Goal: Task Accomplishment & Management: Manage account settings

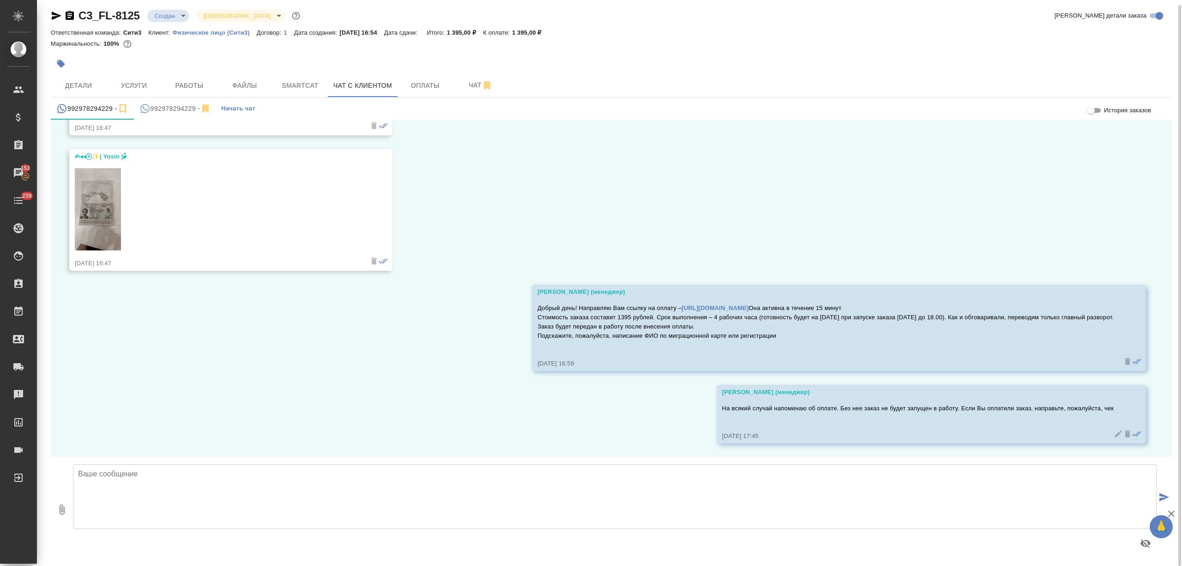
scroll to position [5, 0]
click at [430, 78] on button "Оплаты" at bounding box center [425, 84] width 55 height 23
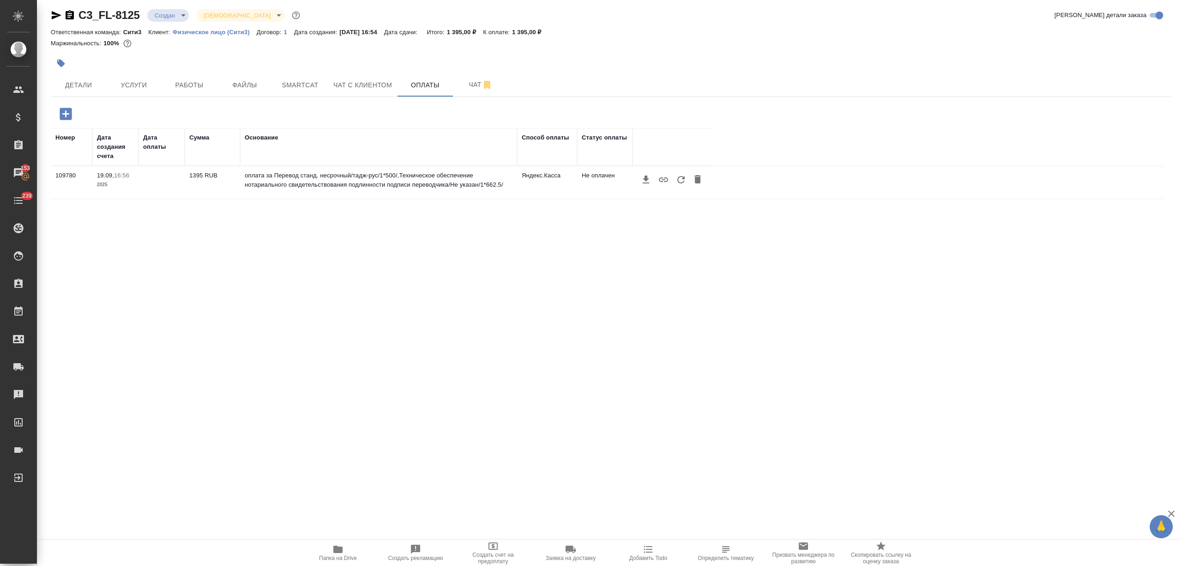
click at [680, 182] on icon "button" at bounding box center [681, 179] width 11 height 11
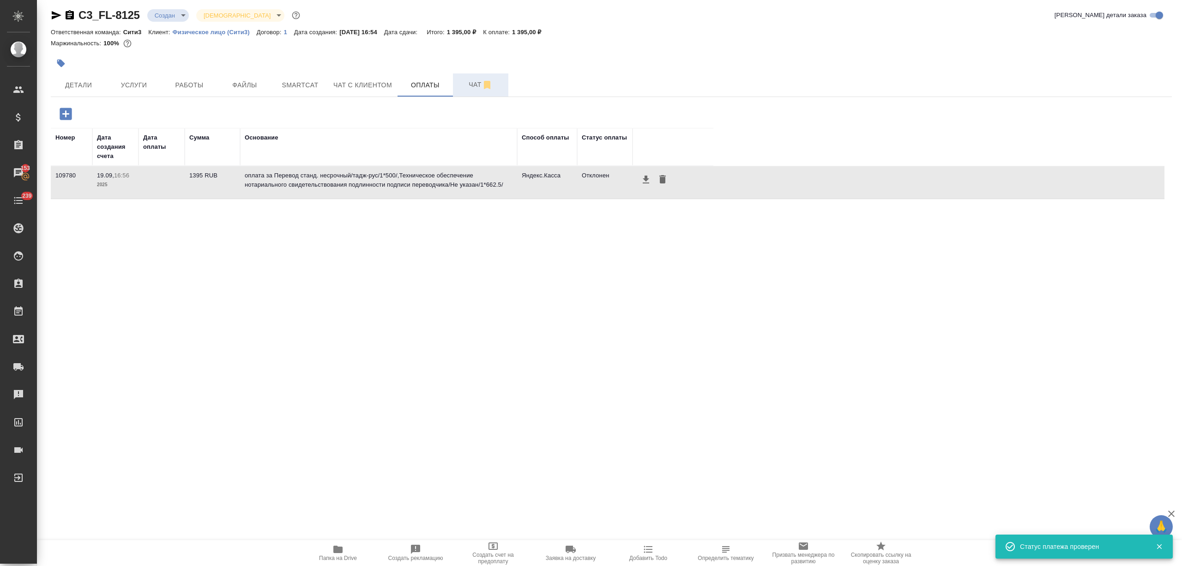
click at [468, 89] on span "Чат" at bounding box center [481, 85] width 44 height 12
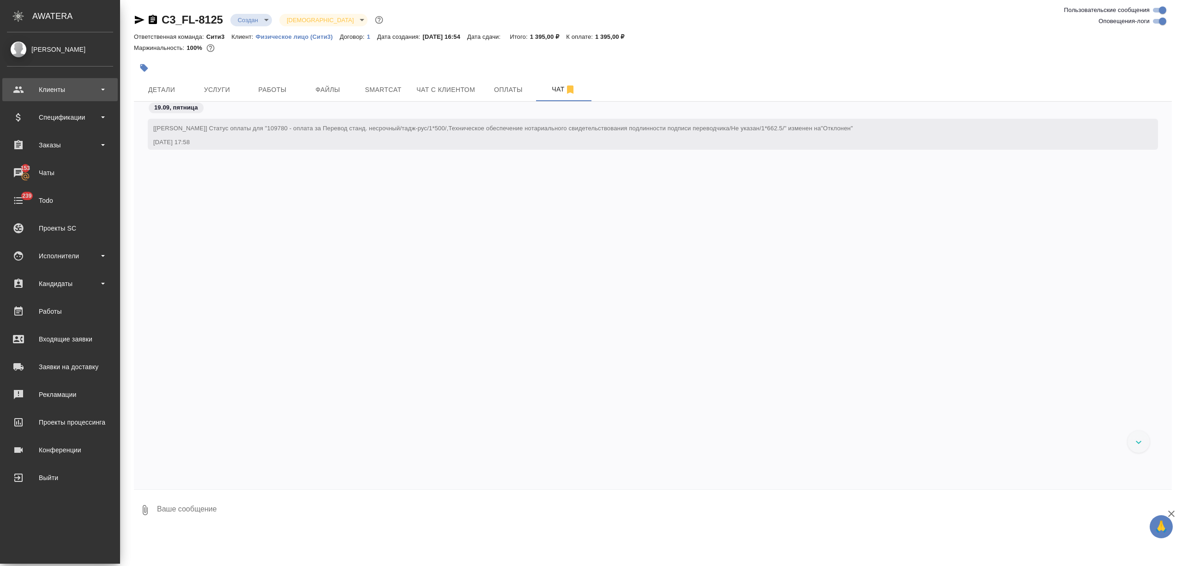
click at [43, 97] on div "Клиенты" at bounding box center [59, 89] width 115 height 23
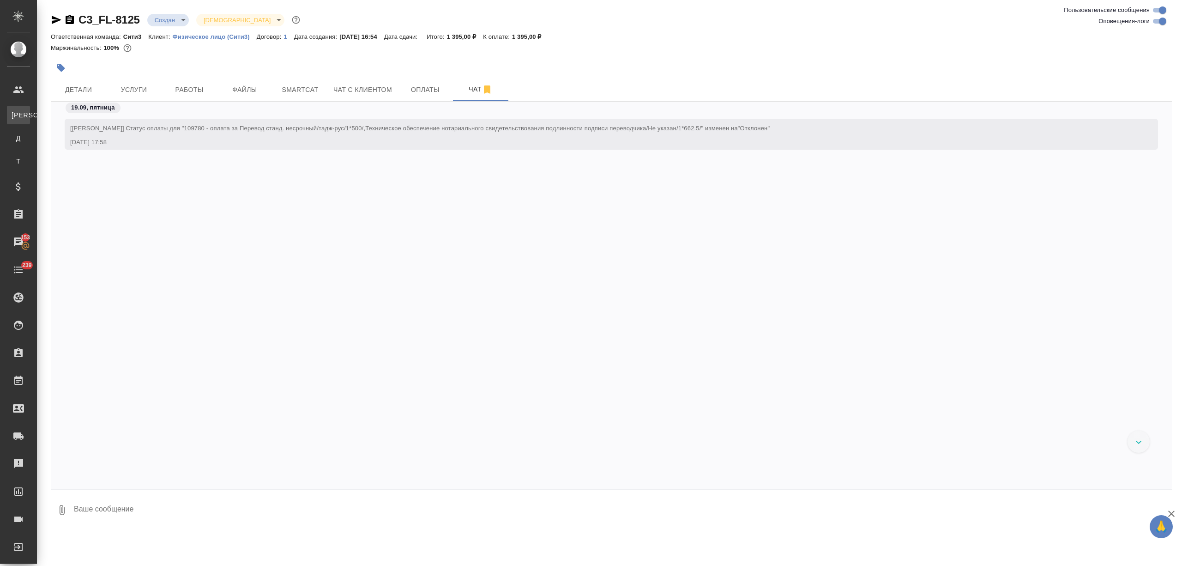
click at [14, 111] on div "Клиенты" at bounding box center [7, 114] width 14 height 9
select select "RU"
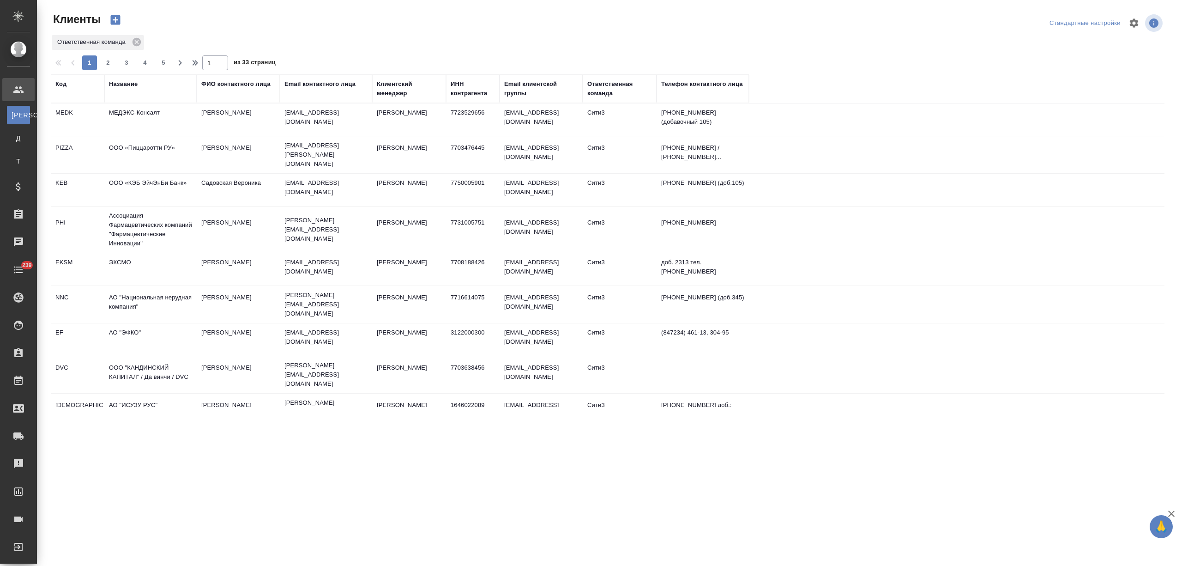
click at [127, 76] on th "Название" at bounding box center [150, 88] width 92 height 29
click at [127, 80] on div "Название" at bounding box center [123, 83] width 29 height 9
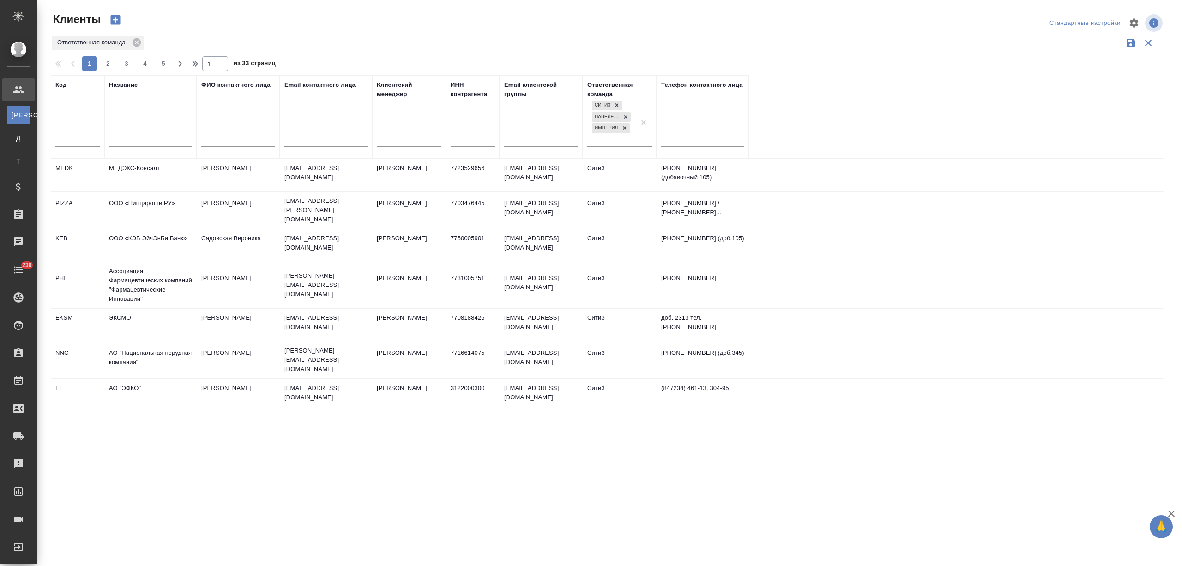
click at [129, 142] on input "text" at bounding box center [150, 141] width 83 height 12
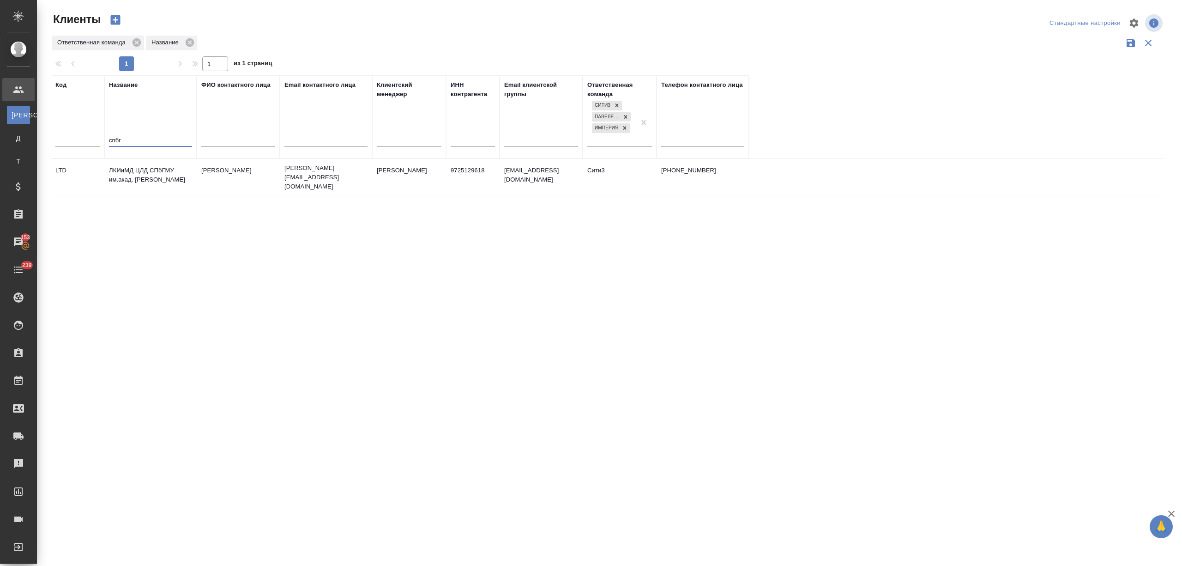
type input "спбг"
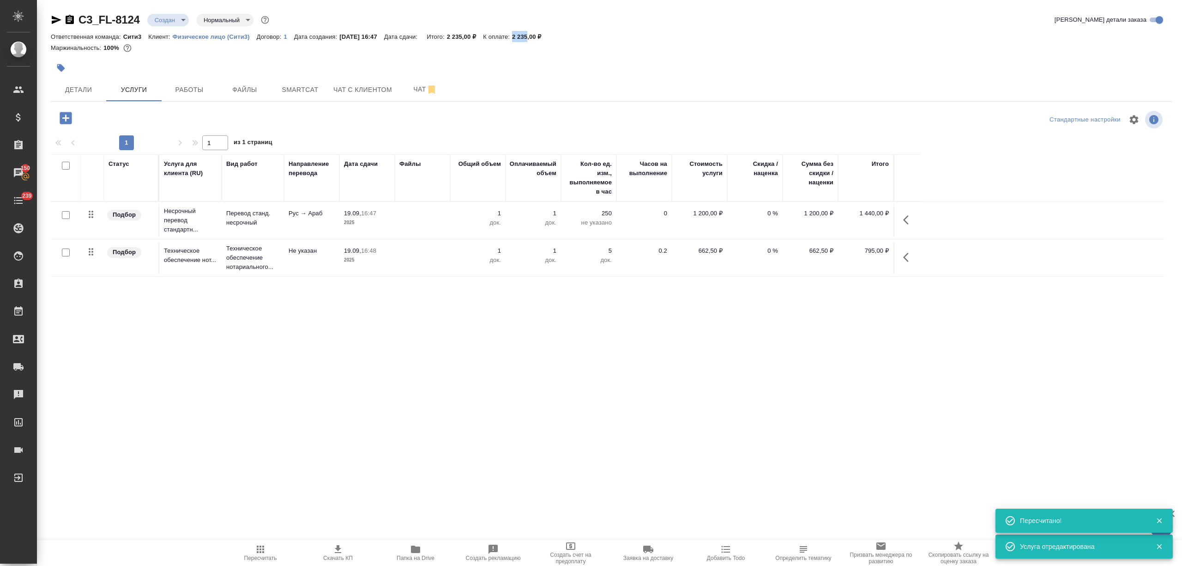
click at [412, 100] on button "Чат" at bounding box center [425, 89] width 55 height 23
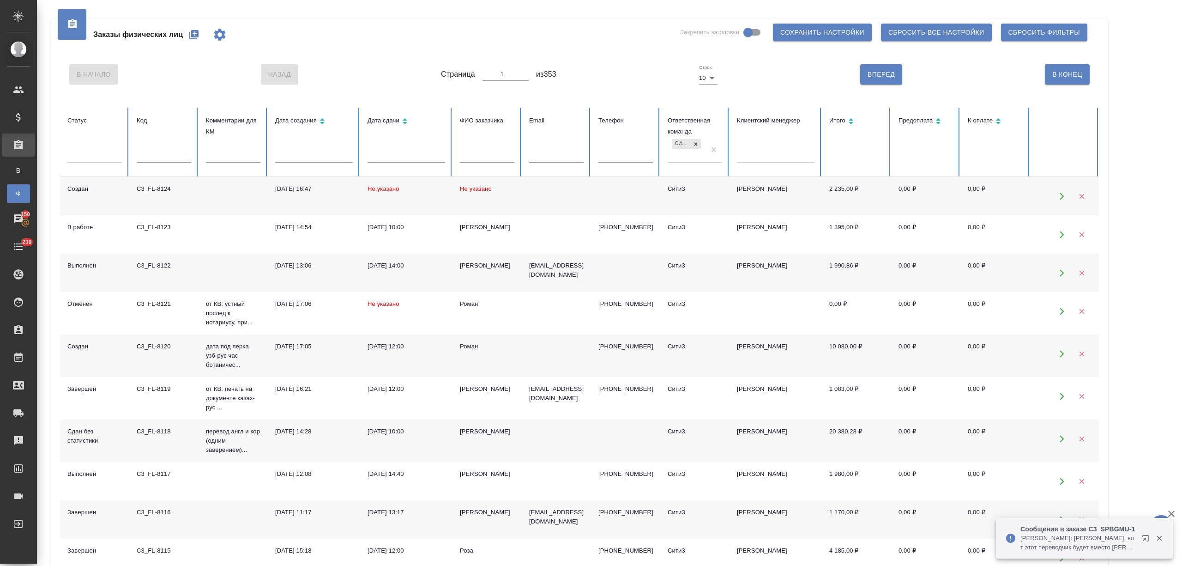
click at [399, 195] on td "Не указано" at bounding box center [406, 196] width 92 height 38
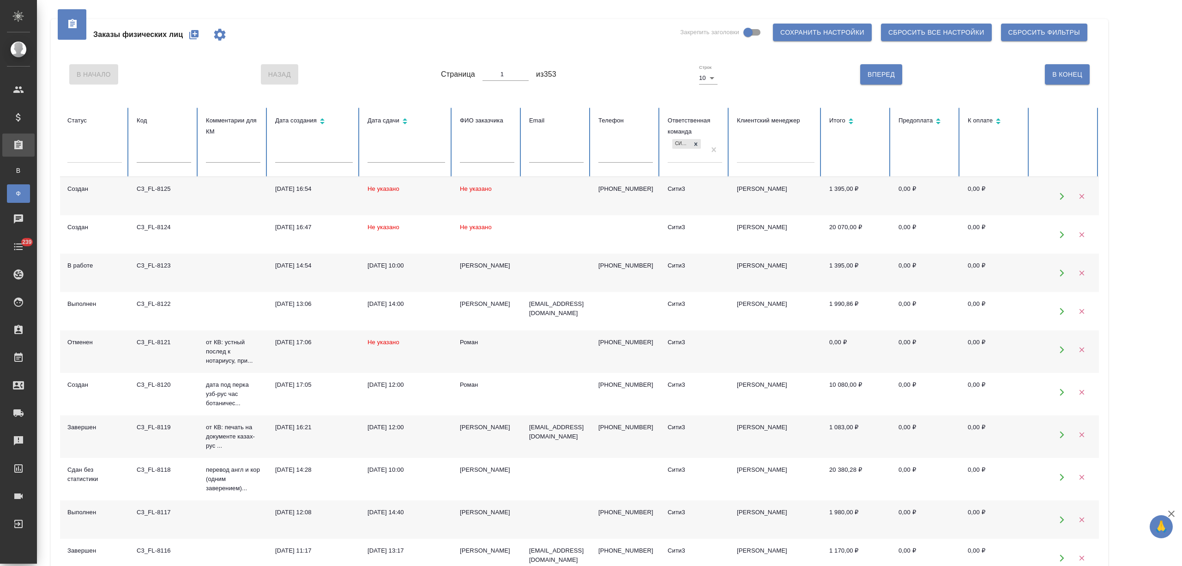
click at [507, 196] on td "Не указано" at bounding box center [487, 196] width 69 height 38
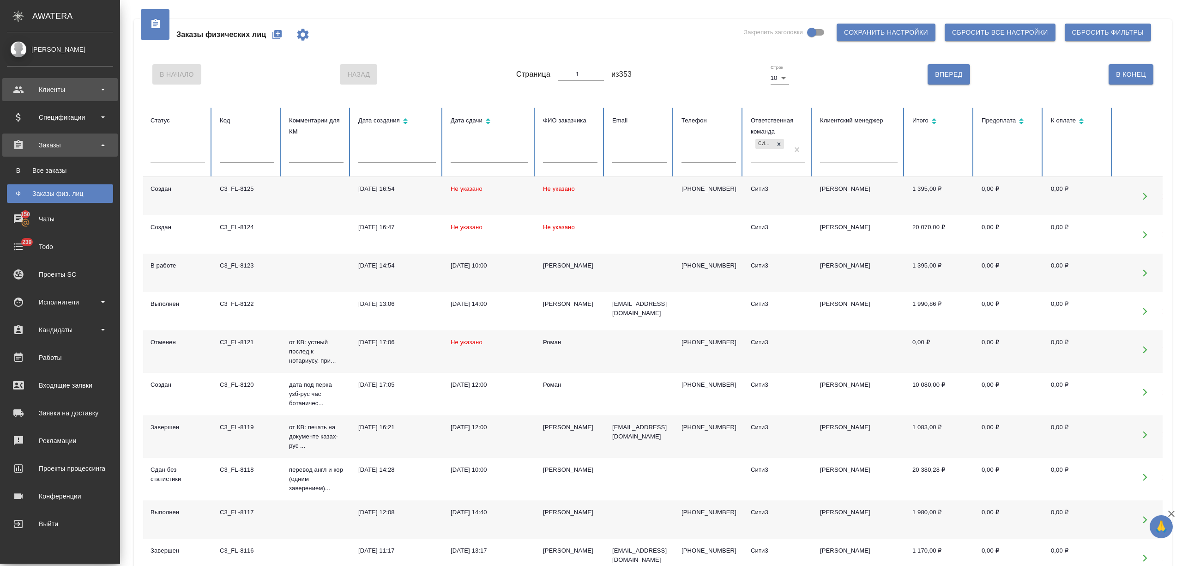
click at [28, 91] on div "Клиенты" at bounding box center [60, 90] width 106 height 14
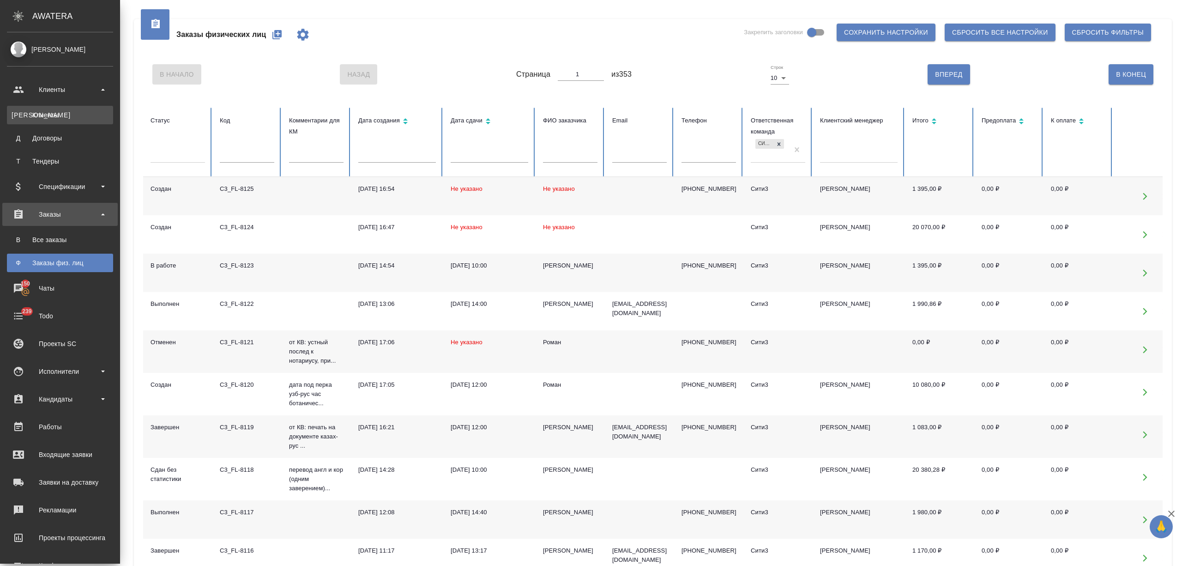
click at [34, 109] on link "К Клиенты" at bounding box center [60, 115] width 106 height 18
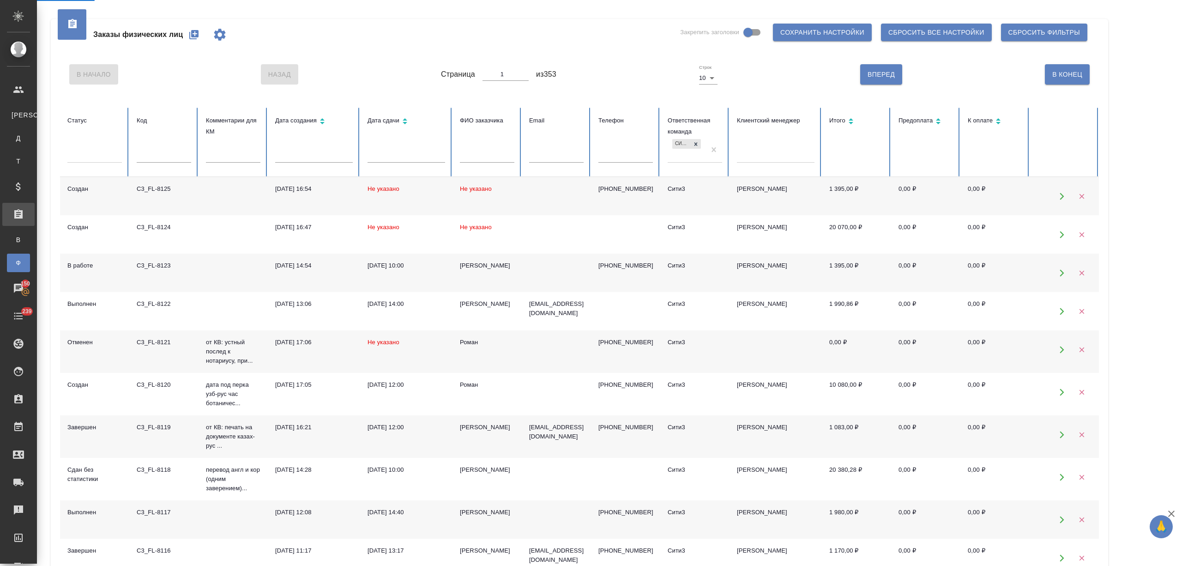
select select "RU"
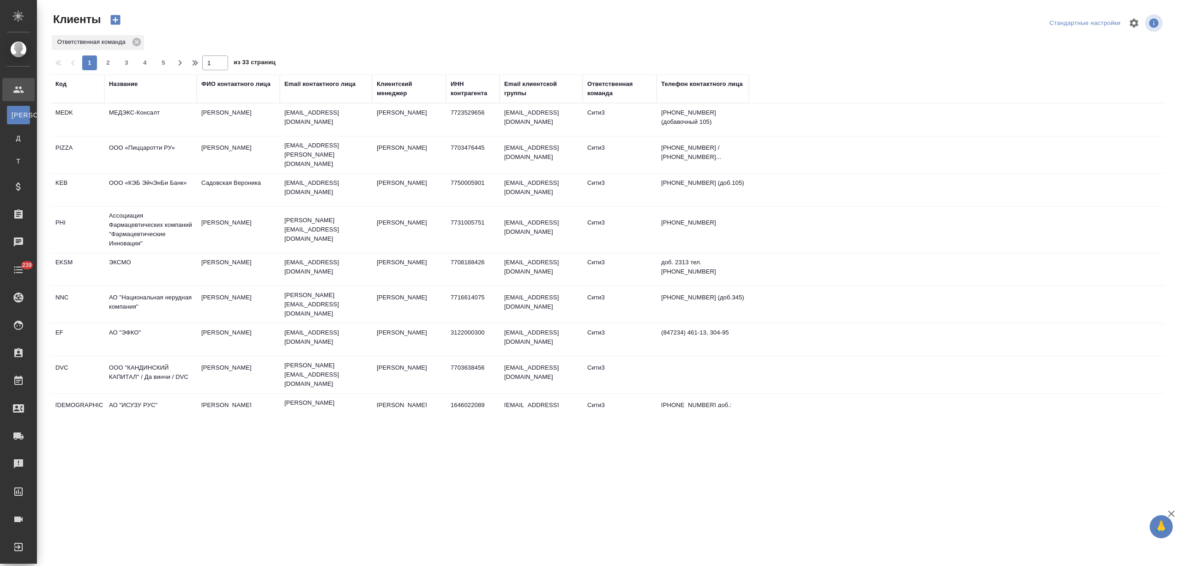
click at [146, 113] on td "МЕДЭКС-Консалт" at bounding box center [150, 119] width 92 height 32
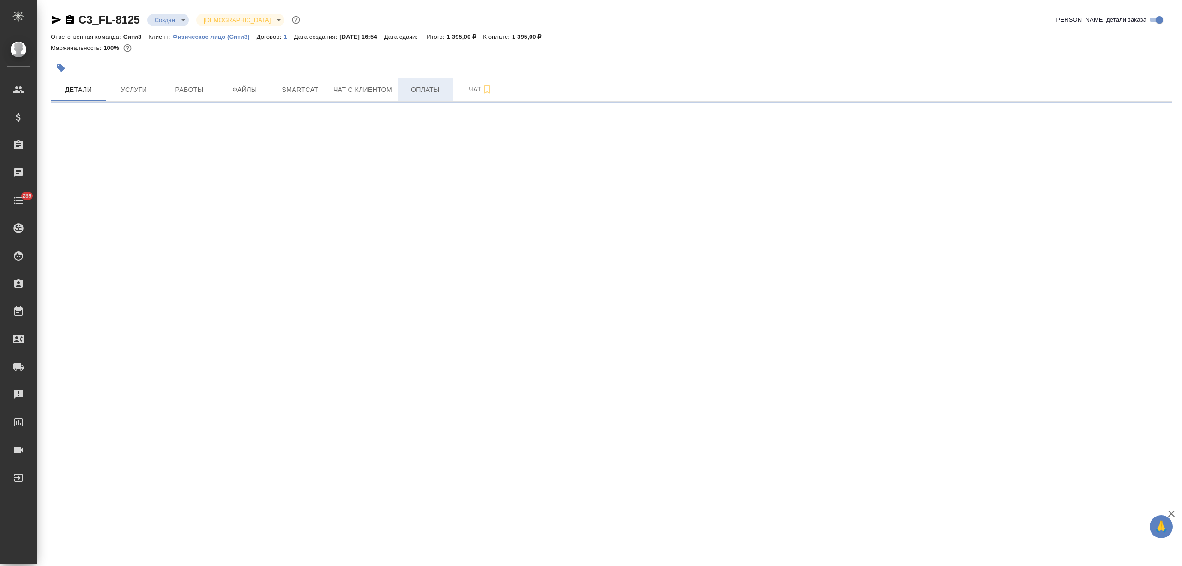
click at [418, 91] on span "Оплаты" at bounding box center [425, 90] width 44 height 12
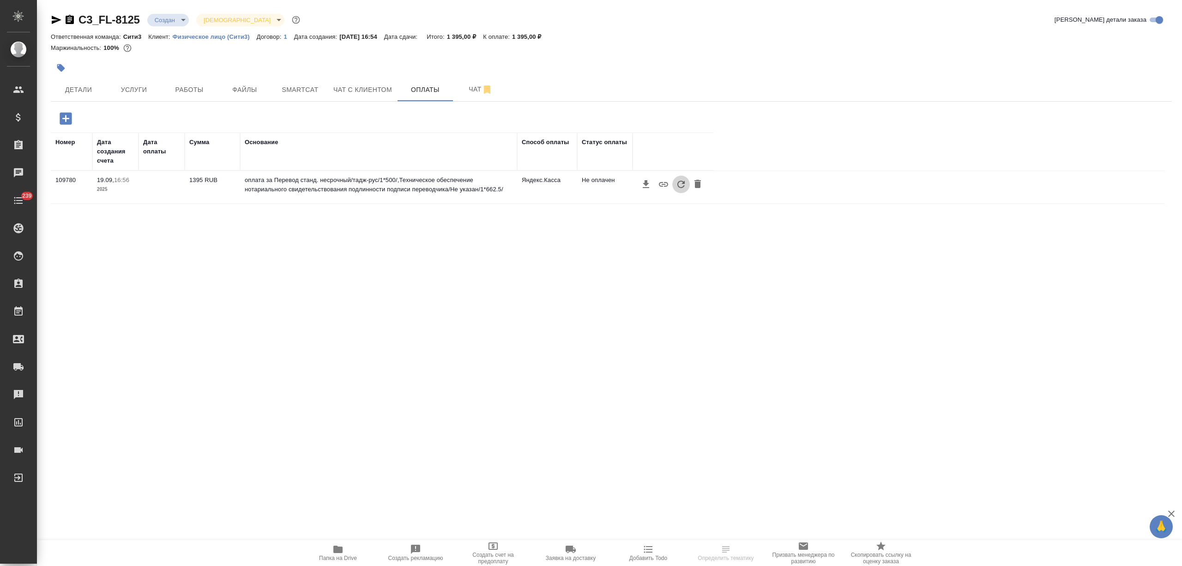
click at [682, 186] on icon "button" at bounding box center [681, 184] width 11 height 11
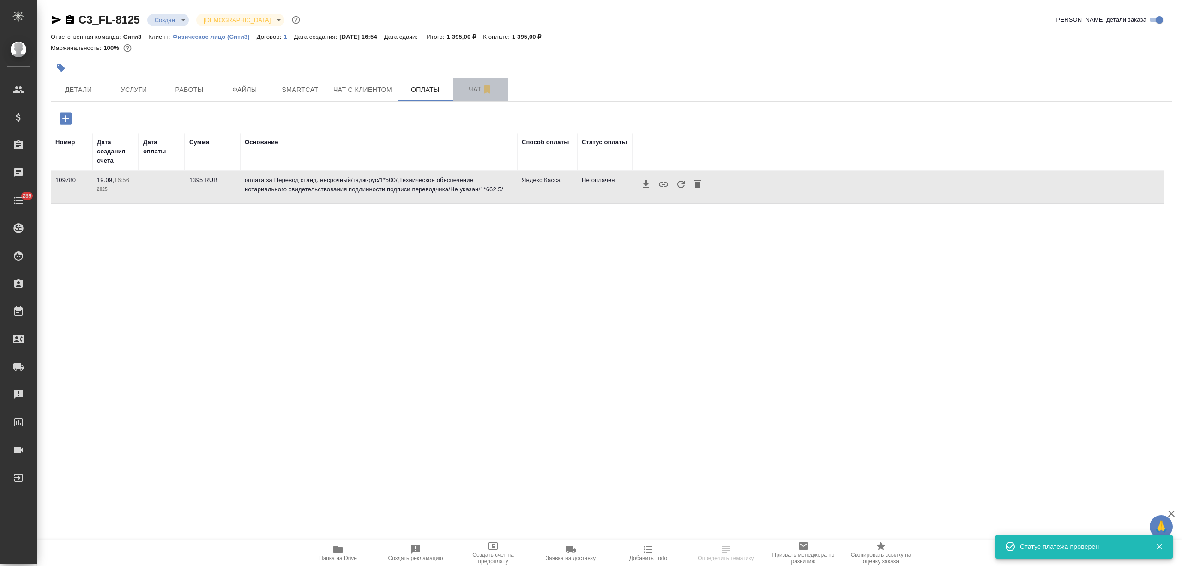
click at [460, 96] on button "Чат" at bounding box center [480, 89] width 55 height 23
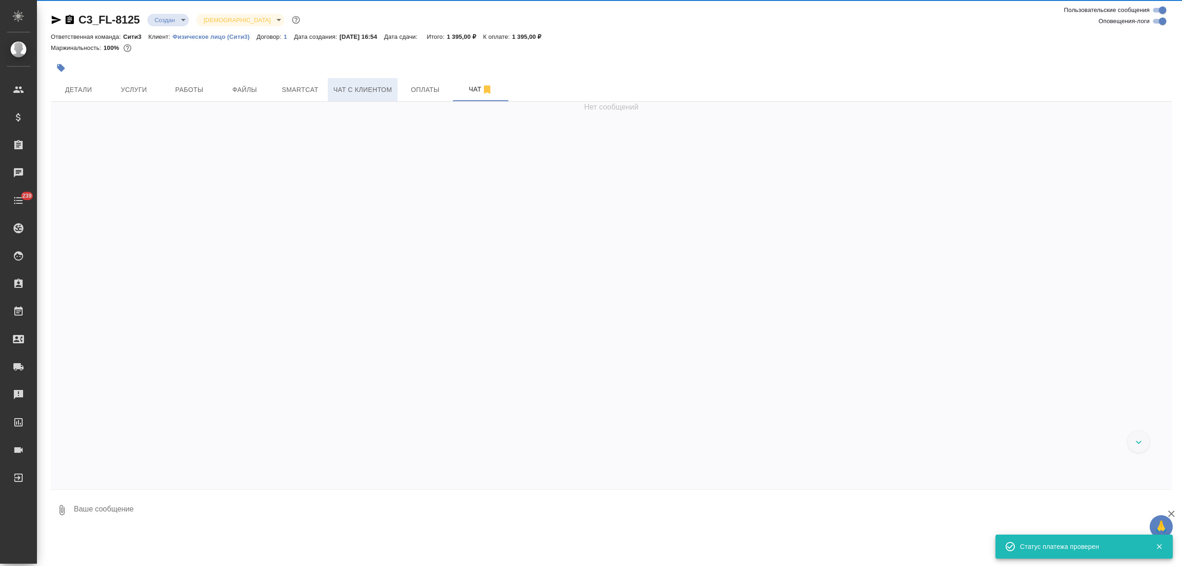
click at [368, 97] on button "Чат с клиентом" at bounding box center [363, 89] width 70 height 23
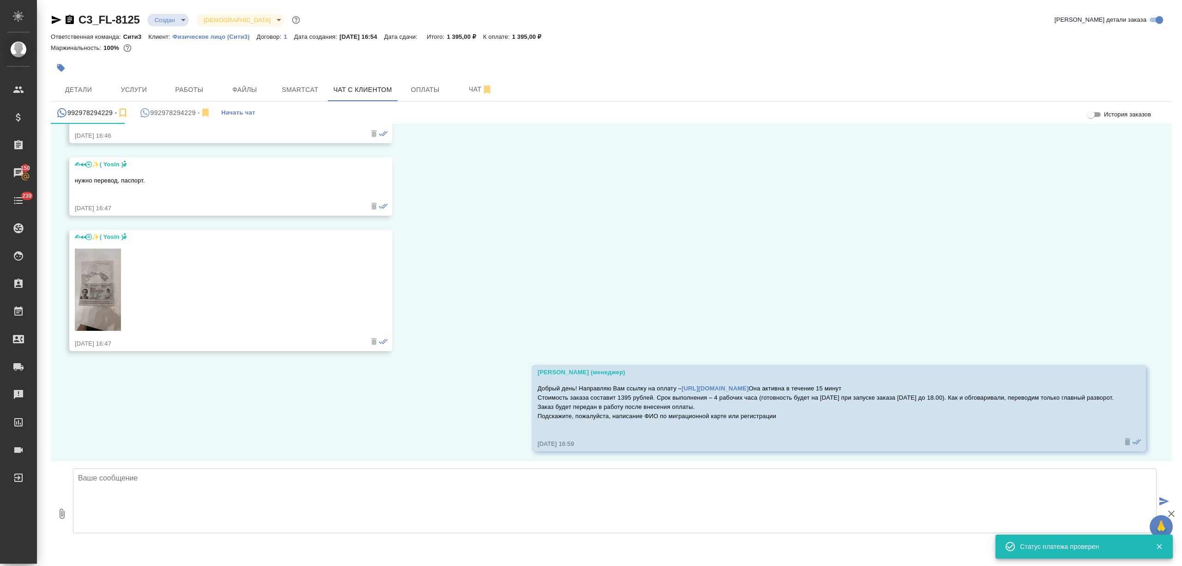
scroll to position [156, 0]
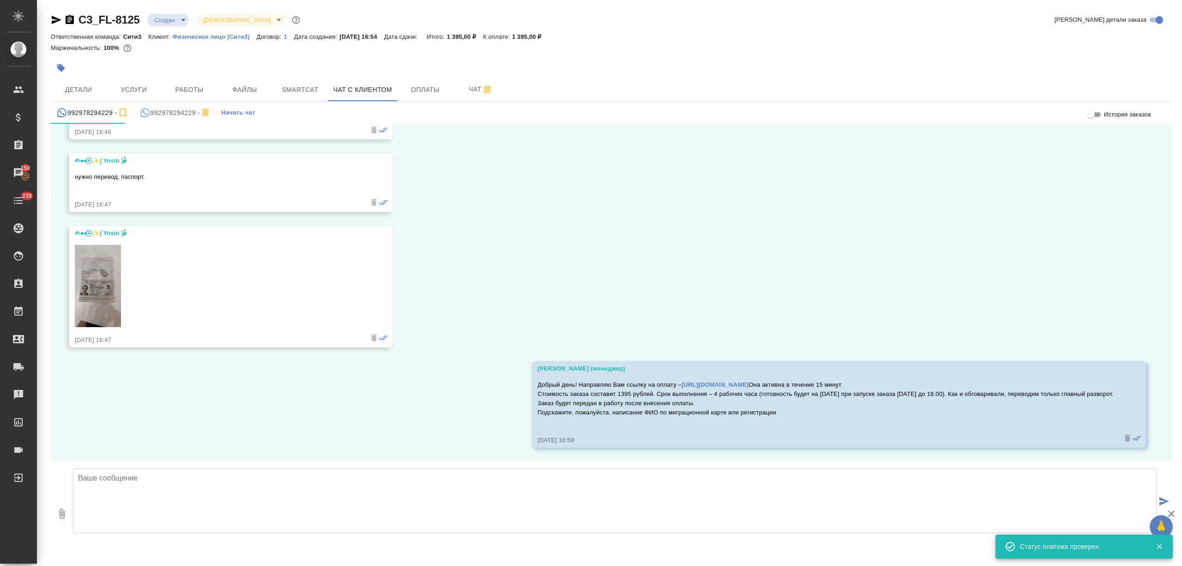
click at [163, 501] on textarea at bounding box center [615, 500] width 1084 height 65
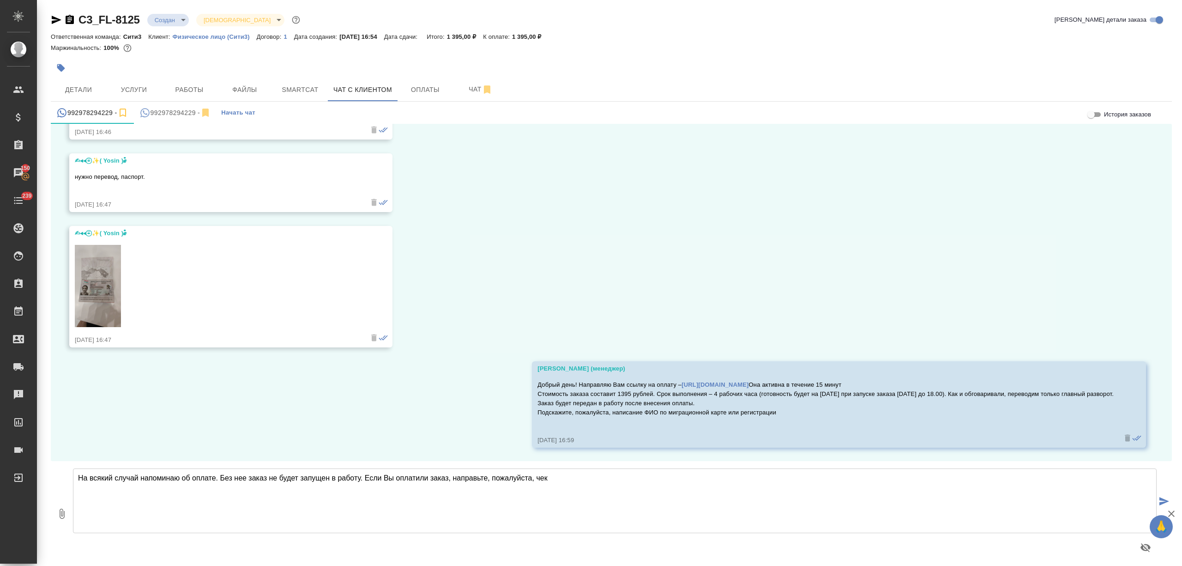
type textarea "На всякий случай напоминаю об оплате. Без нее заказ не будет запущен в работу. …"
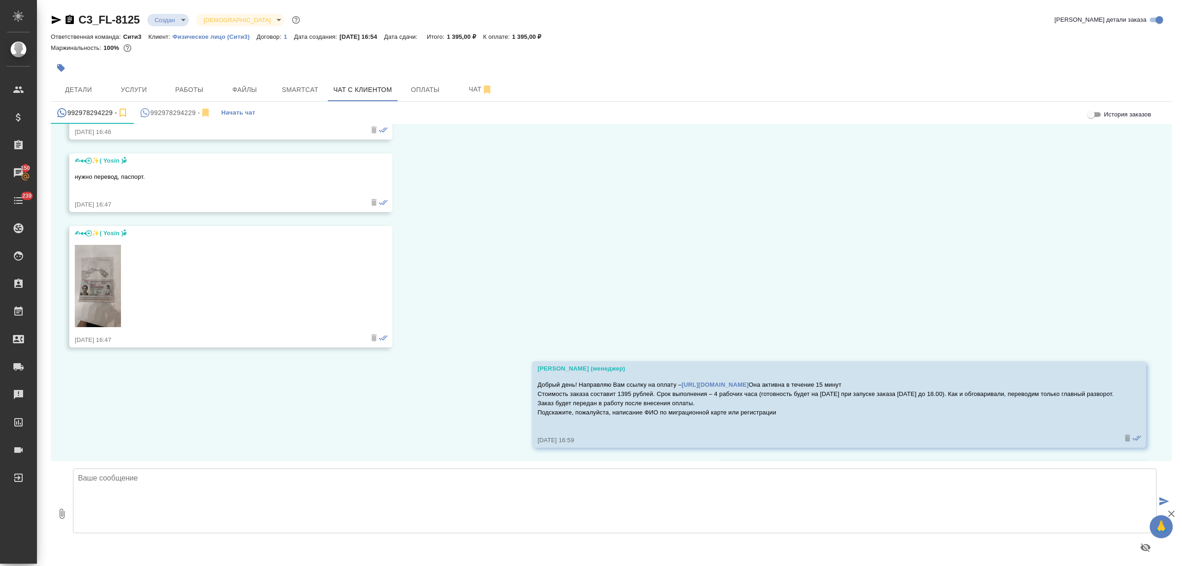
scroll to position [228, 0]
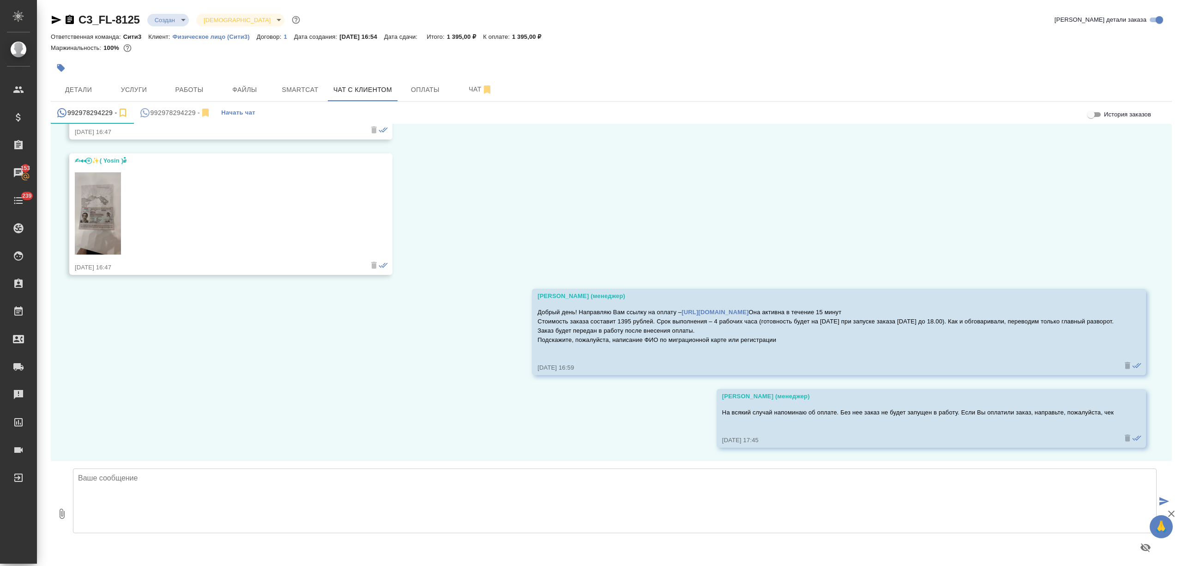
click at [412, 484] on textarea at bounding box center [615, 500] width 1084 height 65
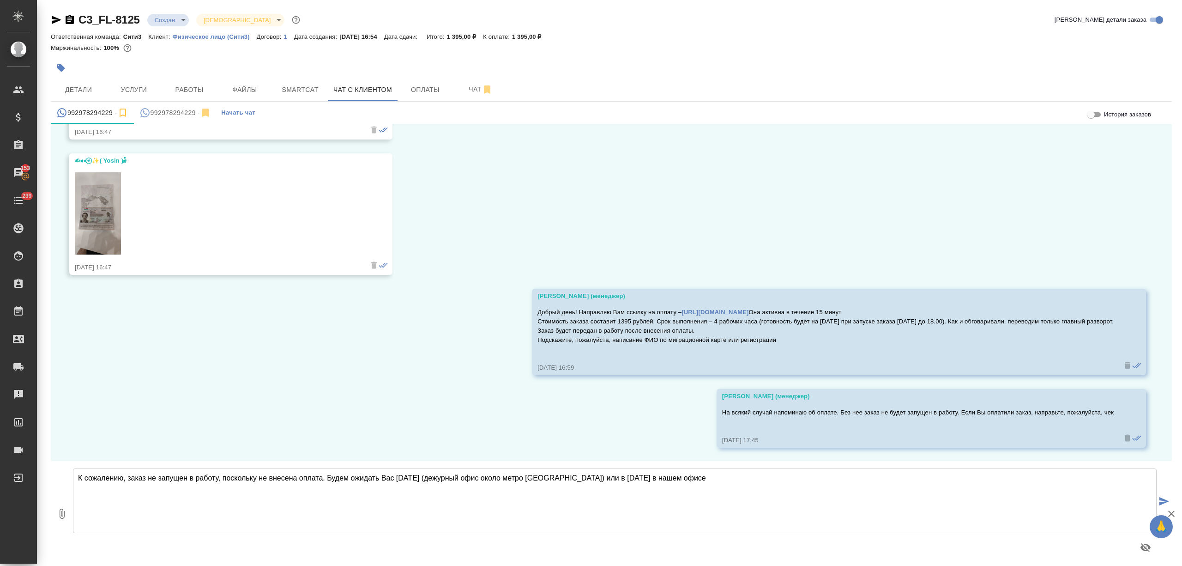
click at [546, 477] on textarea "К сожалению, заказ не запущен в работу, поскольку не внесена оплата. Будем ожид…" at bounding box center [615, 500] width 1084 height 65
click at [773, 477] on textarea "К сожалению, заказ не запущен в работу, поскольку не внесена оплата. Будем ожид…" at bounding box center [615, 500] width 1084 height 65
type textarea "К сожалению, заказ не запущен в работу, поскольку не внесена оплата. Будем ожид…"
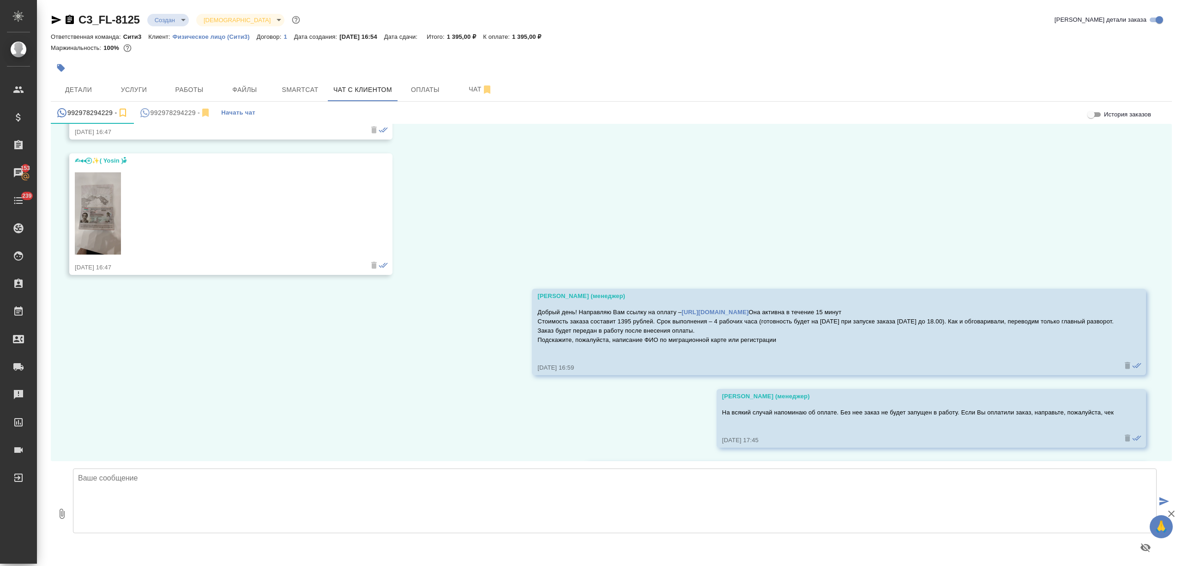
scroll to position [301, 0]
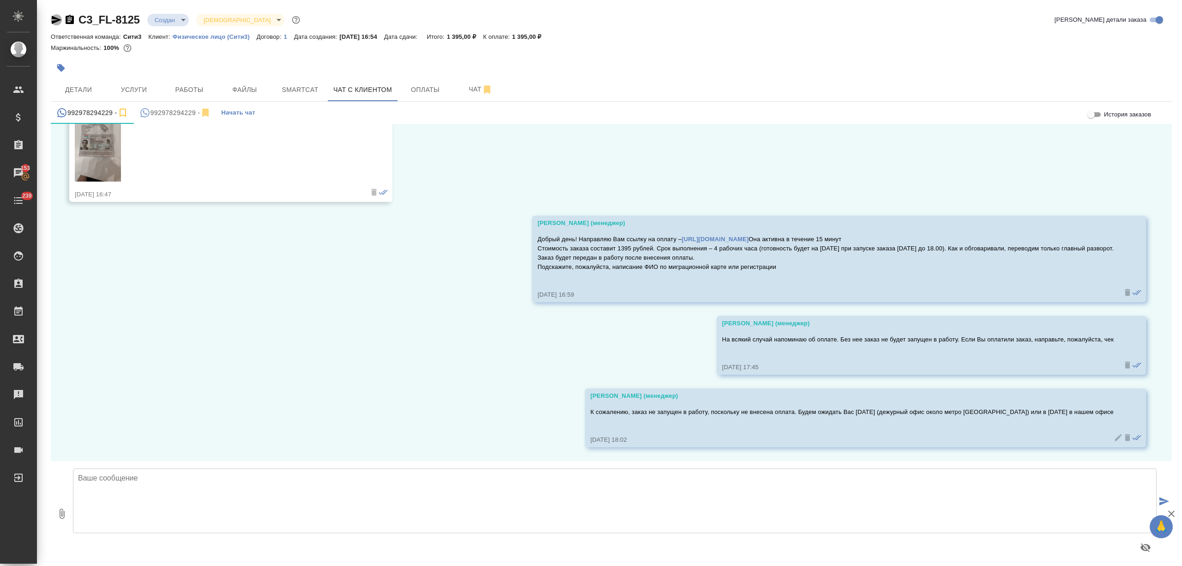
click at [52, 15] on icon "button" at bounding box center [56, 19] width 11 height 11
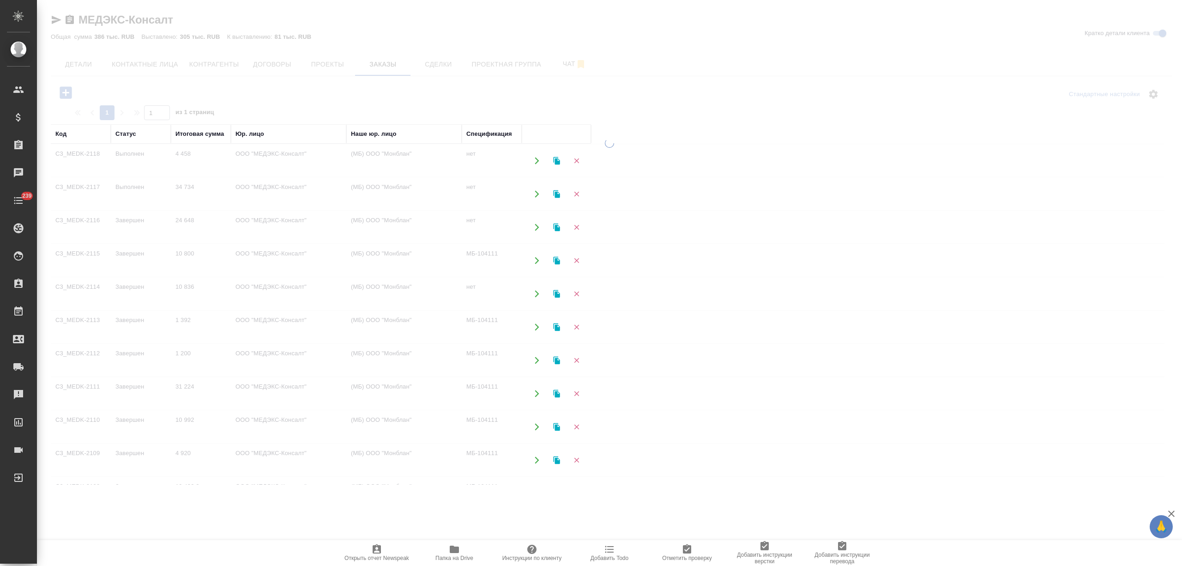
click at [172, 199] on td "34 734" at bounding box center [201, 194] width 60 height 32
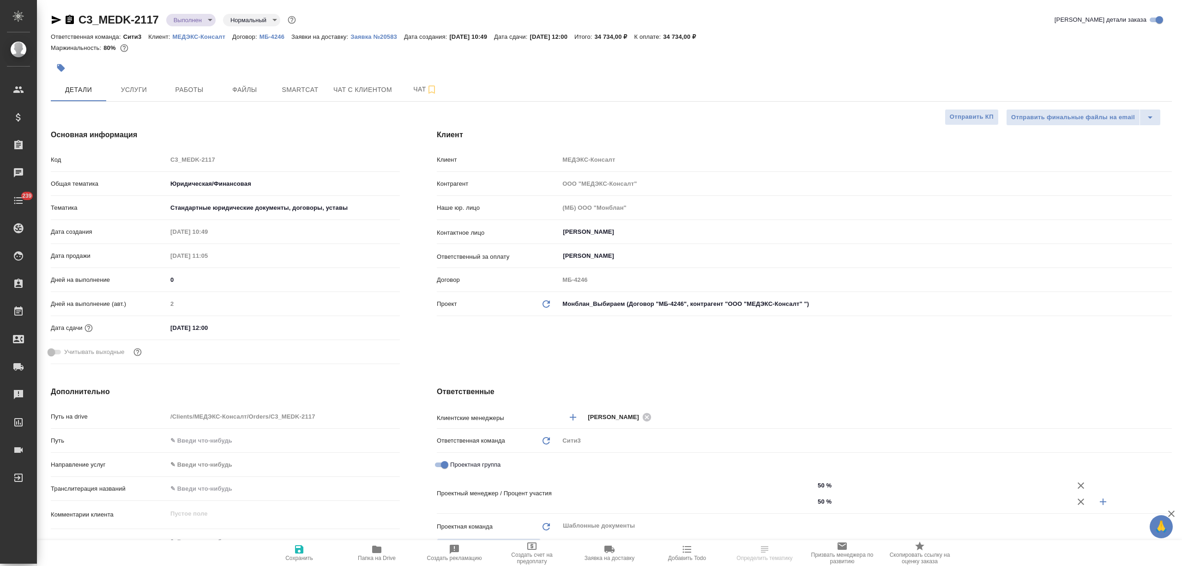
select select "RU"
type input "Газизов Ринат"
type input "Chernova Anna"
click at [378, 549] on icon "button" at bounding box center [376, 548] width 9 height 7
select select "RU"
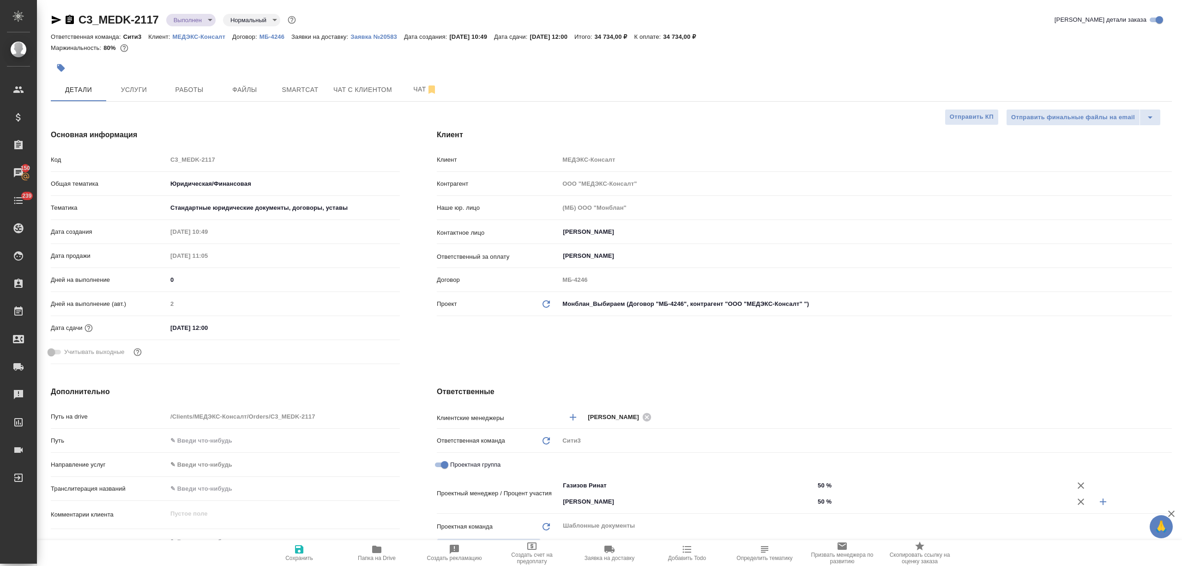
type textarea "x"
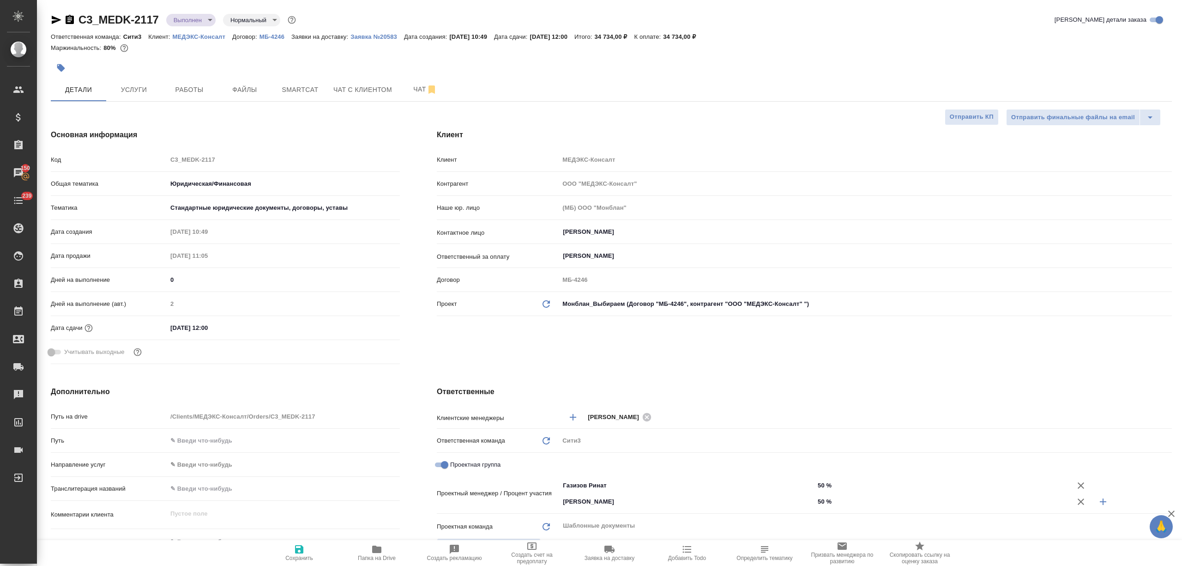
type textarea "x"
click at [174, 90] on span "Работы" at bounding box center [189, 90] width 44 height 12
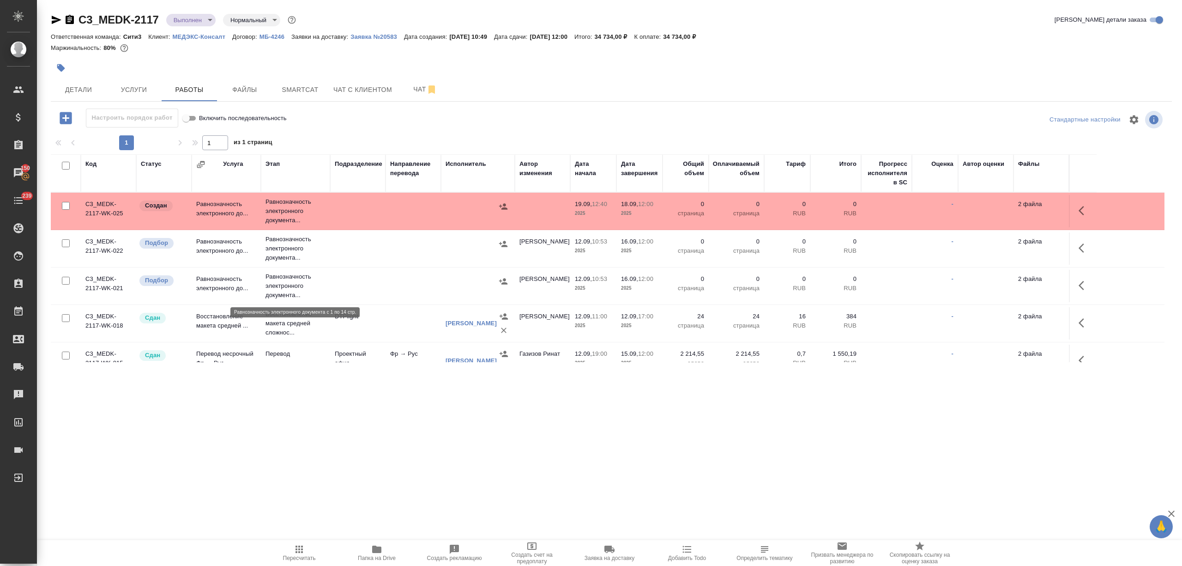
click at [283, 279] on p "Равнозначность электронного документа..." at bounding box center [296, 286] width 60 height 28
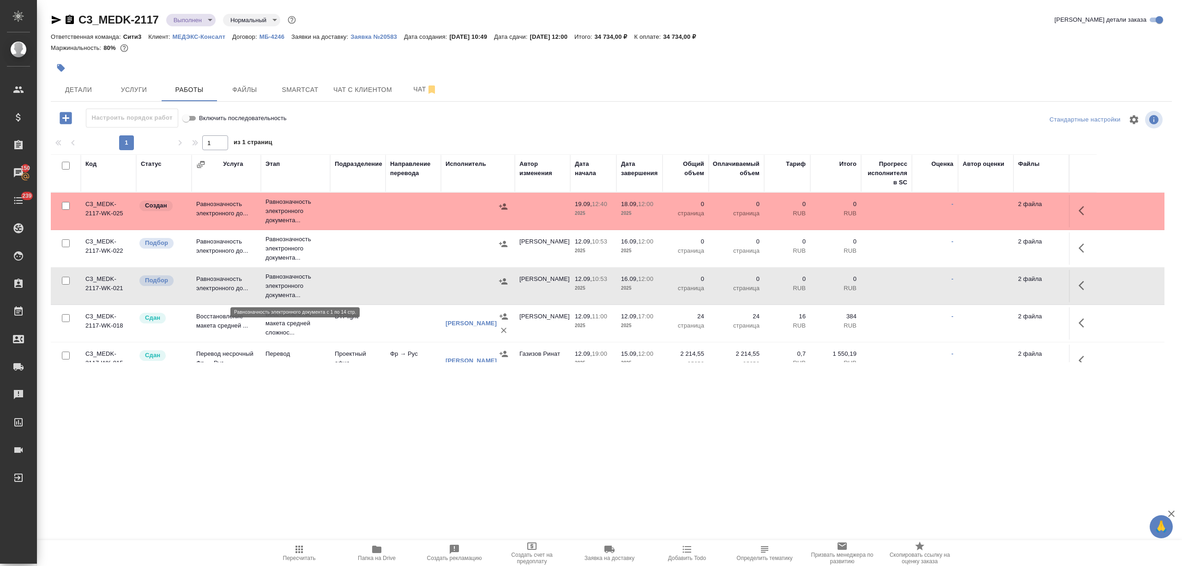
click at [283, 279] on p "Равнозначность электронного документа..." at bounding box center [296, 286] width 60 height 28
click at [145, 91] on span "Услуги" at bounding box center [134, 90] width 44 height 12
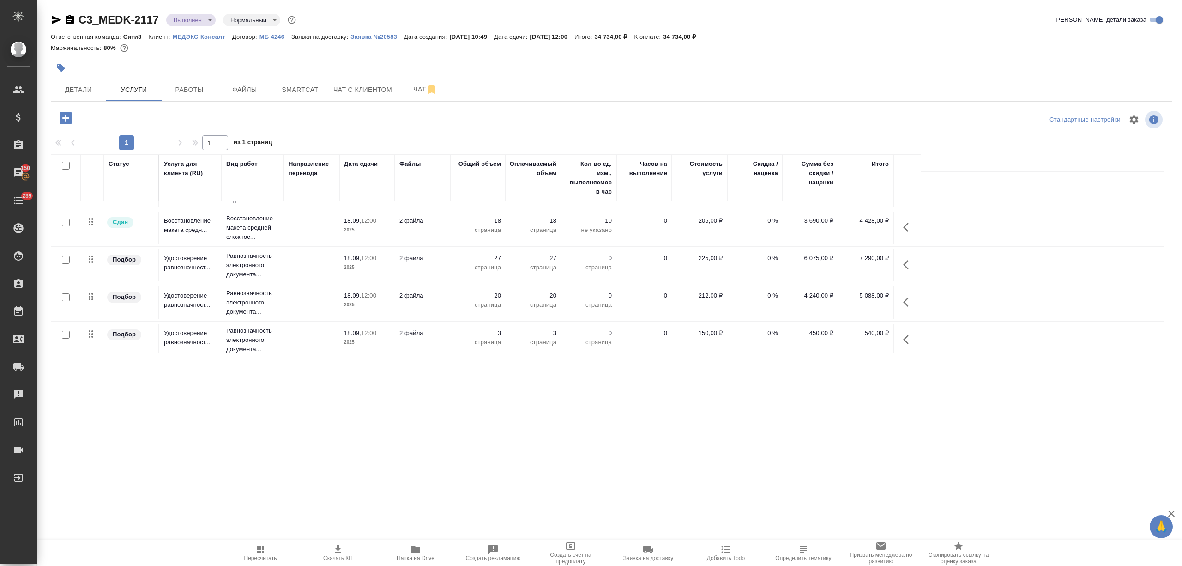
scroll to position [150, 0]
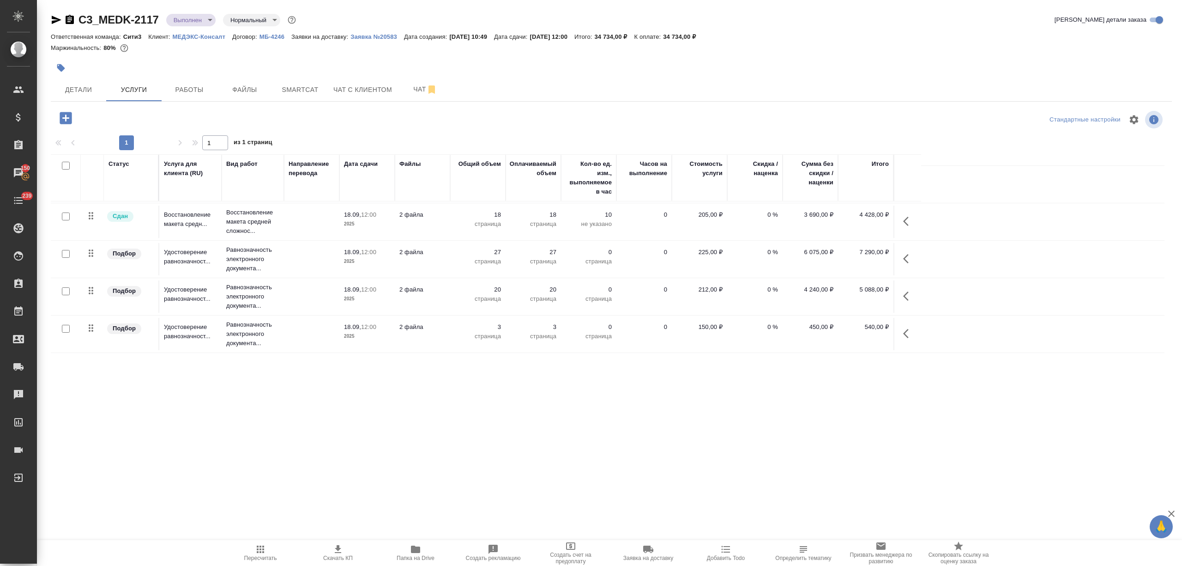
click at [89, 86] on span "Детали" at bounding box center [78, 90] width 44 height 12
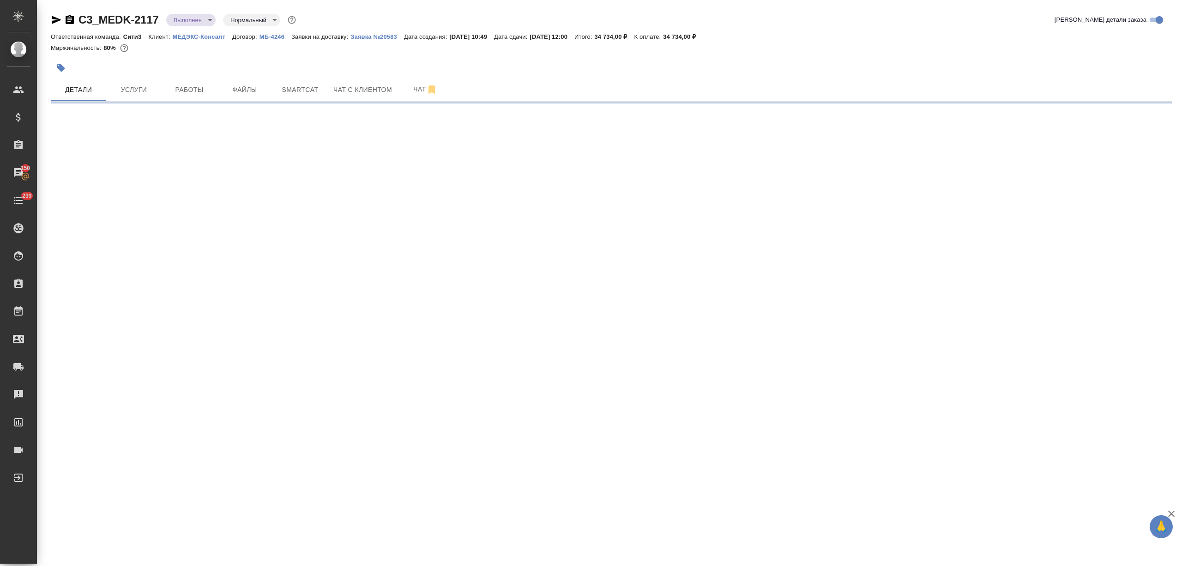
select select "RU"
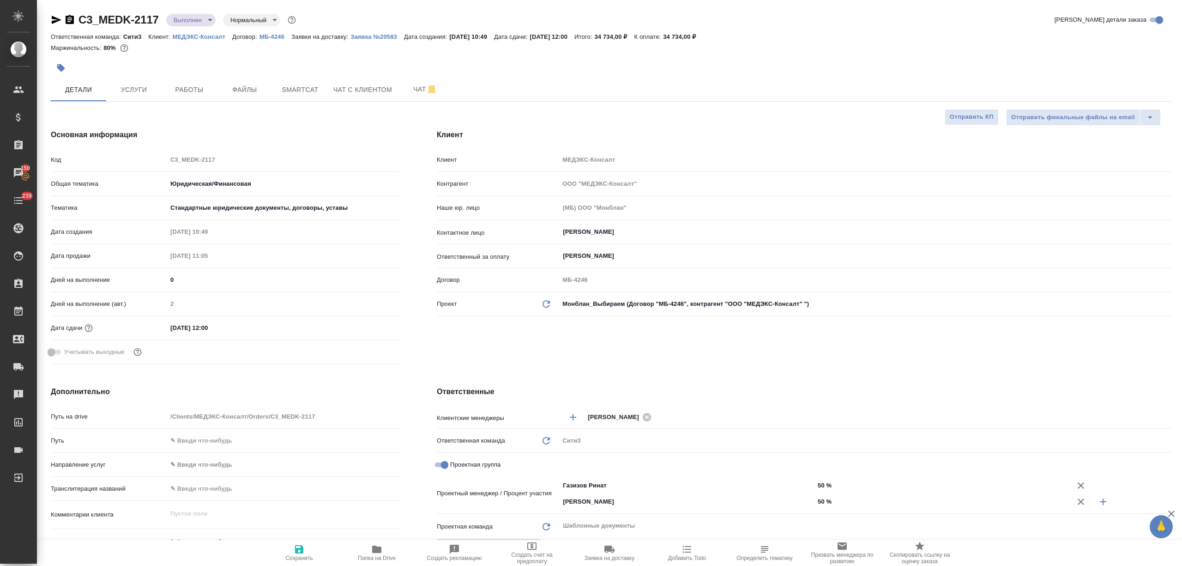
type textarea "x"
drag, startPoint x: 177, startPoint y: 329, endPoint x: 171, endPoint y: 329, distance: 6.5
click at [171, 329] on input "18.09.2025 12:00" at bounding box center [208, 327] width 81 height 13
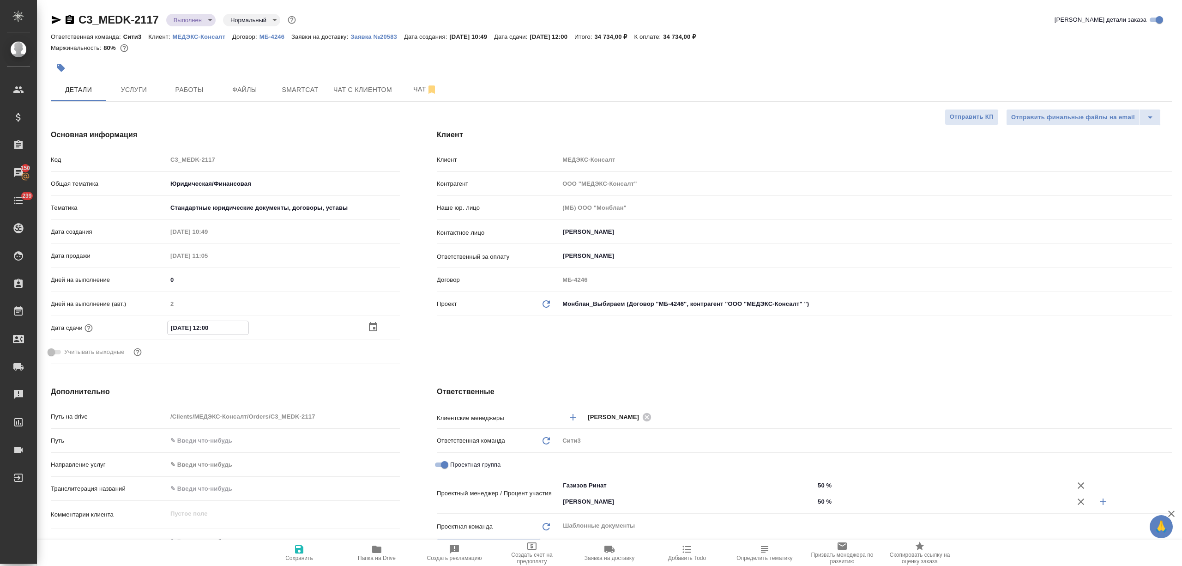
type input "20.92.0251 20:0_"
type textarea "x"
type input "22.09.2025 12:00"
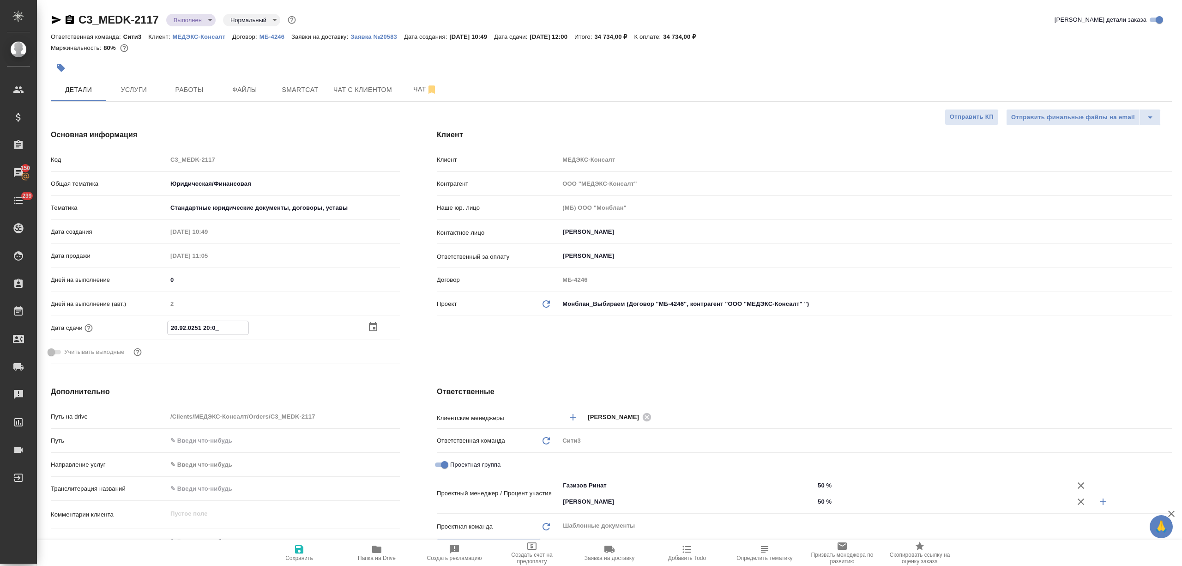
type textarea "x"
type input "22.09.2025 12:00"
click at [306, 552] on span "Сохранить" at bounding box center [299, 552] width 66 height 18
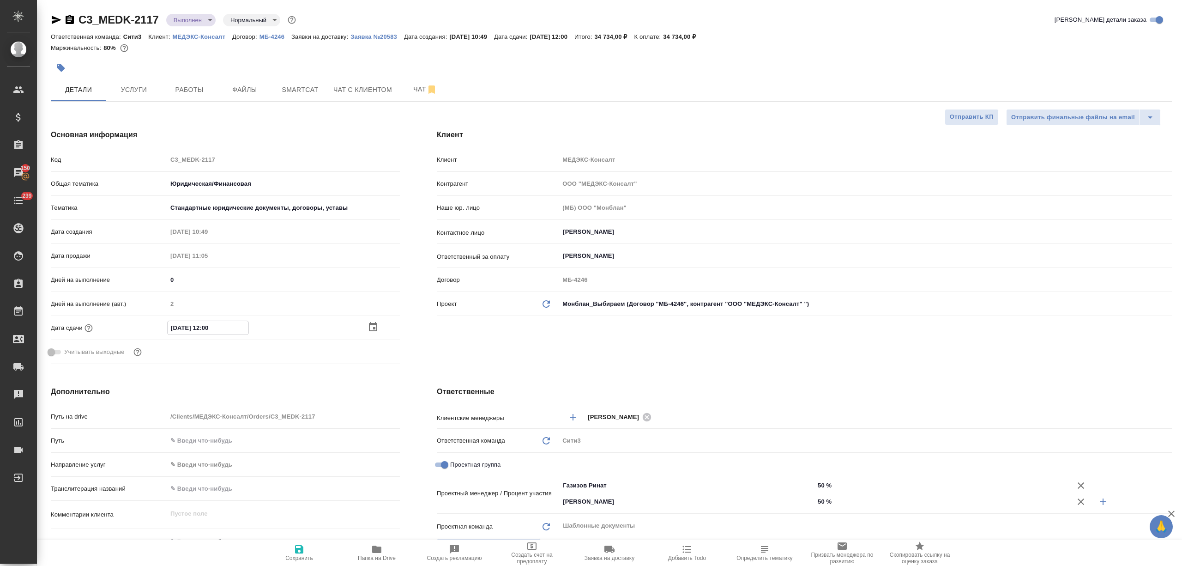
type textarea "x"
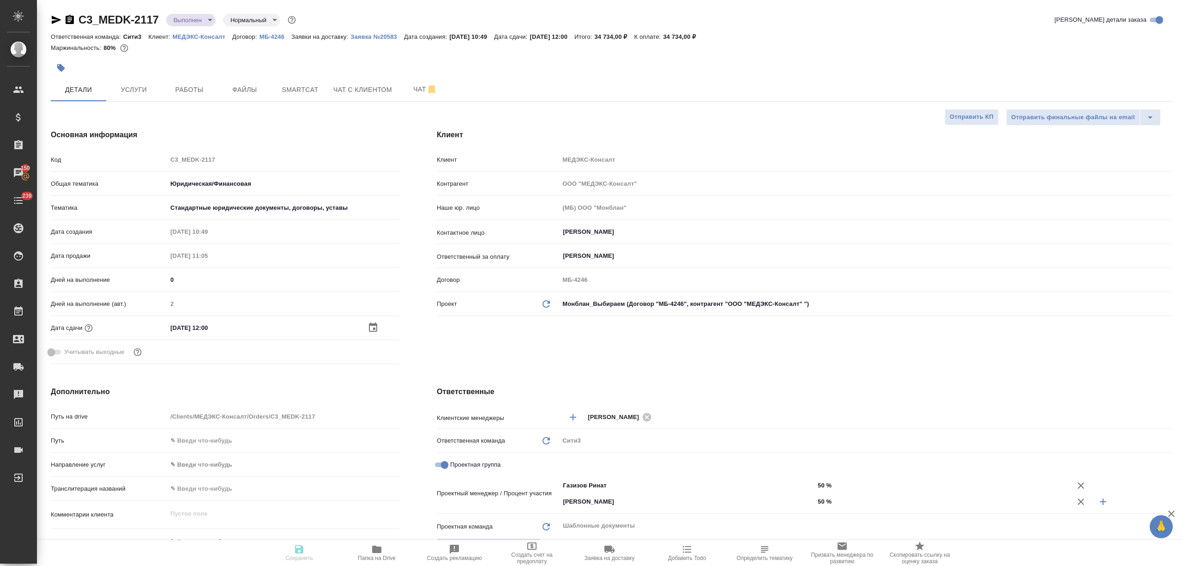
type textarea "x"
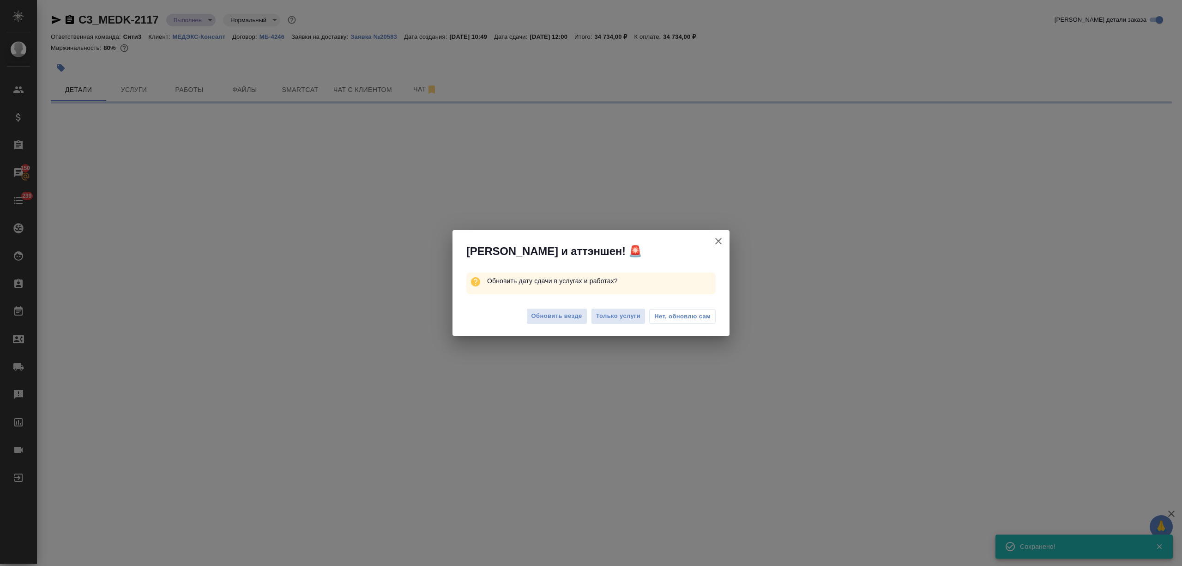
click at [620, 316] on span "Только услуги" at bounding box center [618, 316] width 45 height 11
select select "RU"
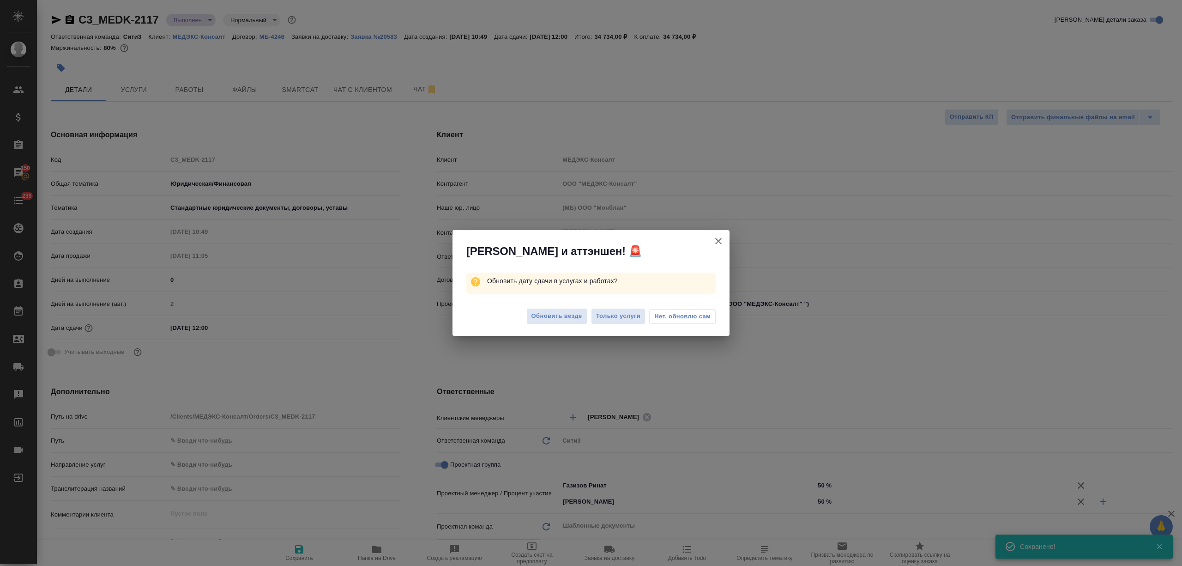
type textarea "x"
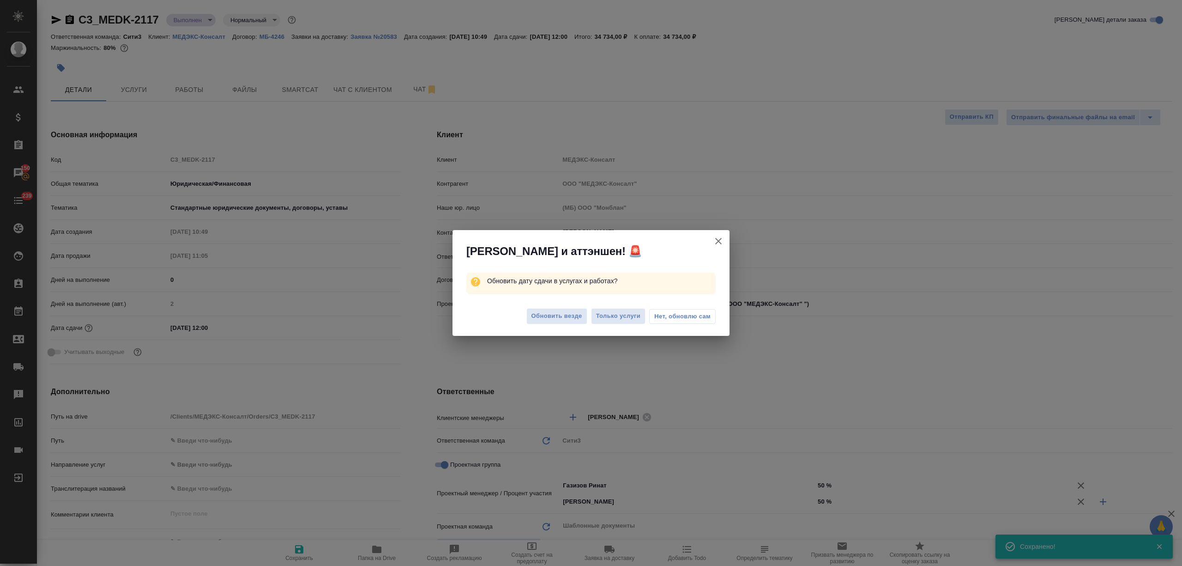
type textarea "x"
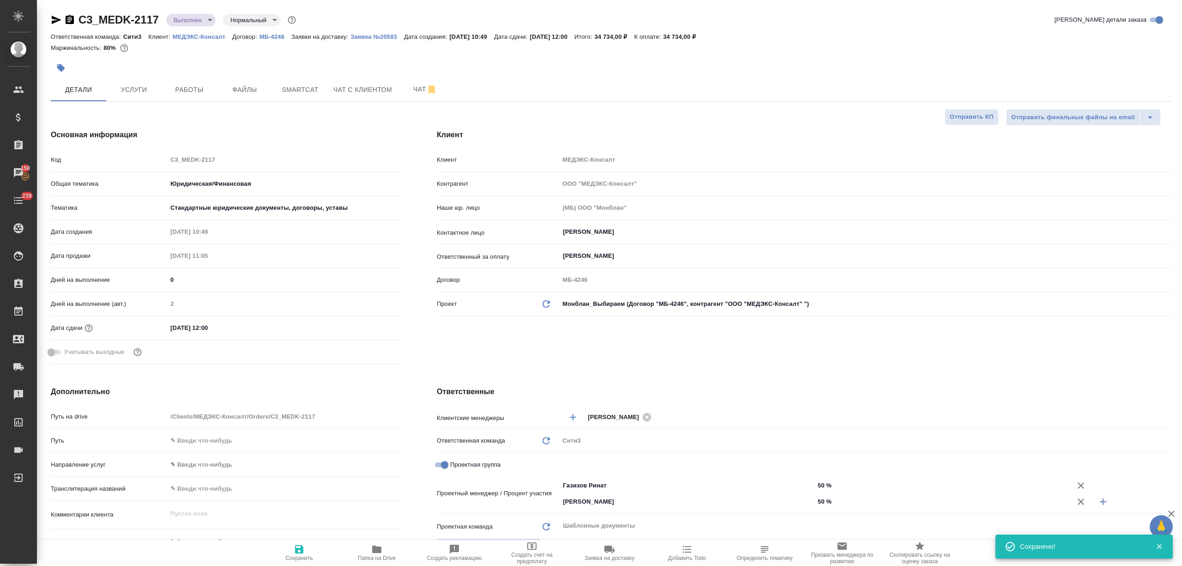
type textarea "x"
click at [193, 80] on button "Работы" at bounding box center [189, 89] width 55 height 23
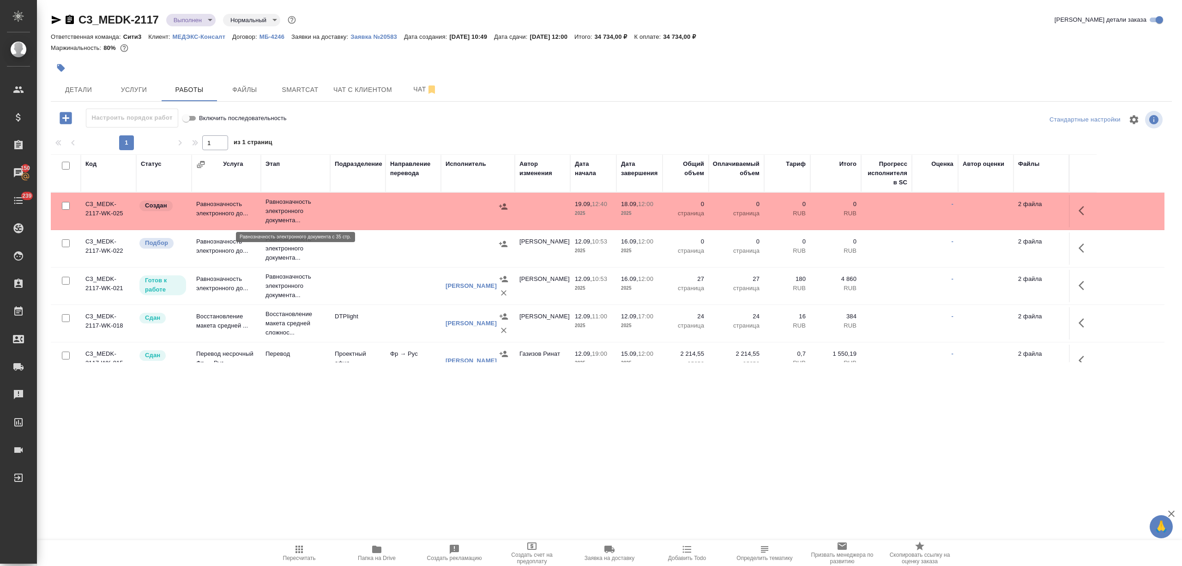
click at [288, 205] on p "Равнозначность электронного документа..." at bounding box center [296, 211] width 60 height 28
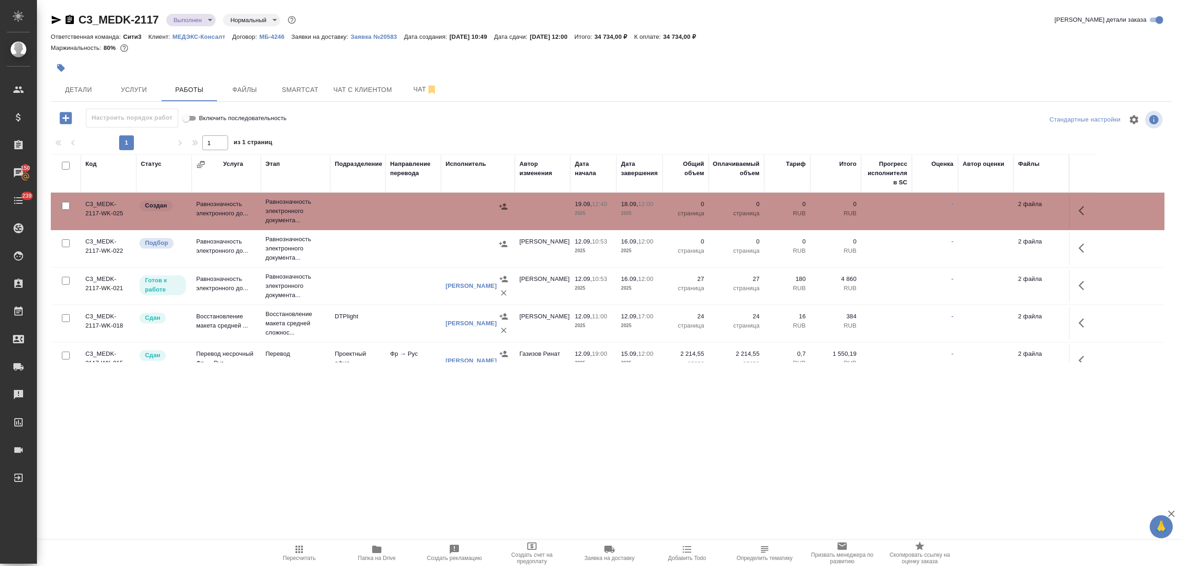
click at [306, 249] on p "Равнозначность электронного документа..." at bounding box center [296, 249] width 60 height 28
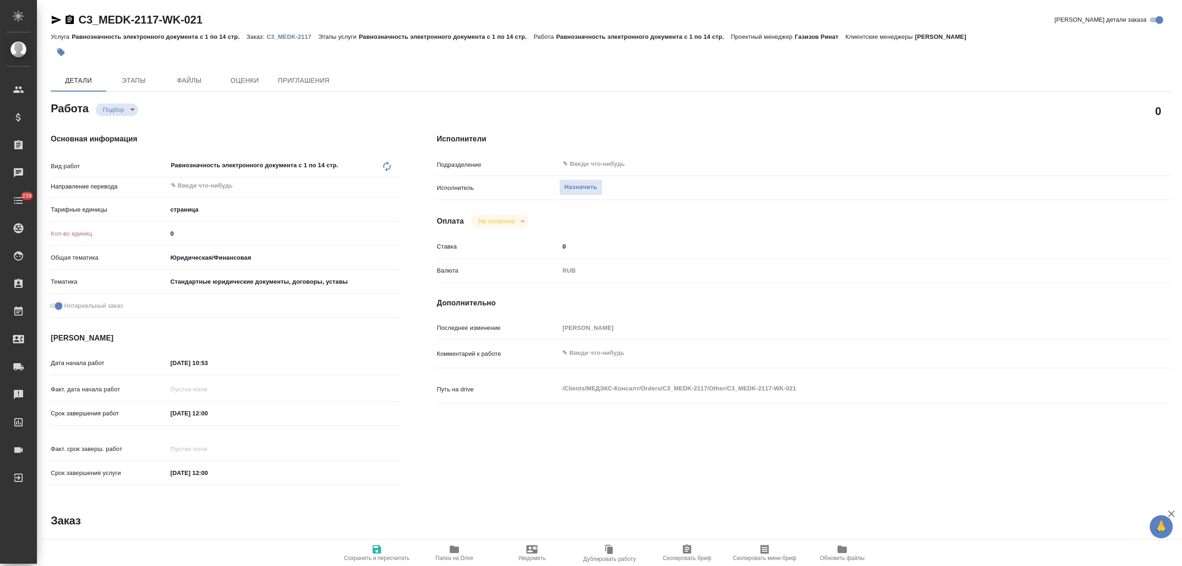
type textarea "x"
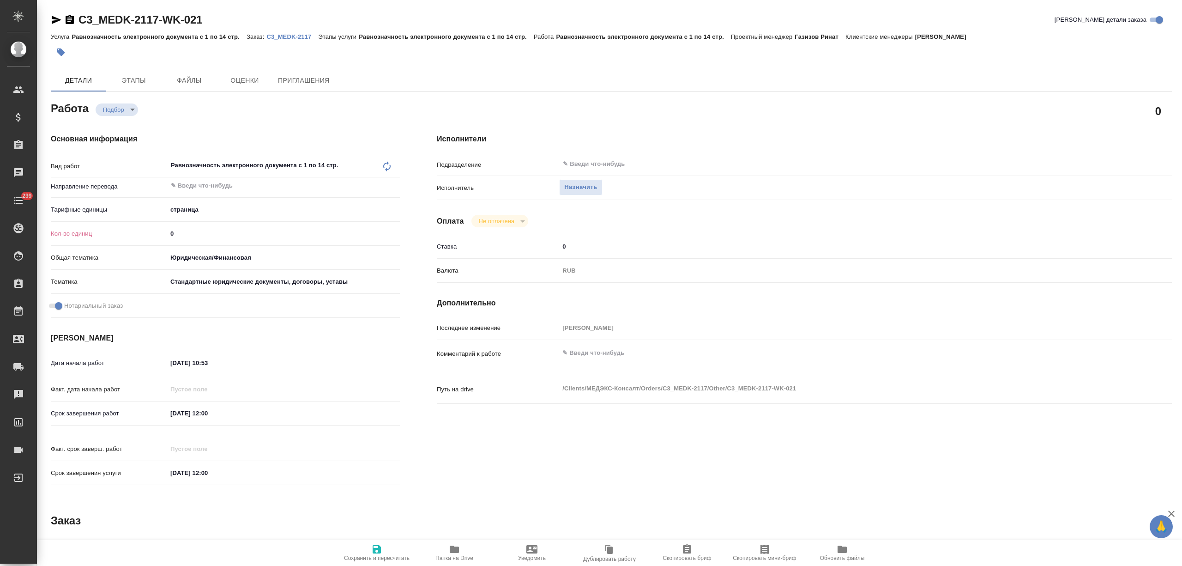
type textarea "x"
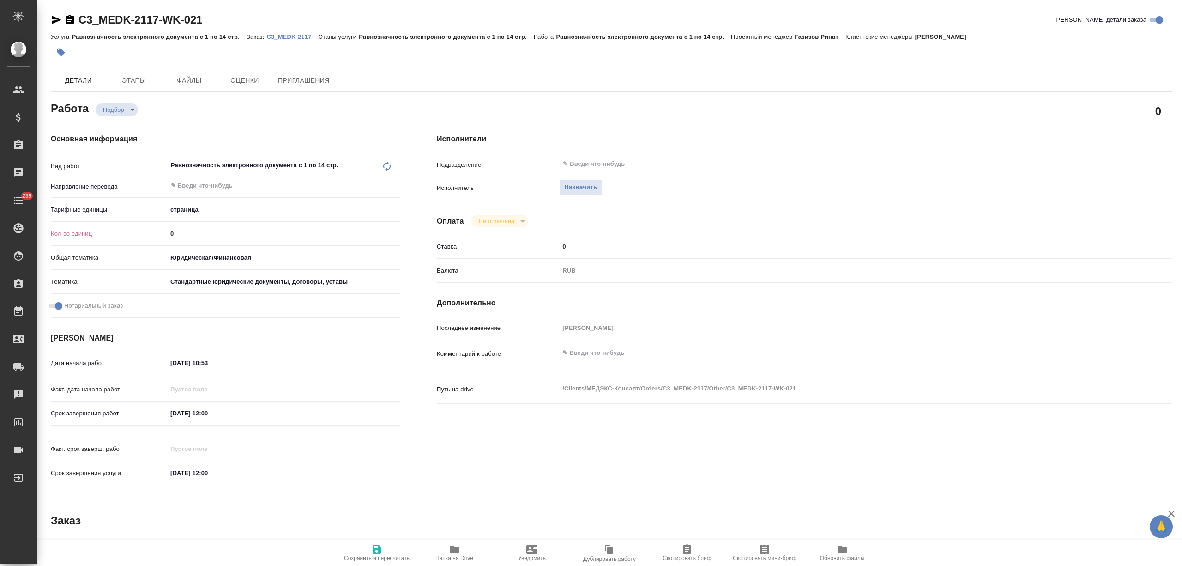
type textarea "x"
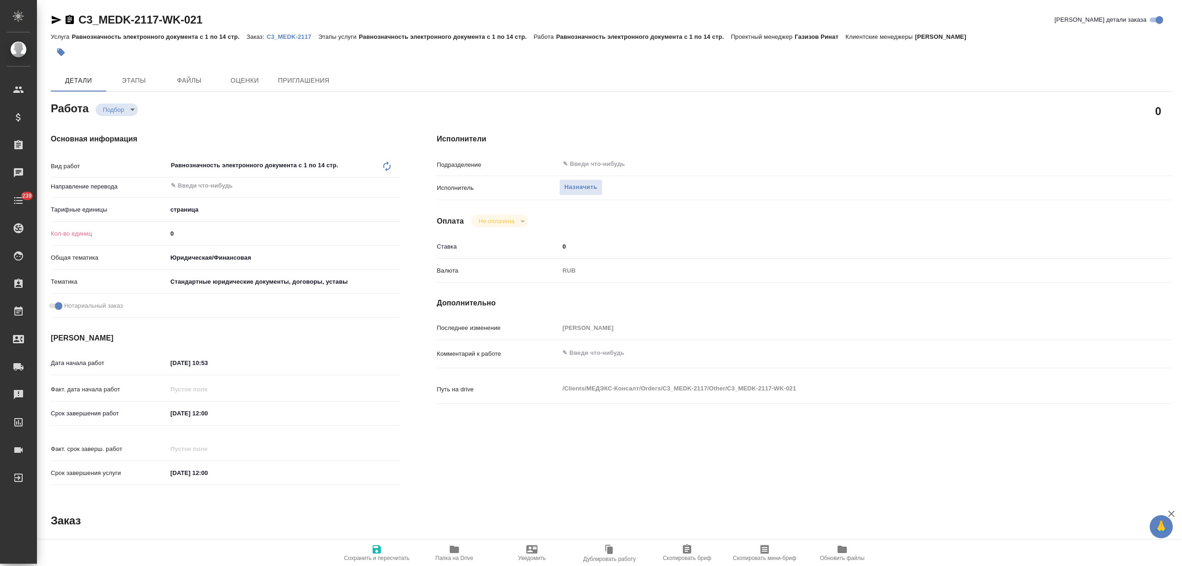
type textarea "x"
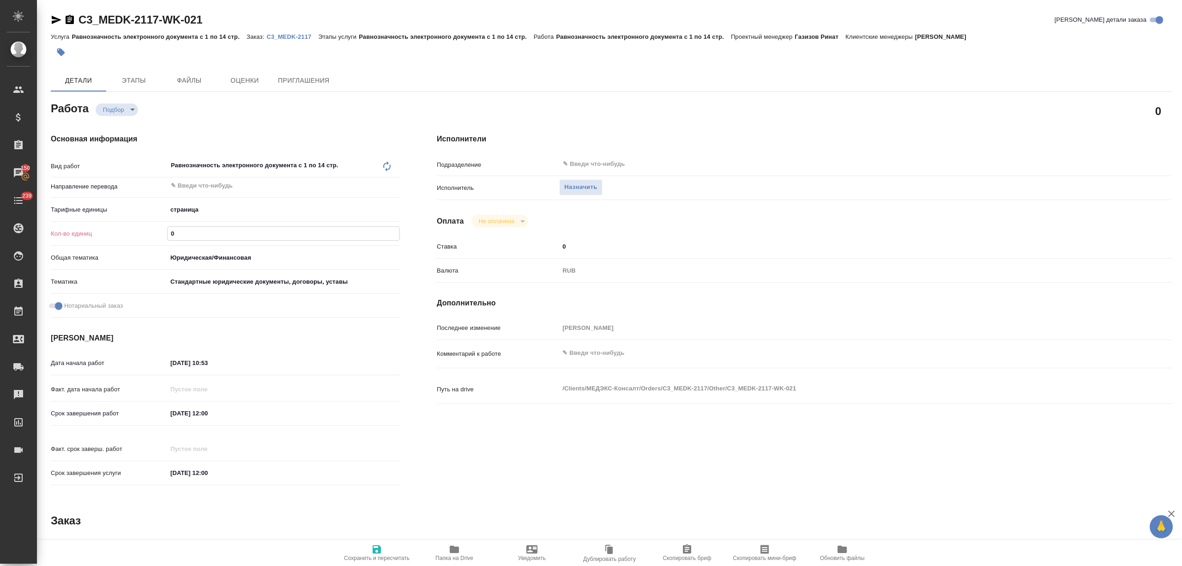
drag, startPoint x: 184, startPoint y: 233, endPoint x: 159, endPoint y: 233, distance: 24.5
click at [159, 233] on div "Кол-во единиц 0" at bounding box center [225, 233] width 349 height 16
type textarea "x"
type input "2"
type textarea "x"
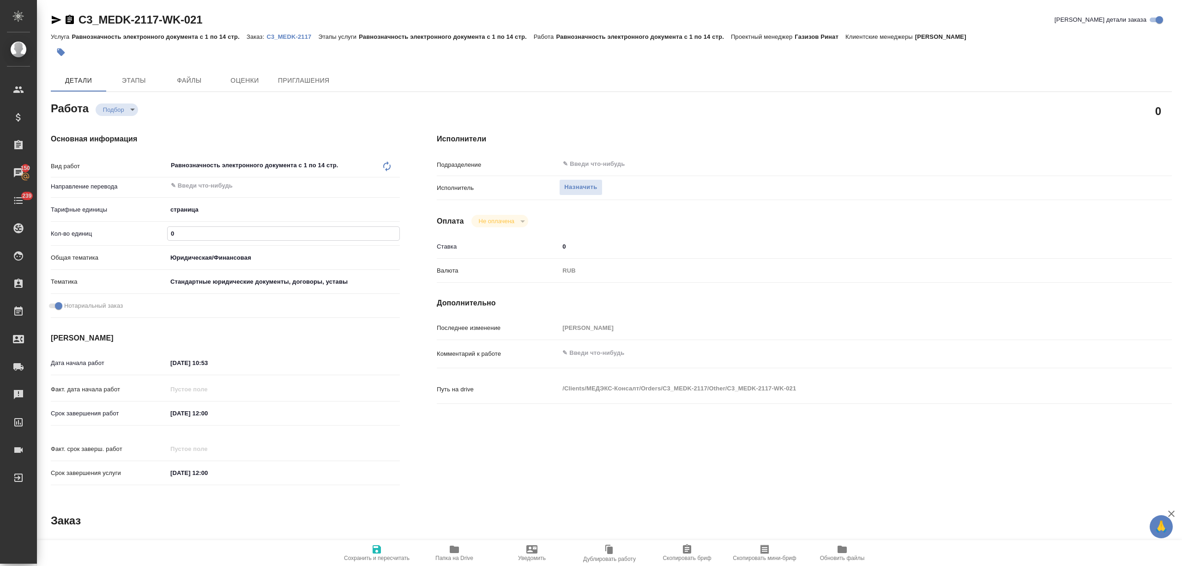
type textarea "x"
type input "27"
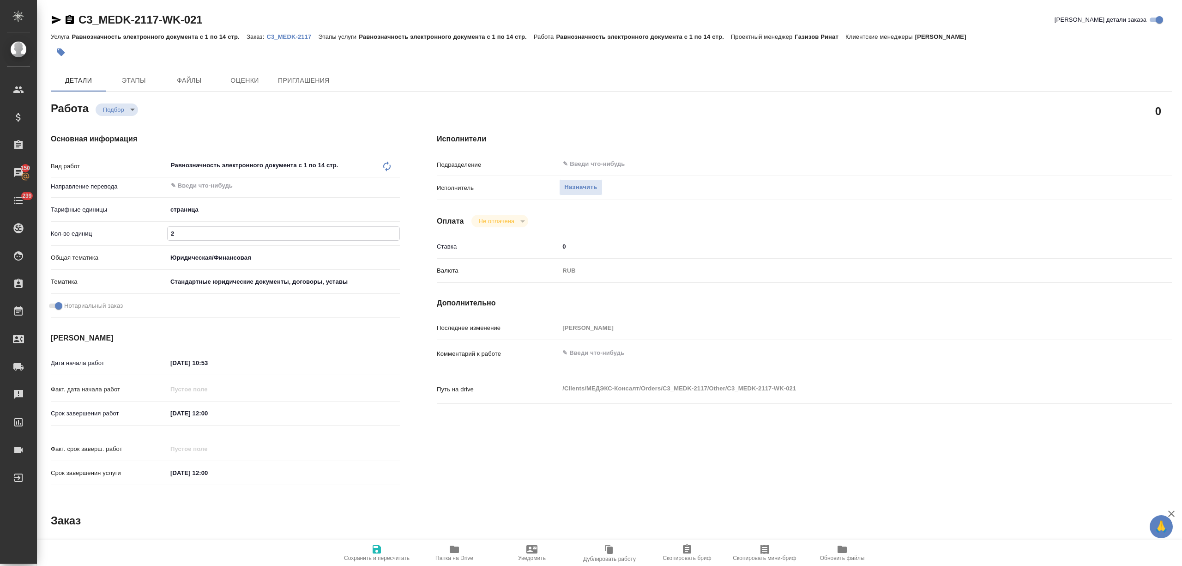
type textarea "x"
type input "27"
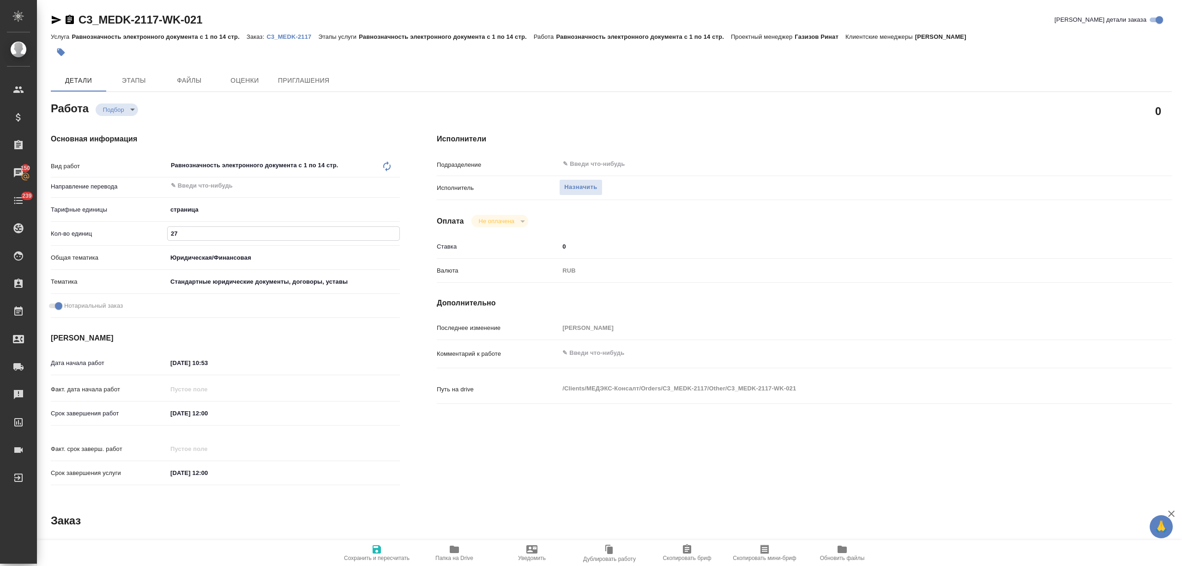
click at [352, 545] on span "Сохранить и пересчитать" at bounding box center [377, 552] width 66 height 18
type textarea "x"
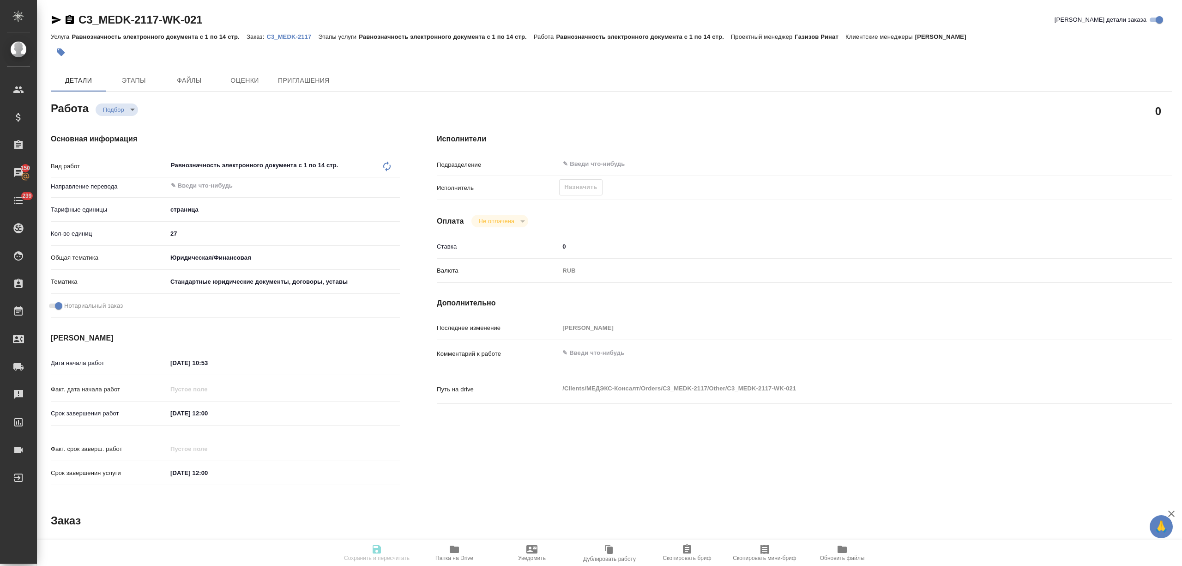
type textarea "x"
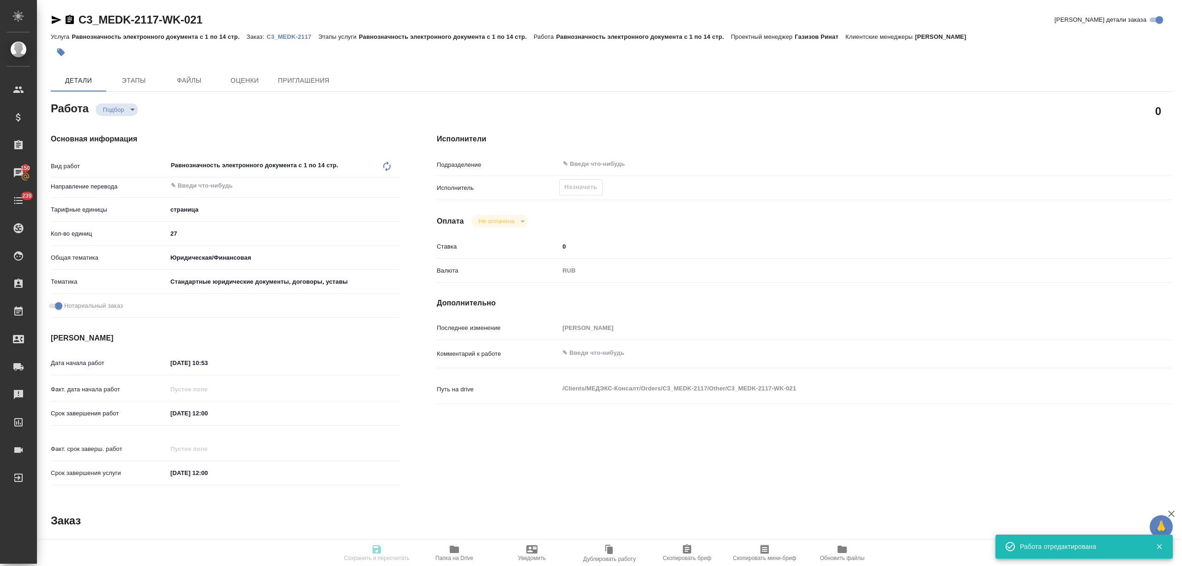
type textarea "x"
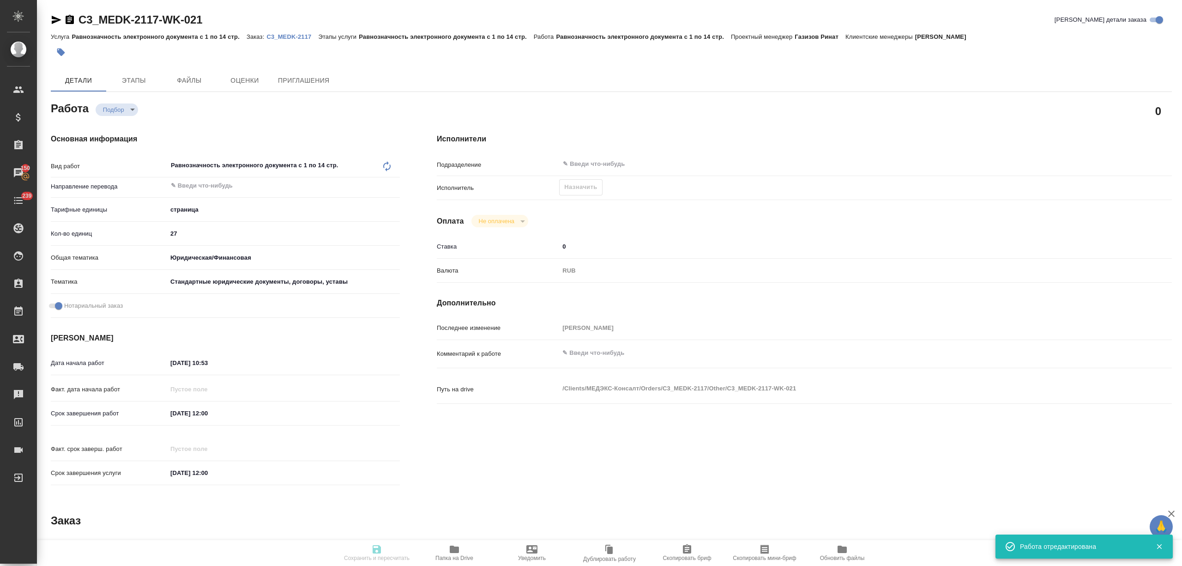
type textarea "x"
type input "recruiting"
type textarea "Равнозначность электронного документа с 1 по 14 стр."
type textarea "x"
type input "5a8b1489cc6b4906c91bfdb2"
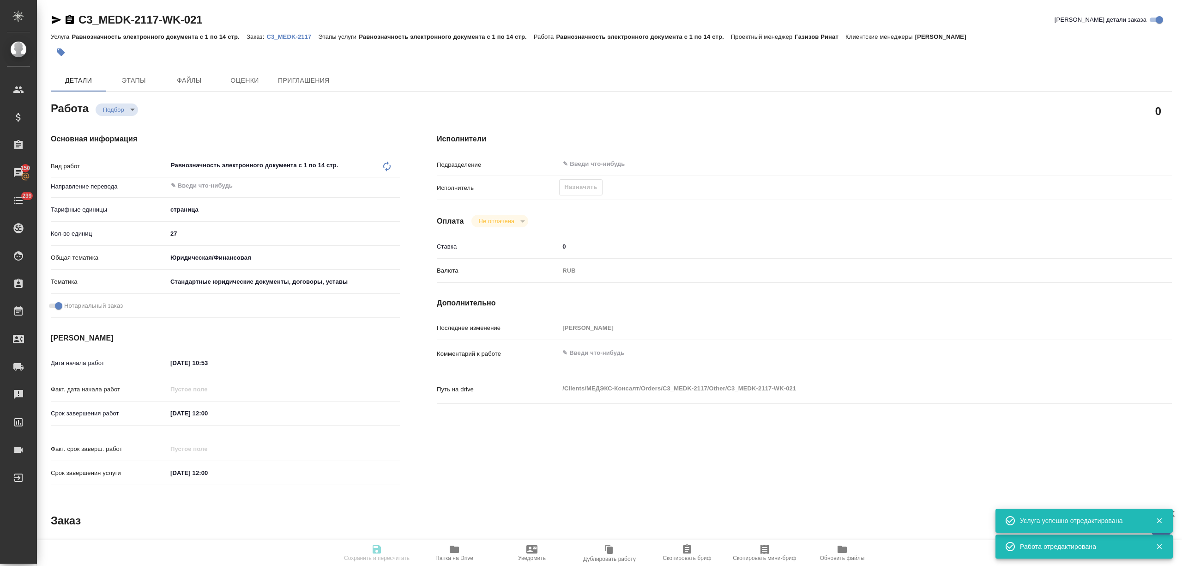
type input "27"
type input "yr-fn"
type input "5f647205b73bc97568ca66bf"
checkbox input "true"
type input "12.09.2025 10:53"
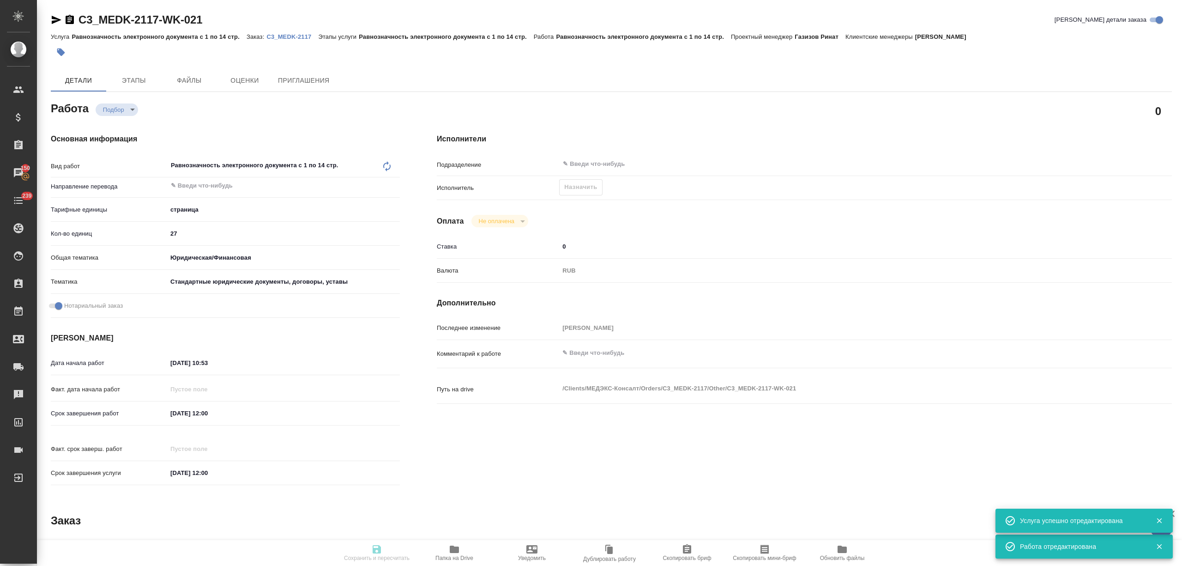
type input "16.09.2025 12:00"
type input "18.09.2025 12:00"
type input "notPayed"
type input "0"
type input "RUB"
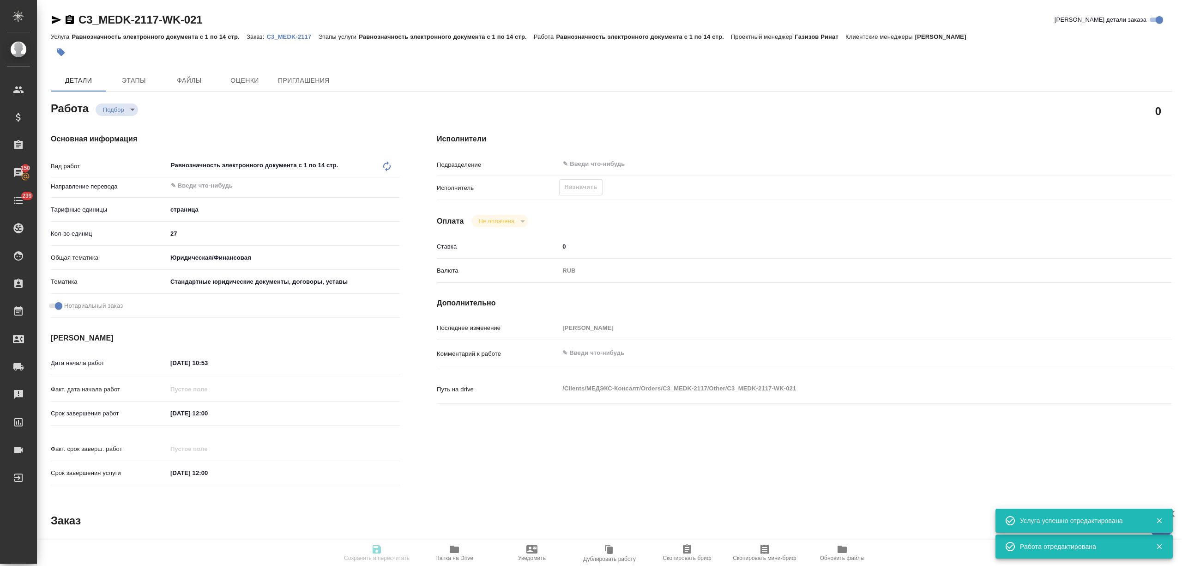
type input "Никитина Татьяна"
type textarea "x"
type textarea "/Clients/МЕДЭКС-Консалт/Orders/C3_MEDK-2117/Other/C3_MEDK-2117-WK-021"
type textarea "x"
type input "C3_MEDK-2117"
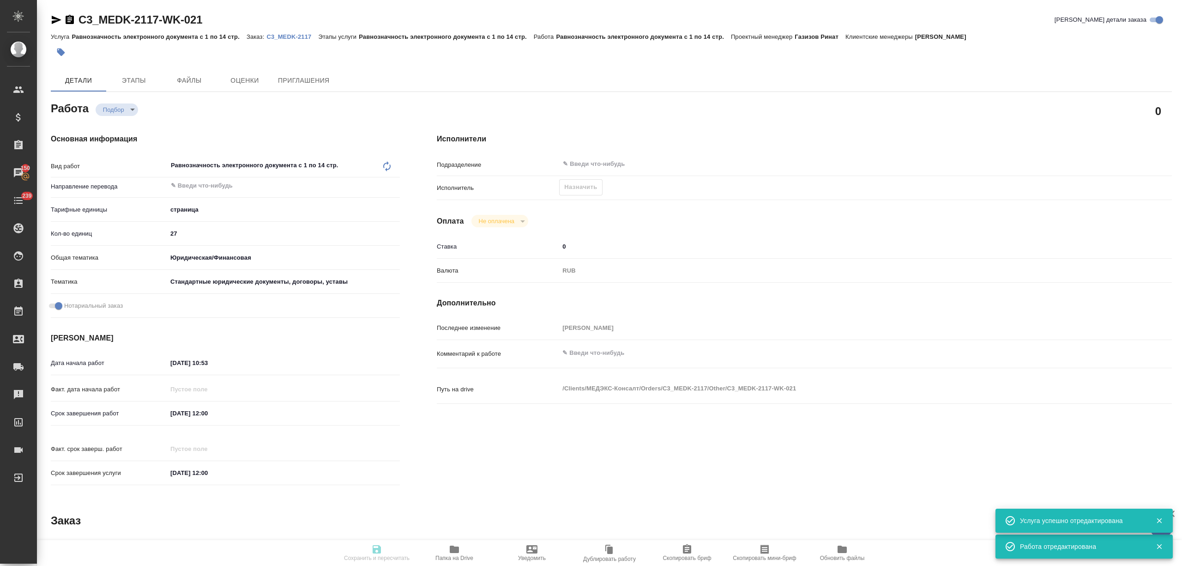
type input "Равнозначность электронного документа с 1 по 14 стр."
type input "Никитина Татьяна"
type input "Малофеева Екатерина"
type input "/Clients/МЕДЭКС-Консалт/Orders/C3_MEDK-2117"
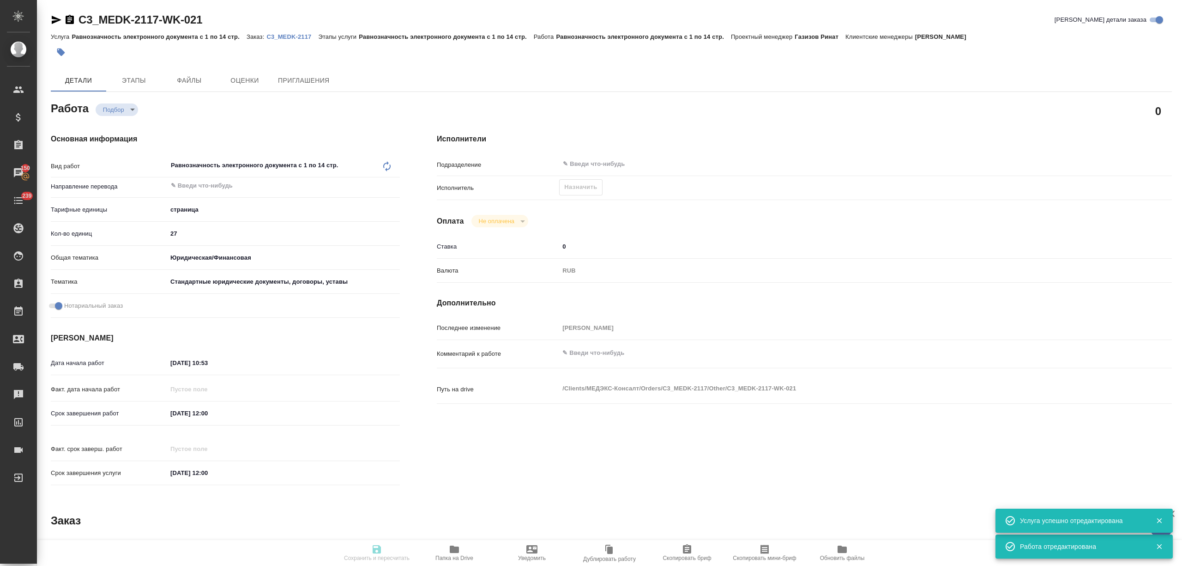
type textarea "x"
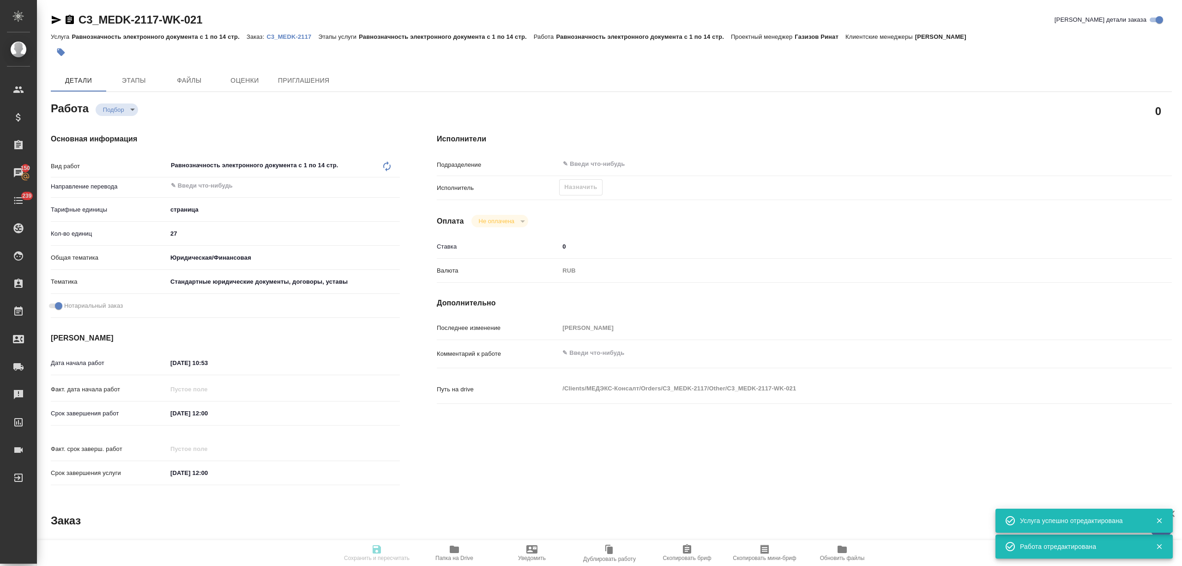
type textarea "x"
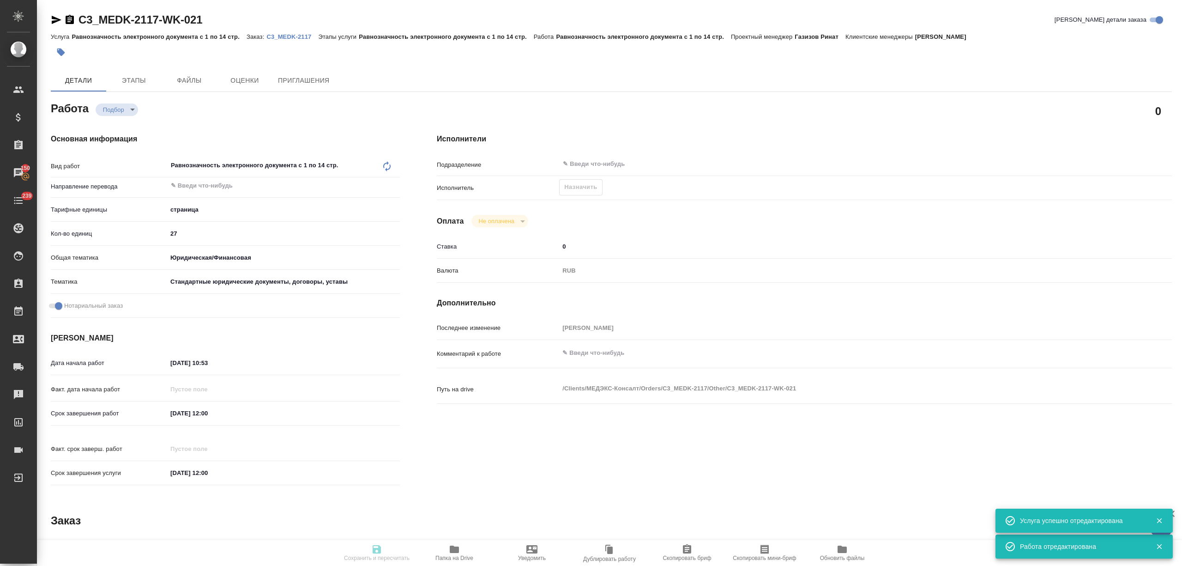
type textarea "x"
type input "recruiting"
type textarea "Равнозначность электронного документа с 1 по 14 стр."
type textarea "x"
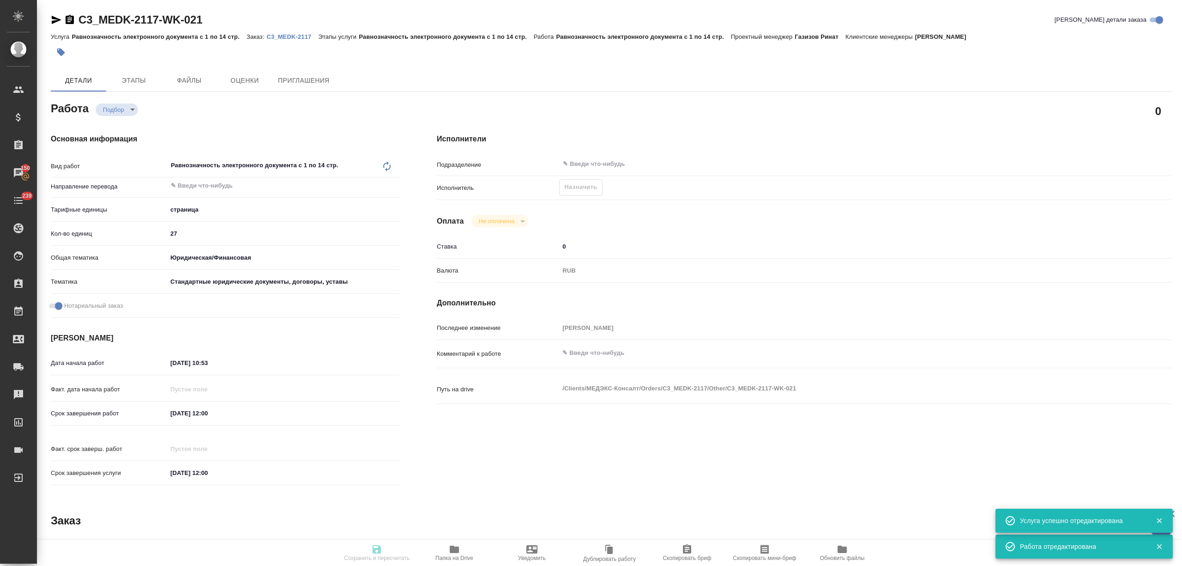
type input "5a8b1489cc6b4906c91bfdb2"
type input "27"
type input "yr-fn"
type input "5f647205b73bc97568ca66bf"
checkbox input "true"
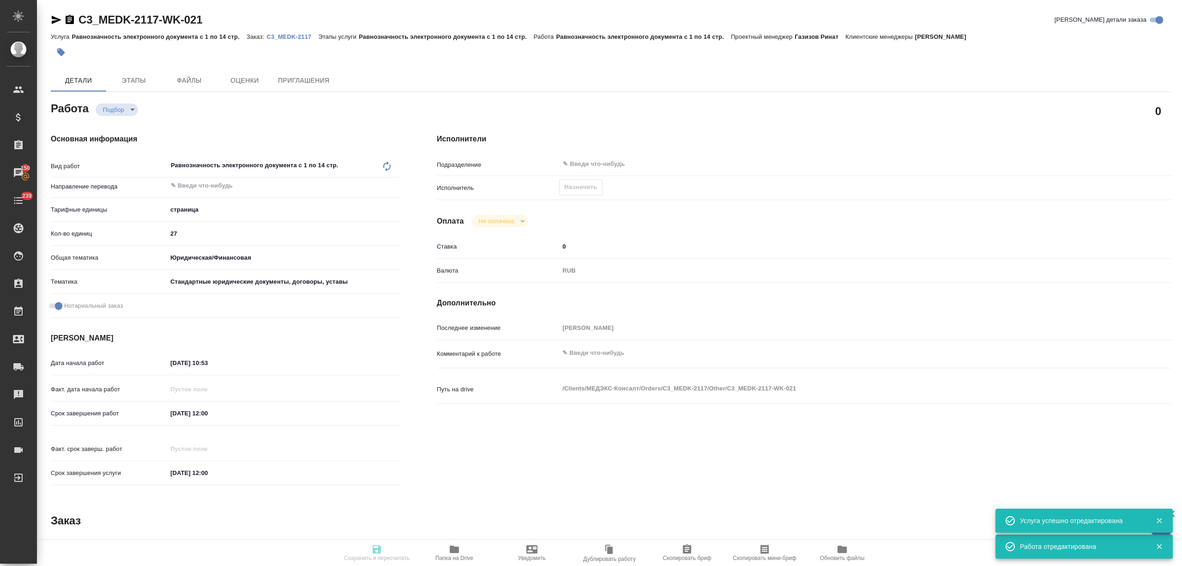
type input "12.09.2025 10:53"
type input "16.09.2025 12:00"
type input "18.09.2025 12:00"
type input "notPayed"
type input "0"
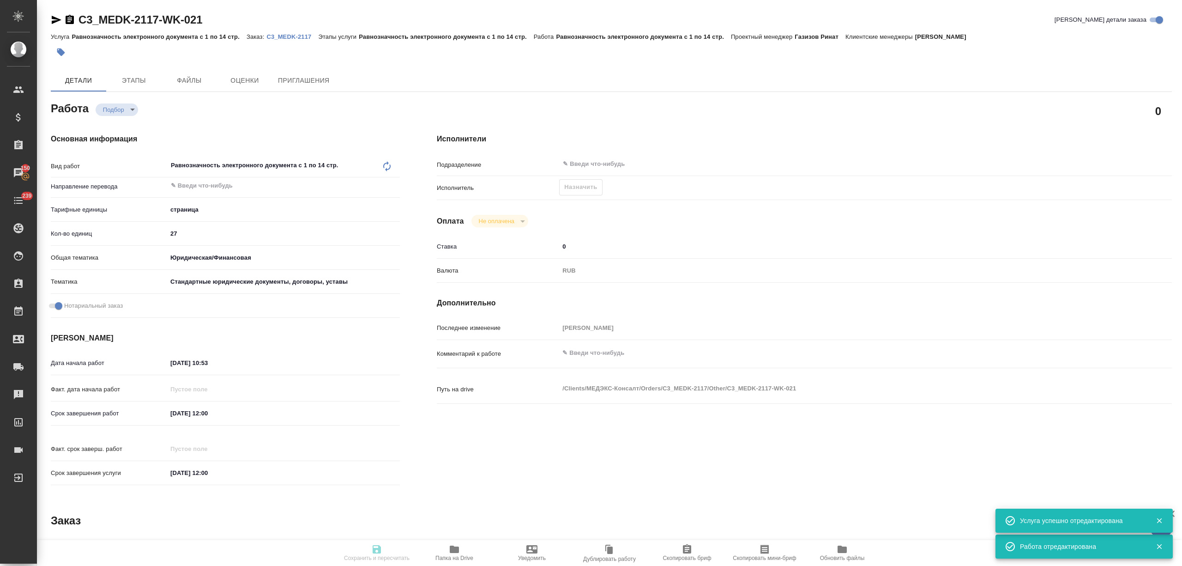
type input "RUB"
type input "Никитина Татьяна"
type textarea "x"
type textarea "/Clients/МЕДЭКС-Консалт/Orders/C3_MEDK-2117/Other/C3_MEDK-2117-WK-021"
type textarea "x"
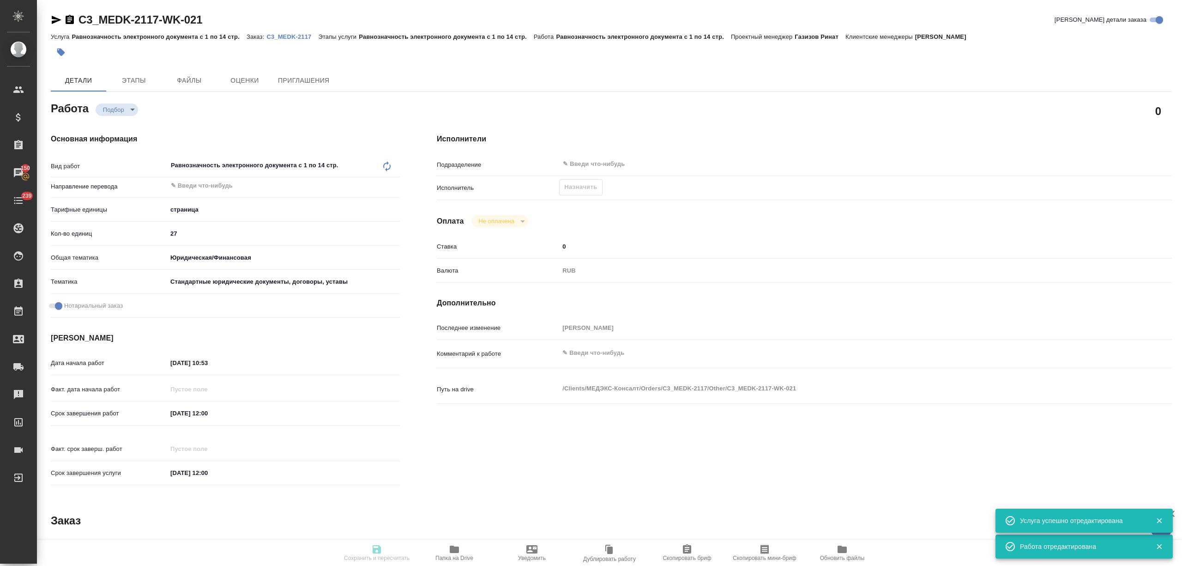
type input "C3_MEDK-2117"
type input "Равнозначность электронного документа с 1 по 14 стр."
type input "Никитина Татьяна"
type input "Малофеева Екатерина"
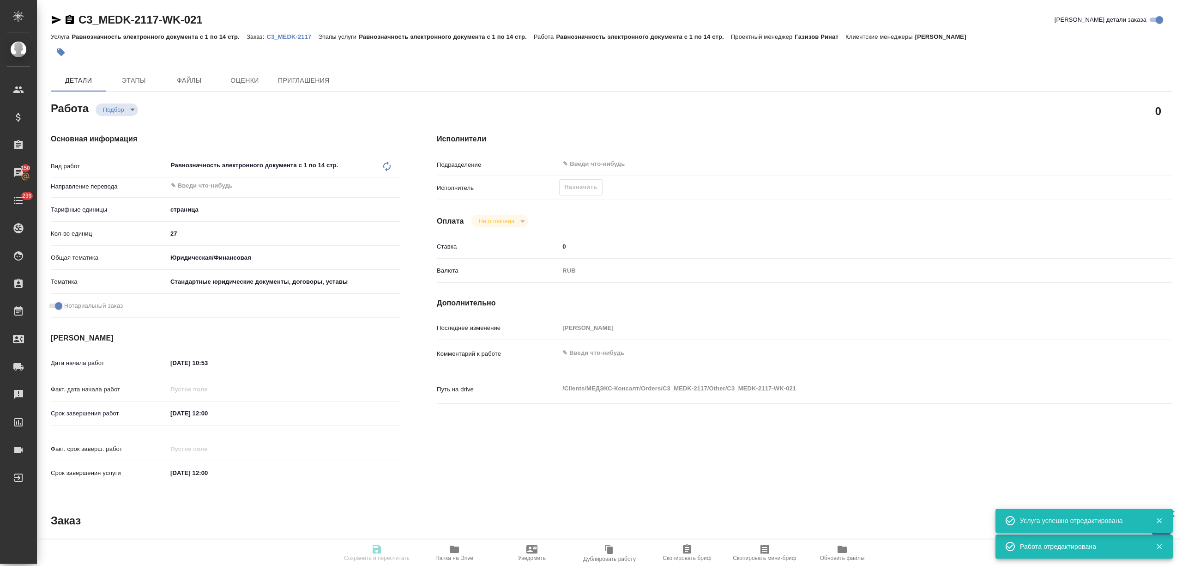
type input "/Clients/МЕДЭКС-Консалт/Orders/C3_MEDK-2117"
type textarea "x"
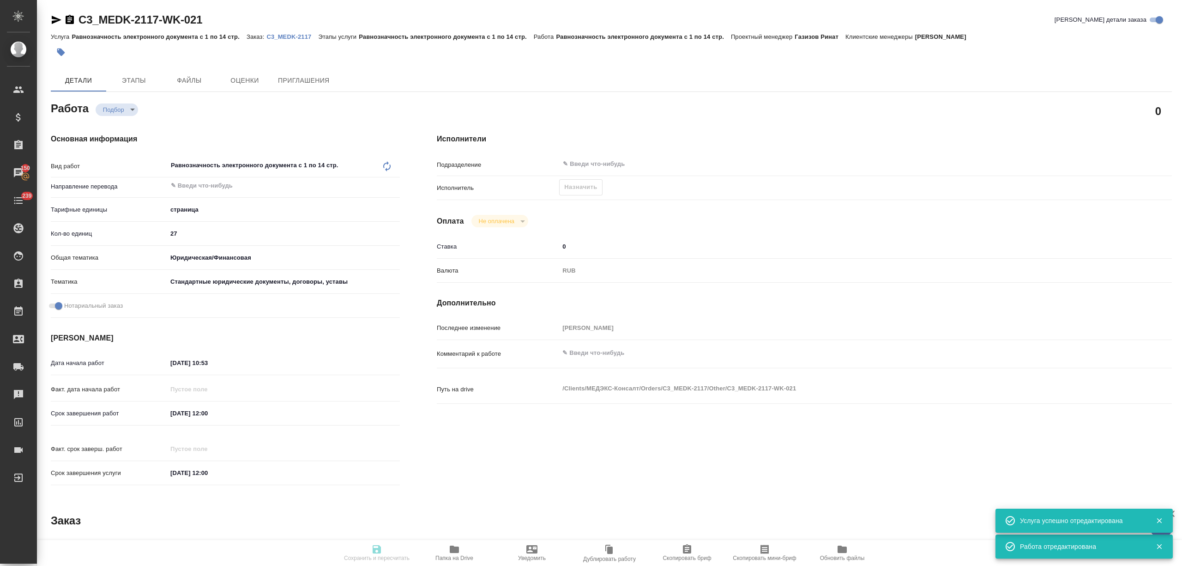
type textarea "x"
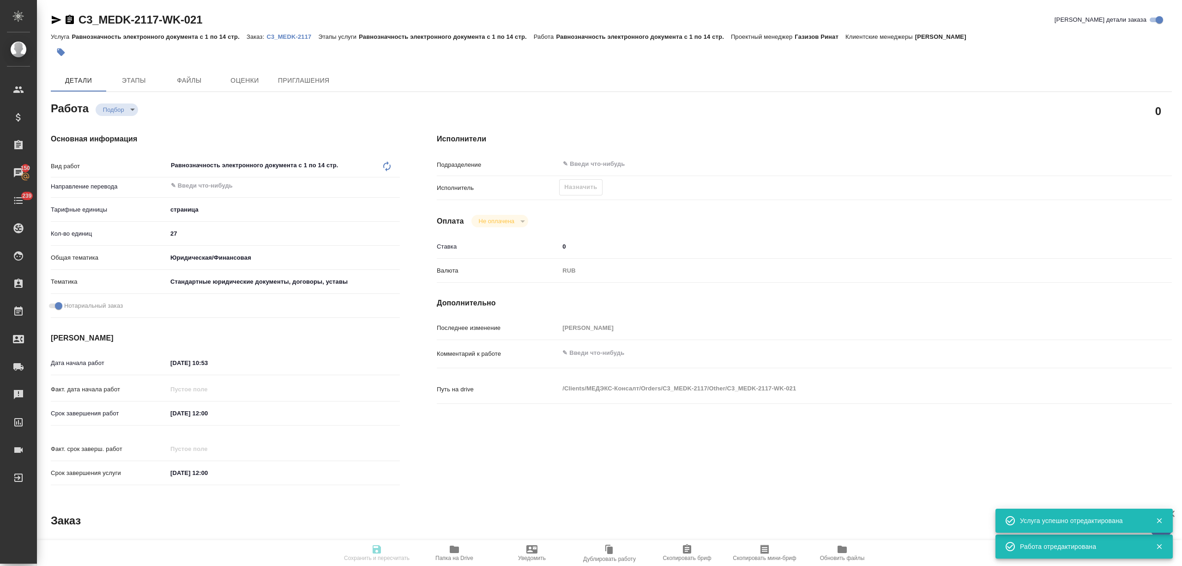
type textarea "x"
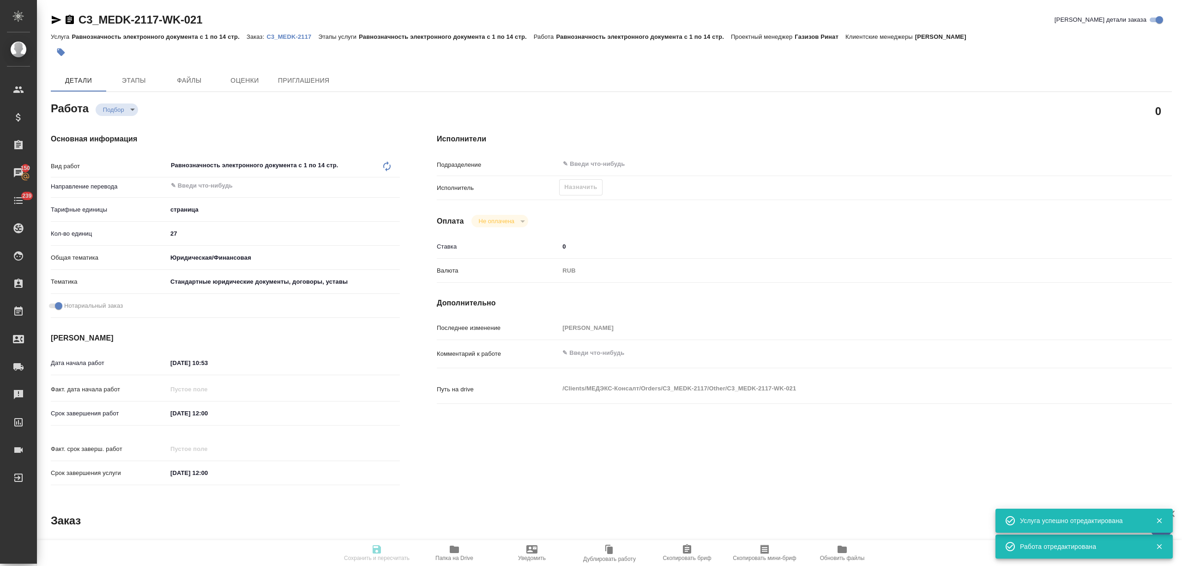
type textarea "x"
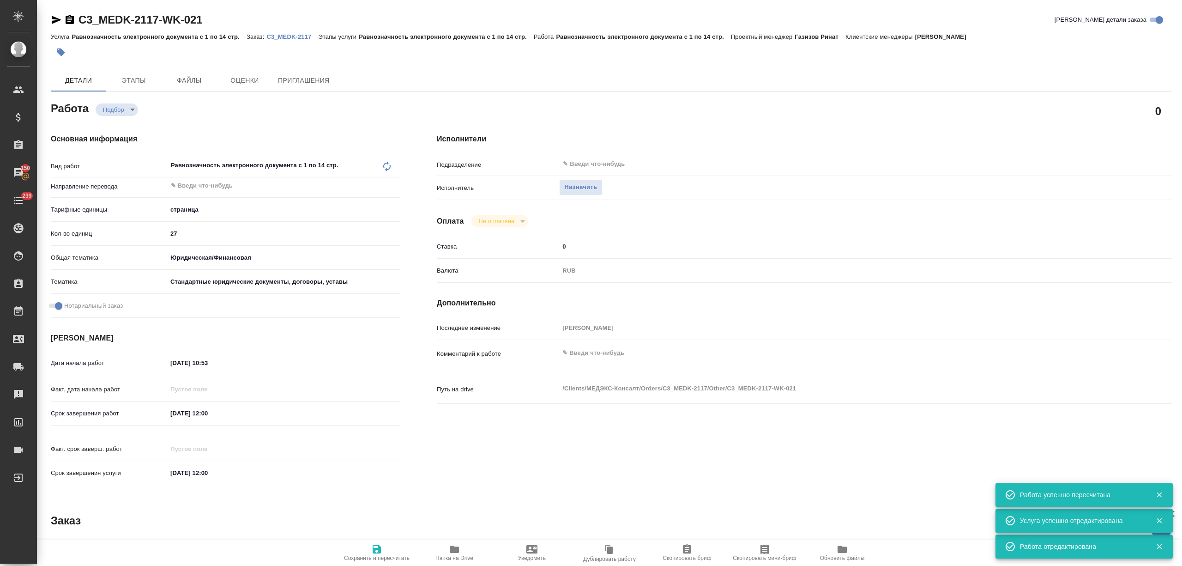
type textarea "x"
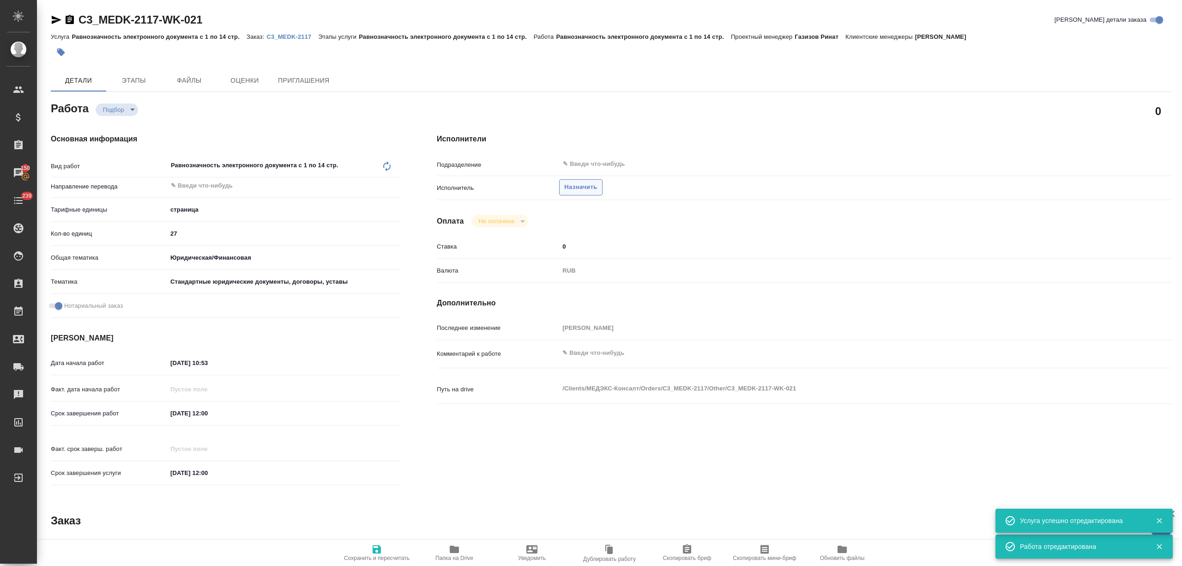
click at [582, 185] on span "Назначить" at bounding box center [580, 187] width 33 height 11
type textarea "x"
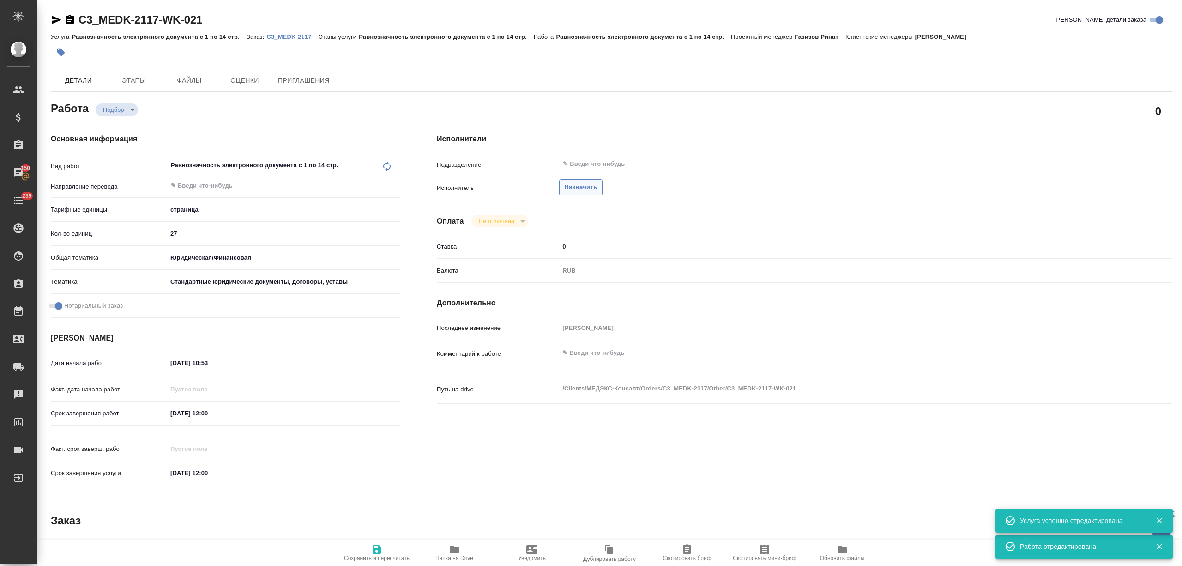
type textarea "x"
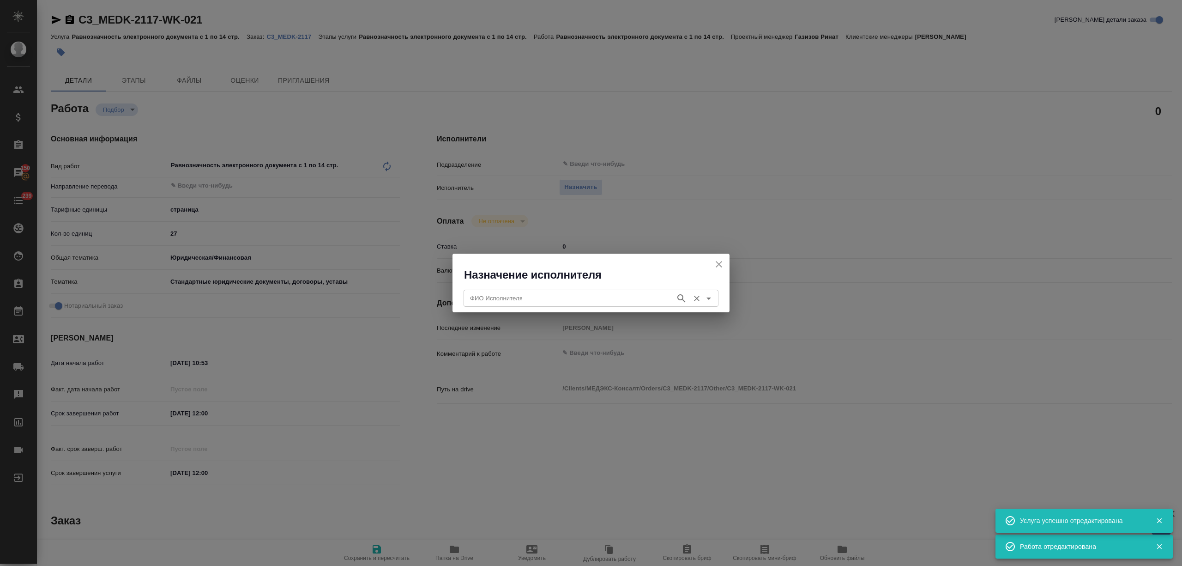
click at [585, 298] on input "ФИО Исполнителя" at bounding box center [568, 297] width 205 height 11
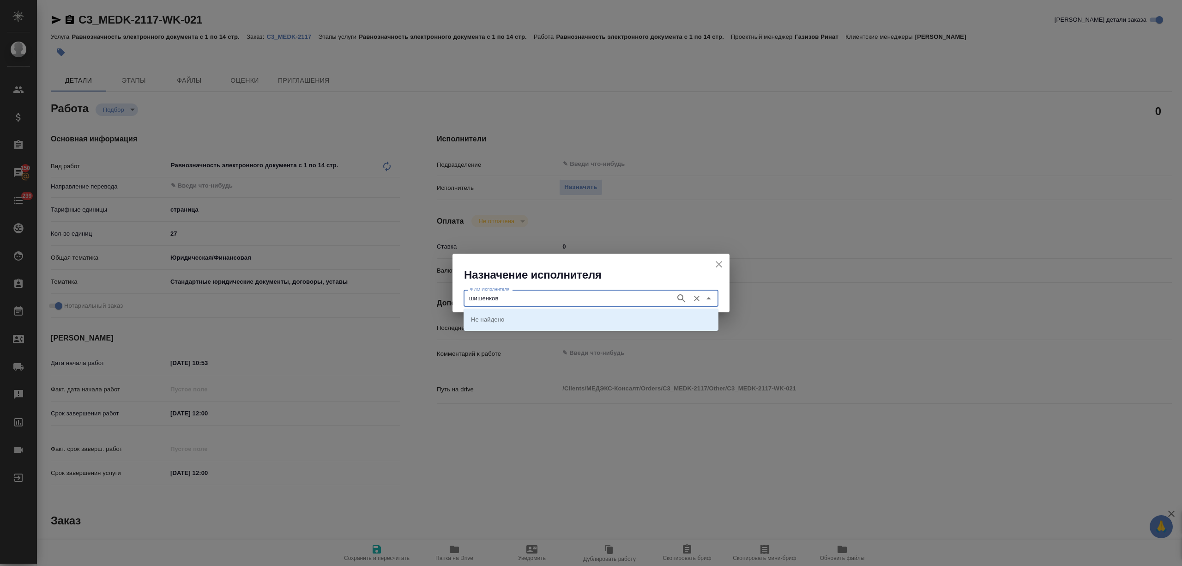
type input "шишенков"
click at [521, 316] on p "[PERSON_NAME]" at bounding box center [496, 318] width 50 height 9
type input "[PERSON_NAME]"
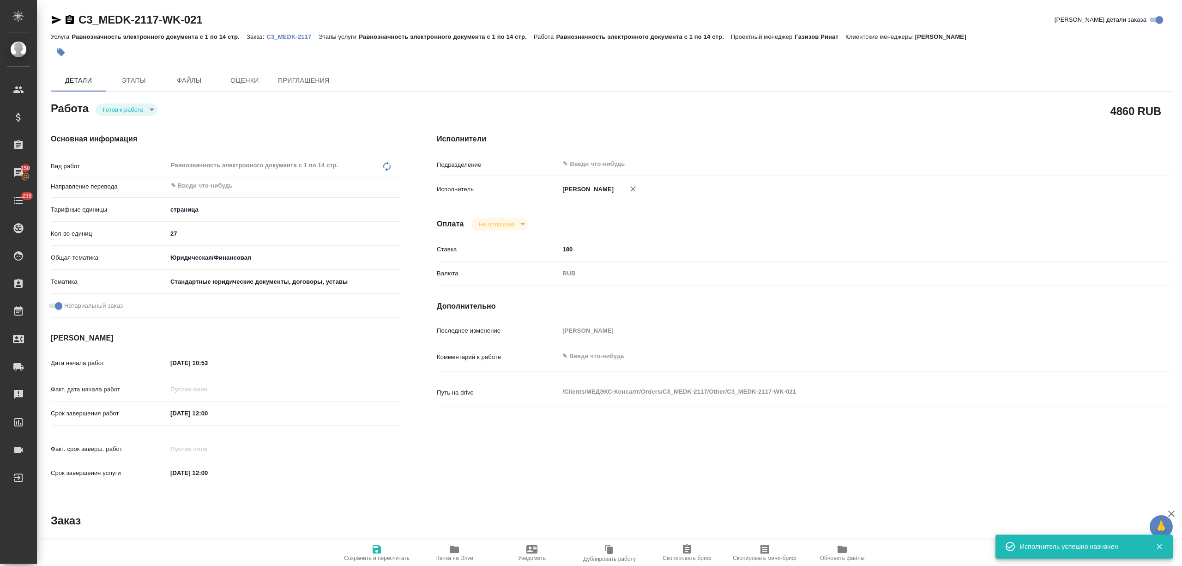
type textarea "x"
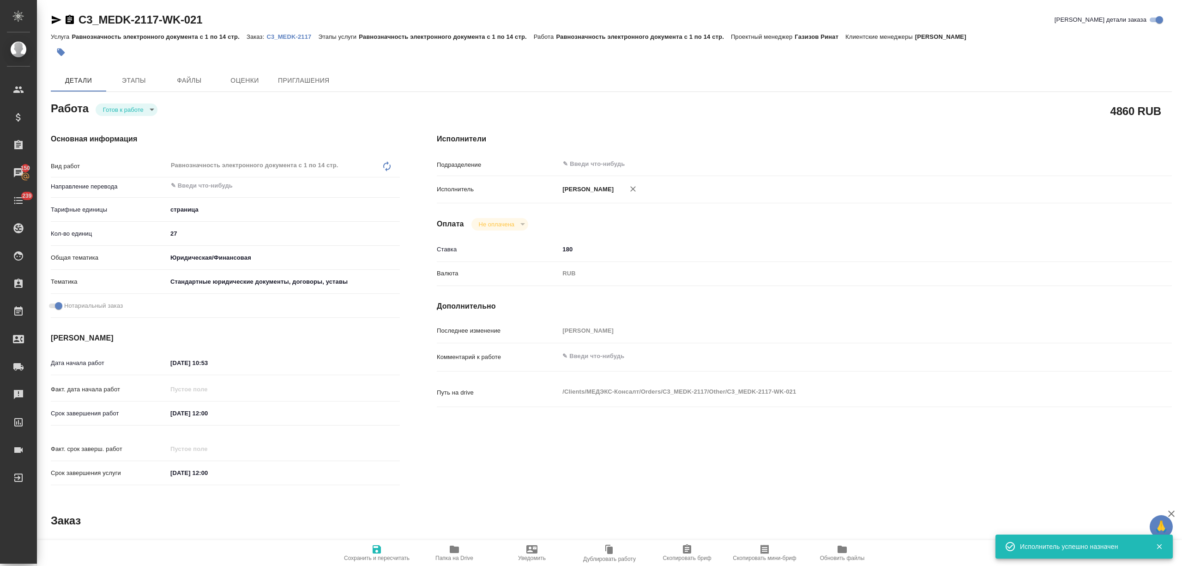
type textarea "x"
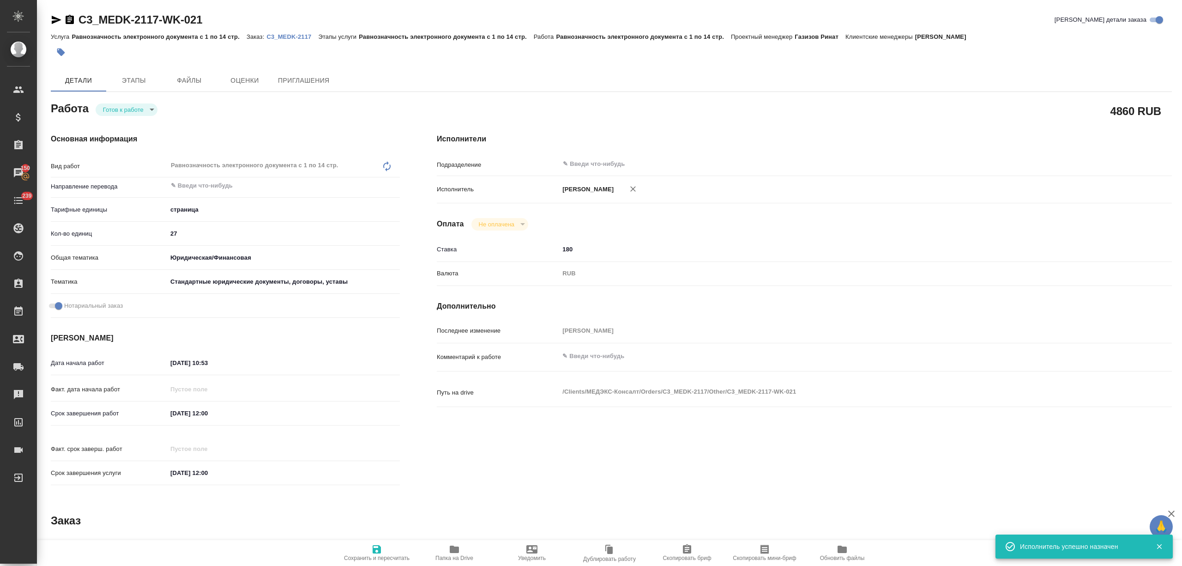
type textarea "x"
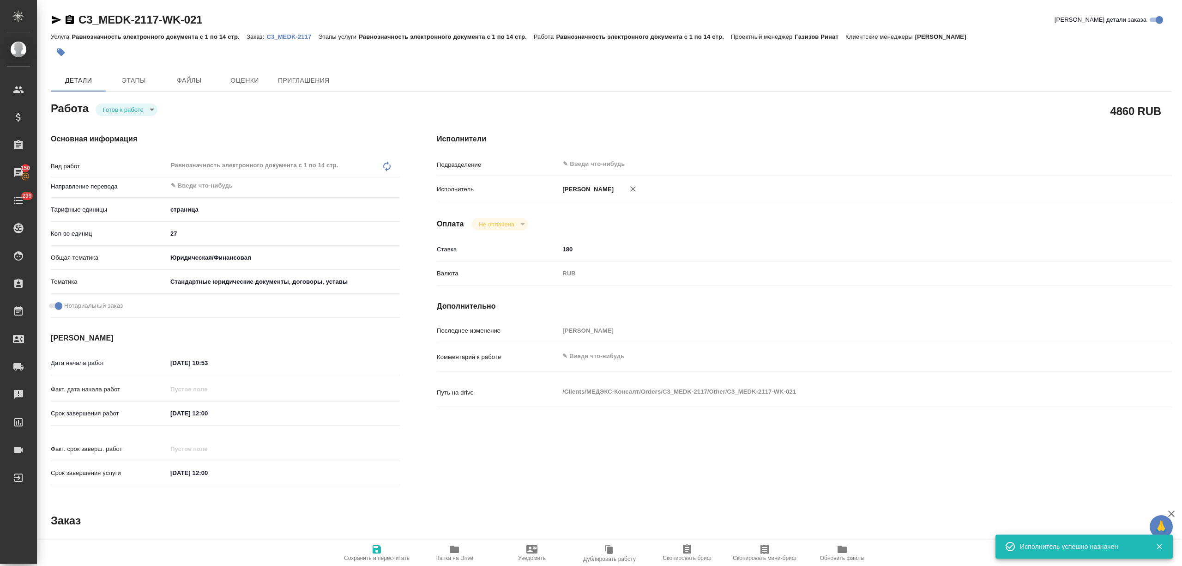
type textarea "x"
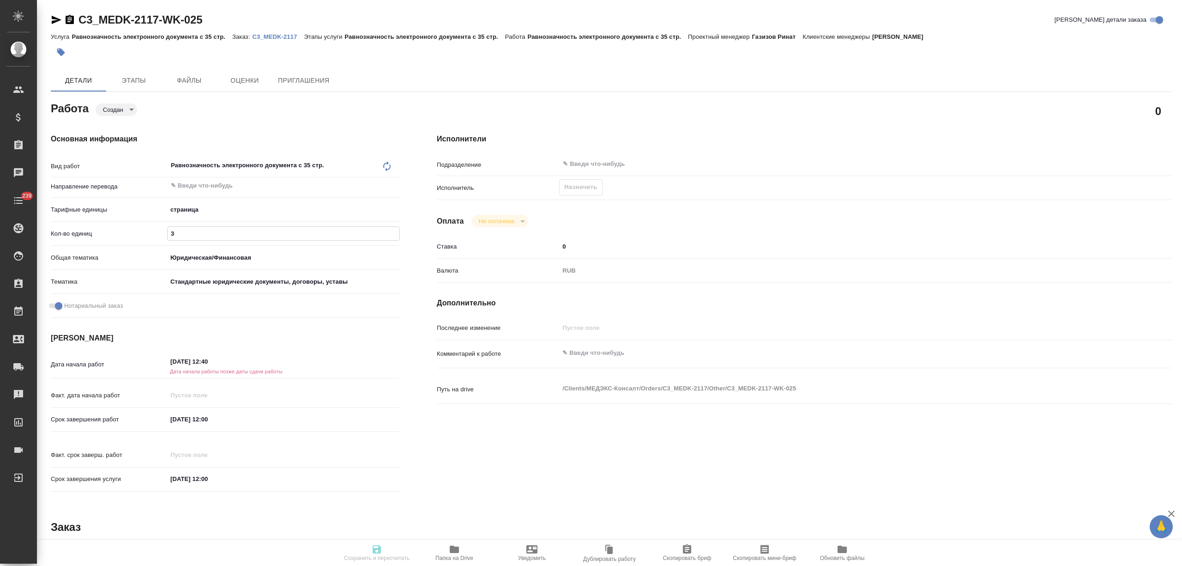
type input "3"
drag, startPoint x: 178, startPoint y: 418, endPoint x: 168, endPoint y: 418, distance: 9.7
click at [168, 418] on input "18.09.2025 12:00" at bounding box center [208, 418] width 81 height 13
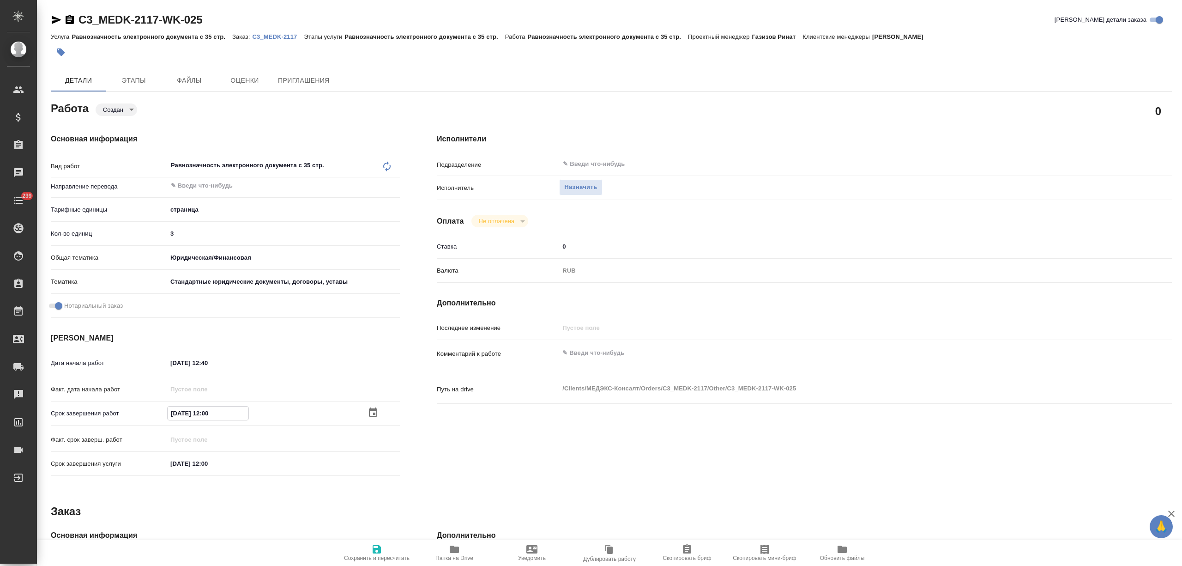
type input "[DATE] 12:00"
click at [378, 551] on icon "button" at bounding box center [376, 548] width 11 height 11
type input "created"
type input "5a8b1489cc6b4906c91bfdb2"
type input "3"
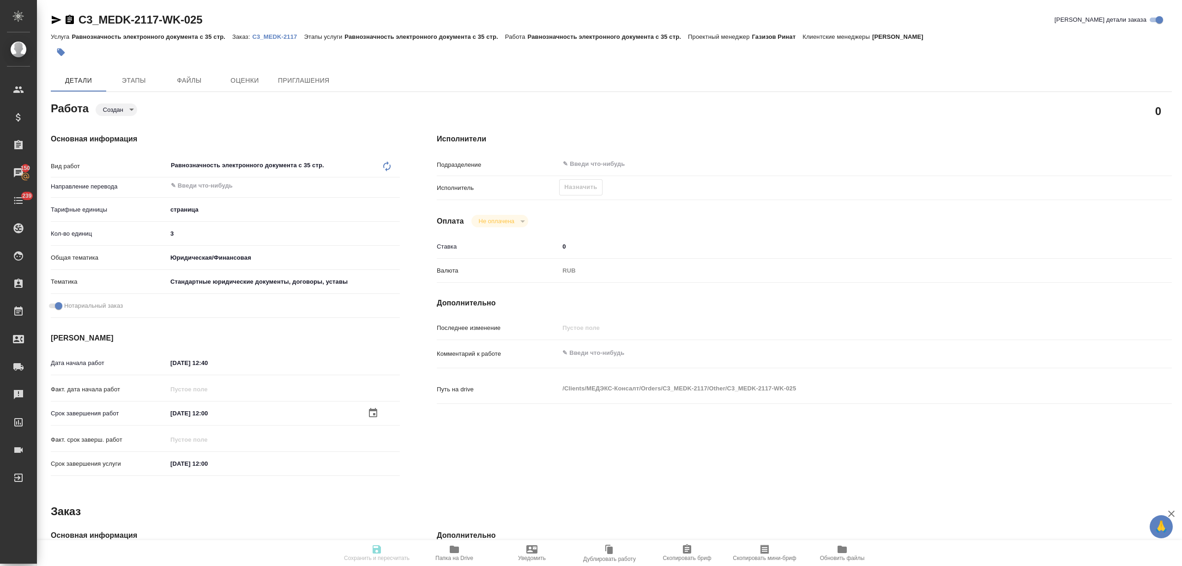
type input "yr-fn"
type input "5f647205b73bc97568ca66bf"
checkbox input "true"
type input "19.09.2025 12:40"
type input "[DATE] 12:00"
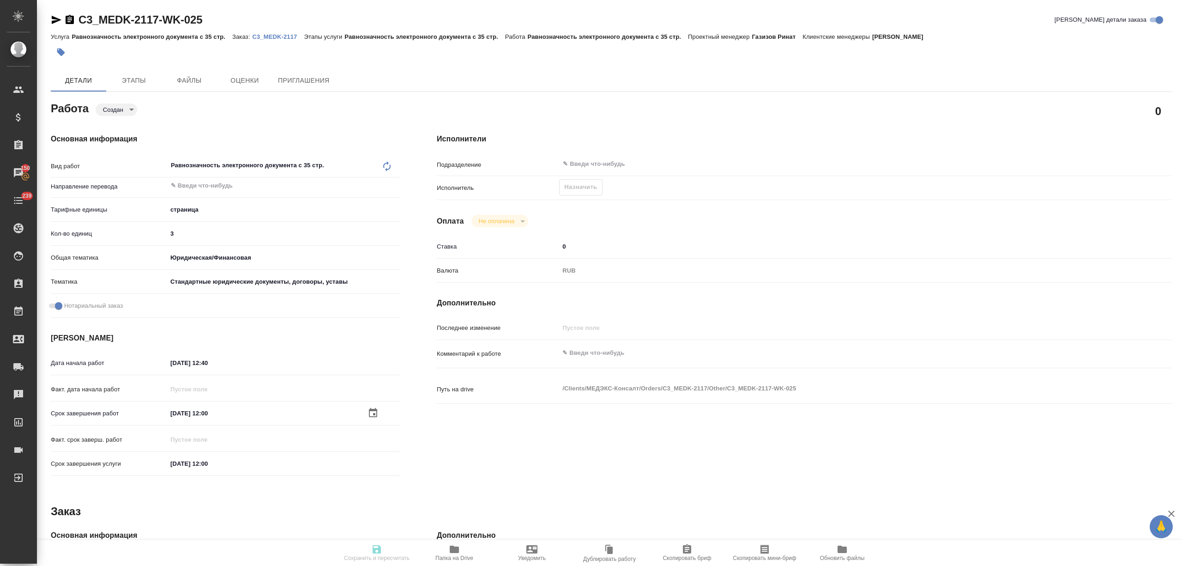
type input "[DATE] 12:00"
type input "notPayed"
type input "0"
type input "RUB"
type input "[PERSON_NAME]"
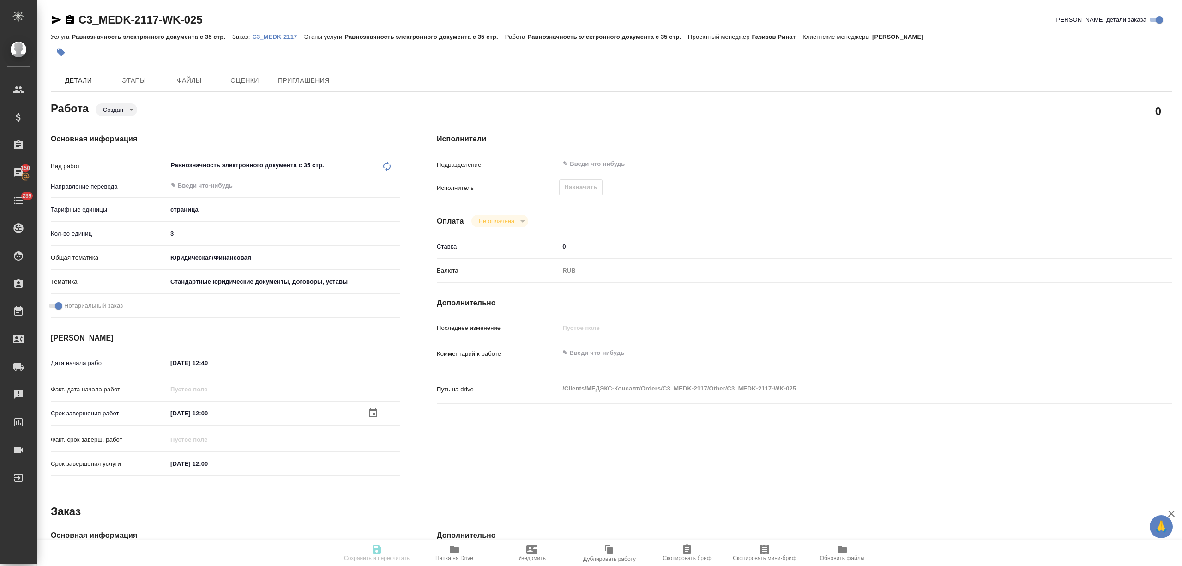
type input "C3_MEDK-2117"
type input "Равнозначность электронного документа с 35 стр."
type input "[PERSON_NAME]"
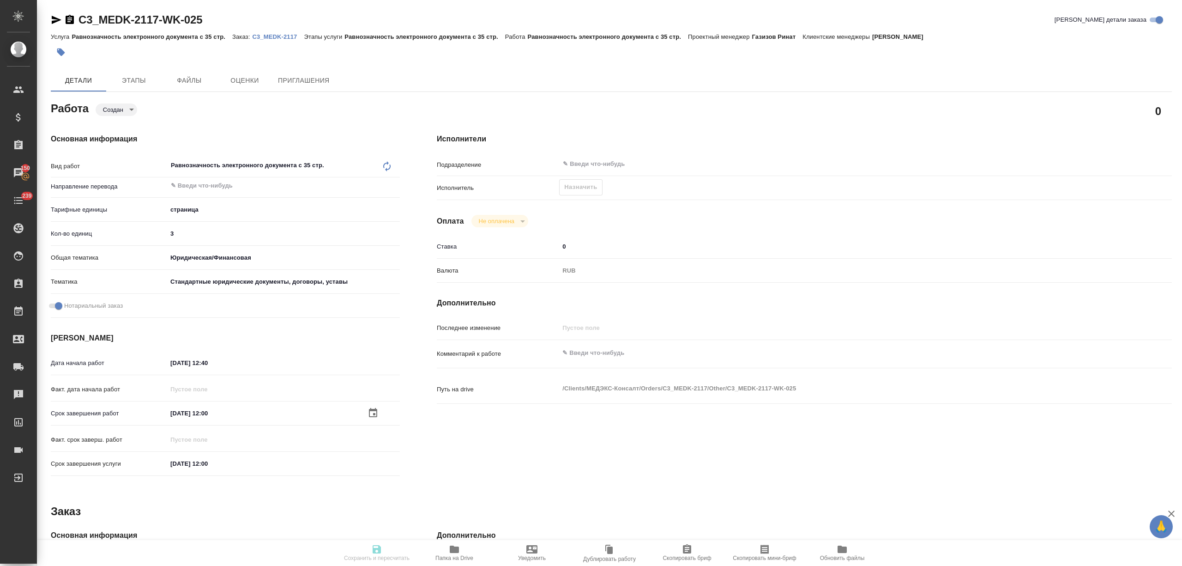
type input "/Clients/МЕДЭКС-Консалт/Orders/C3_MEDK-2117"
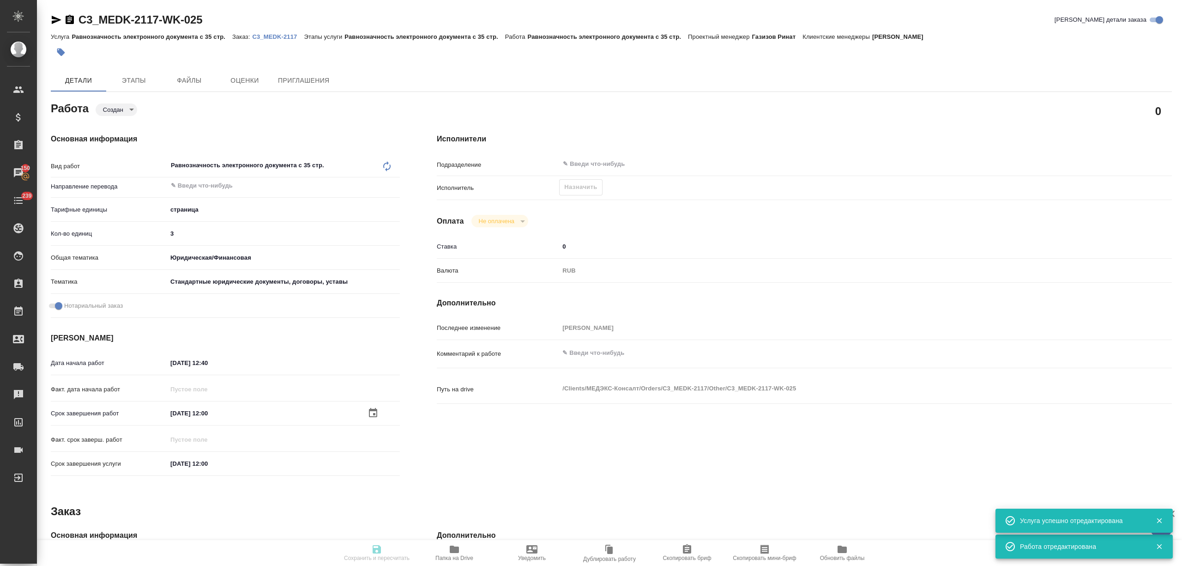
type input "created"
type input "5a8b1489cc6b4906c91bfdb2"
type input "3"
type input "yr-fn"
type input "5f647205b73bc97568ca66bf"
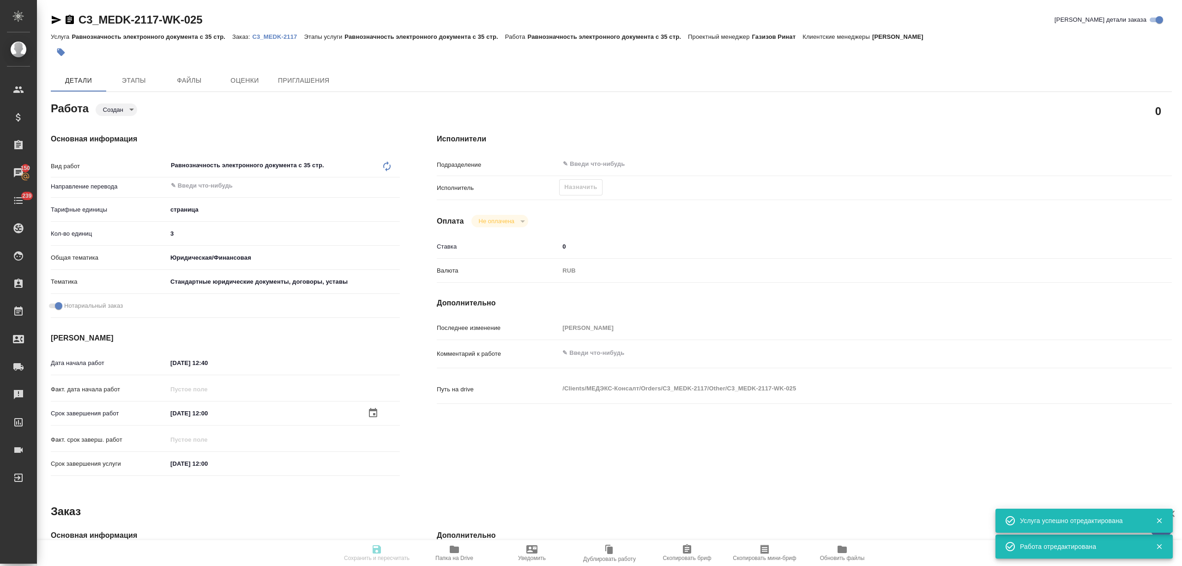
checkbox input "true"
type input "19.09.2025 12:40"
type input "[DATE] 12:00"
type input "notPayed"
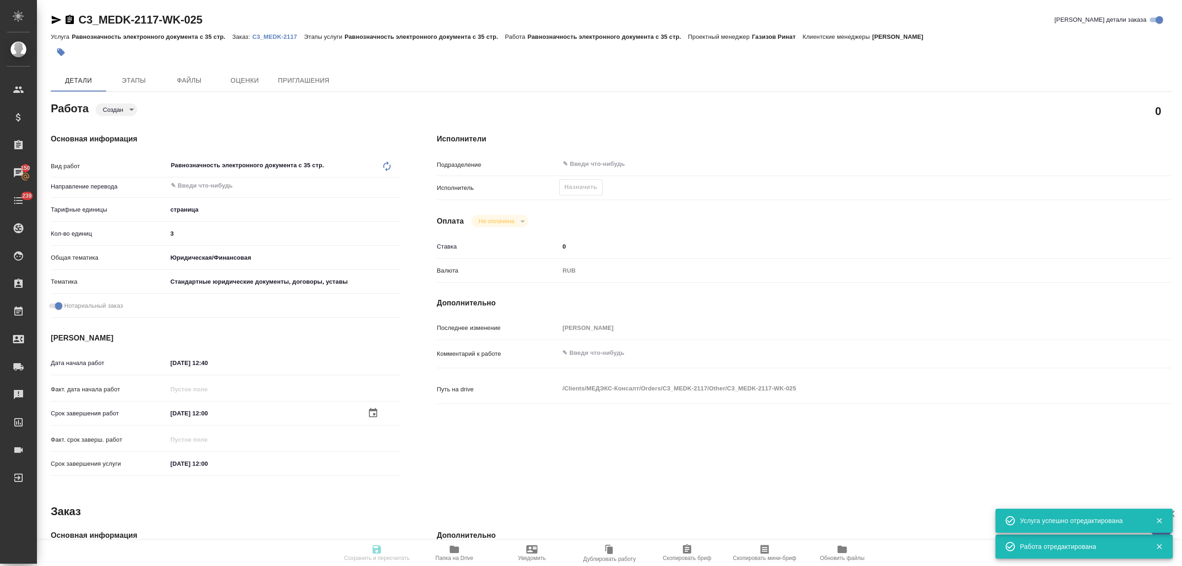
type input "0"
type input "RUB"
type input "[PERSON_NAME]"
type input "C3_MEDK-2117"
type input "Равнозначность электронного документа с 35 стр."
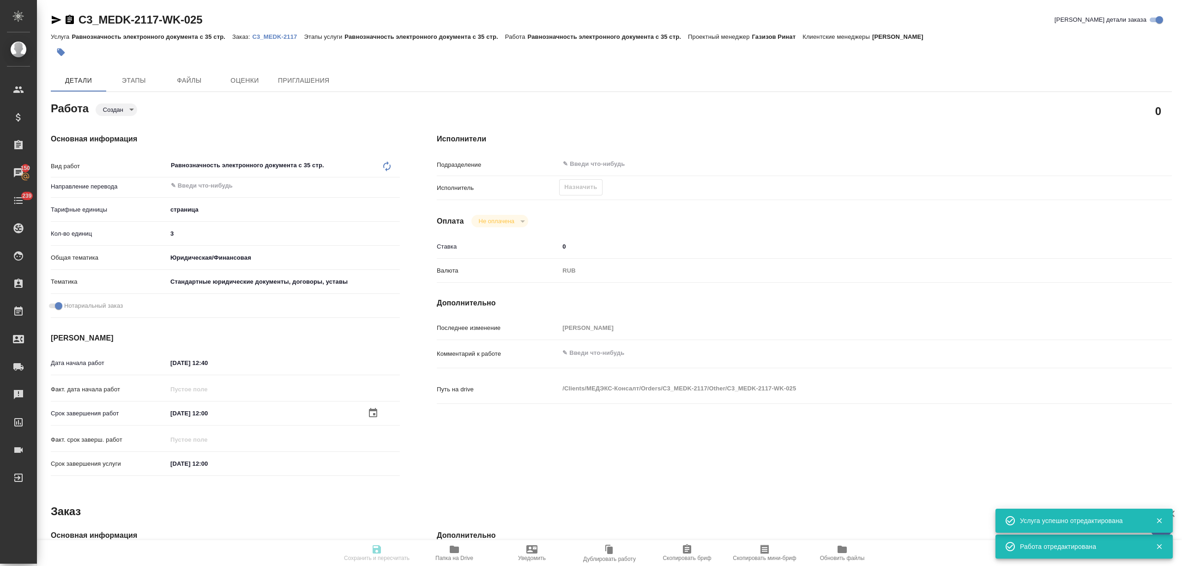
type input "Равнозначность электронного документа с 35 стр."
type input "[PERSON_NAME]"
type input "/Clients/МЕДЭКС-Консалт/Orders/C3_MEDK-2117"
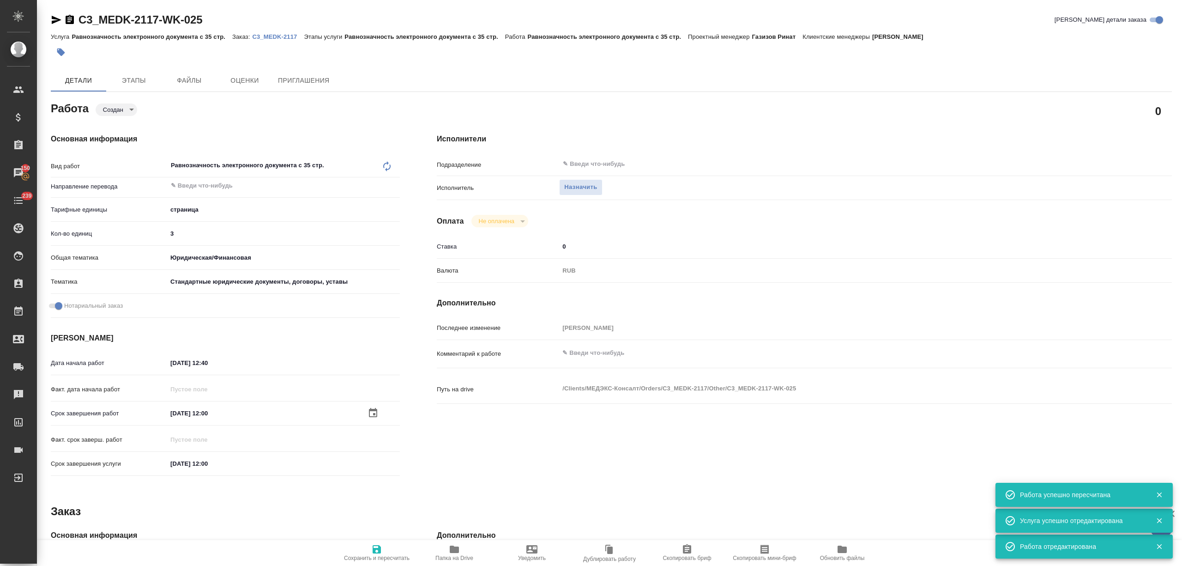
click at [585, 184] on span "Назначить" at bounding box center [580, 187] width 33 height 11
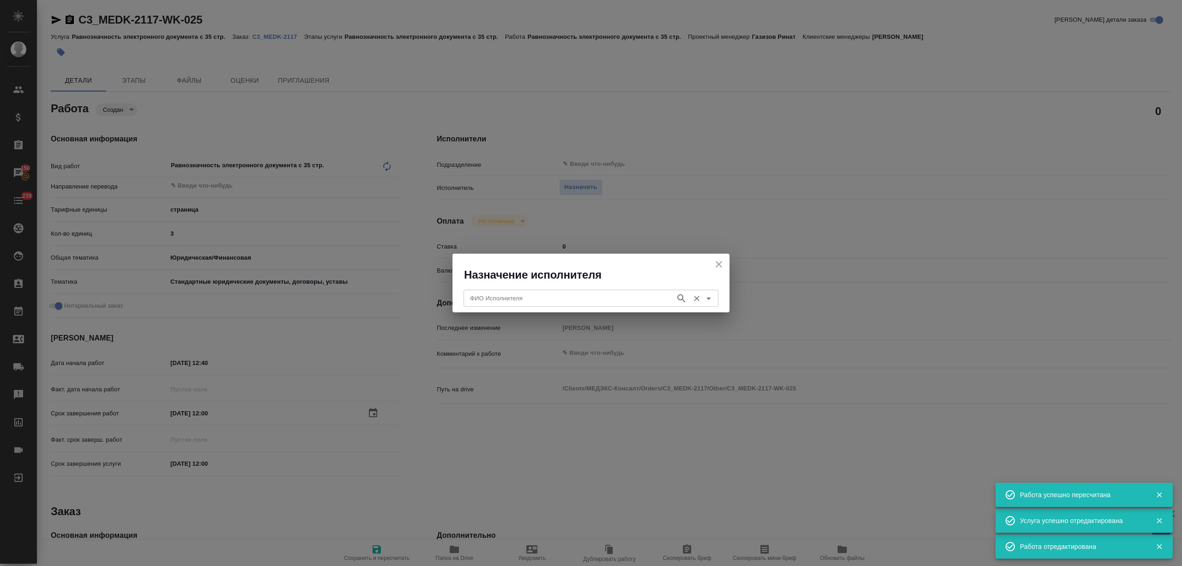
click at [578, 295] on input "ФИО Исполнителя" at bounding box center [568, 297] width 205 height 11
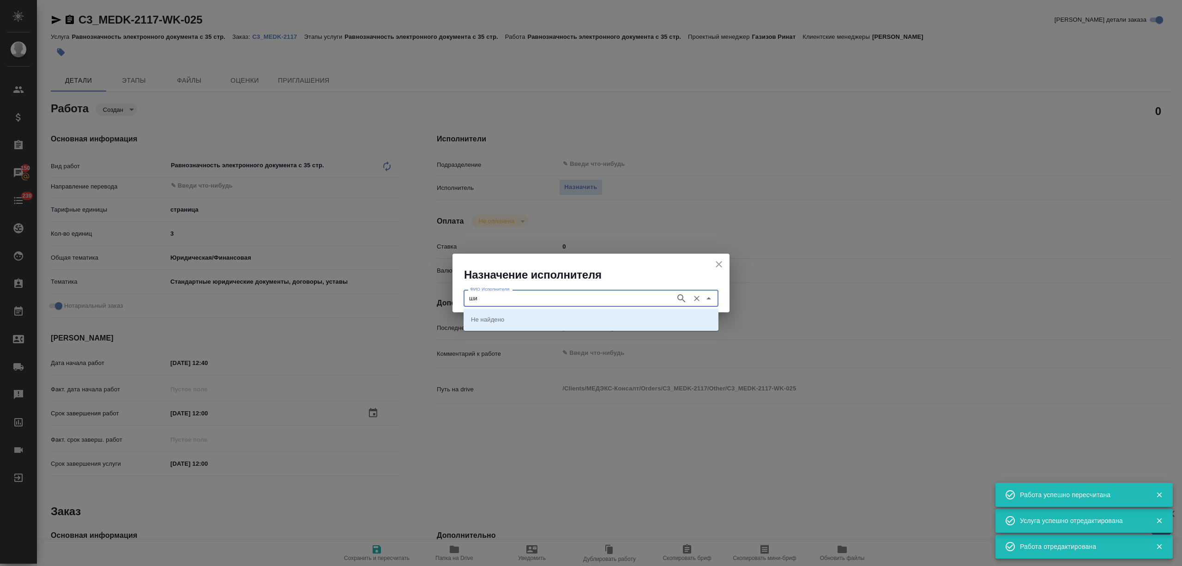
type input "шиш"
type input "енков"
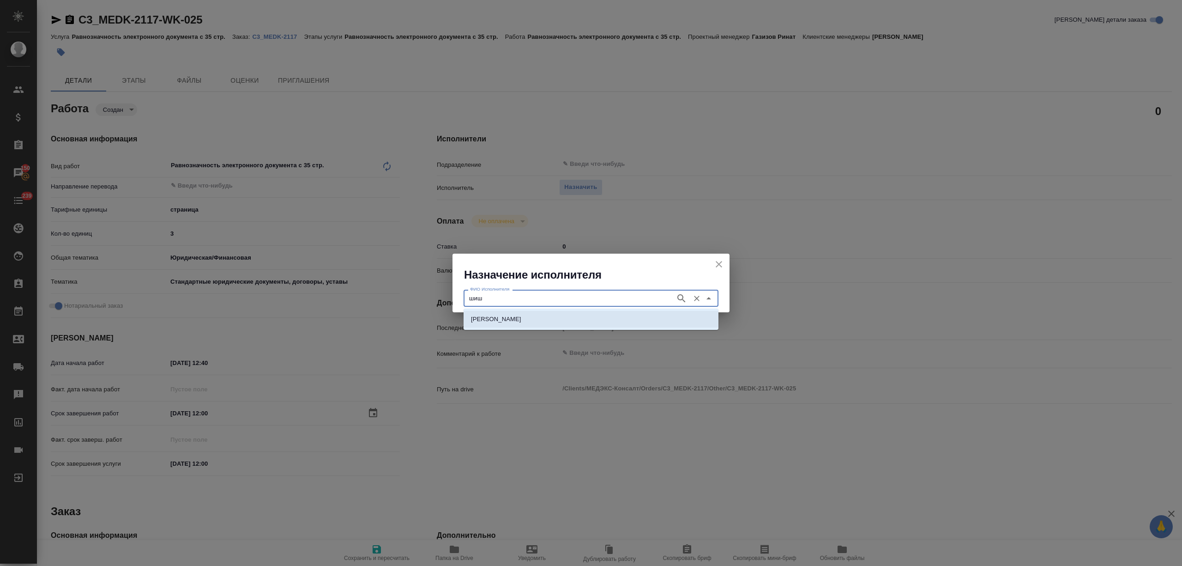
click at [521, 320] on p "[PERSON_NAME]" at bounding box center [496, 318] width 50 height 9
type input "[PERSON_NAME]"
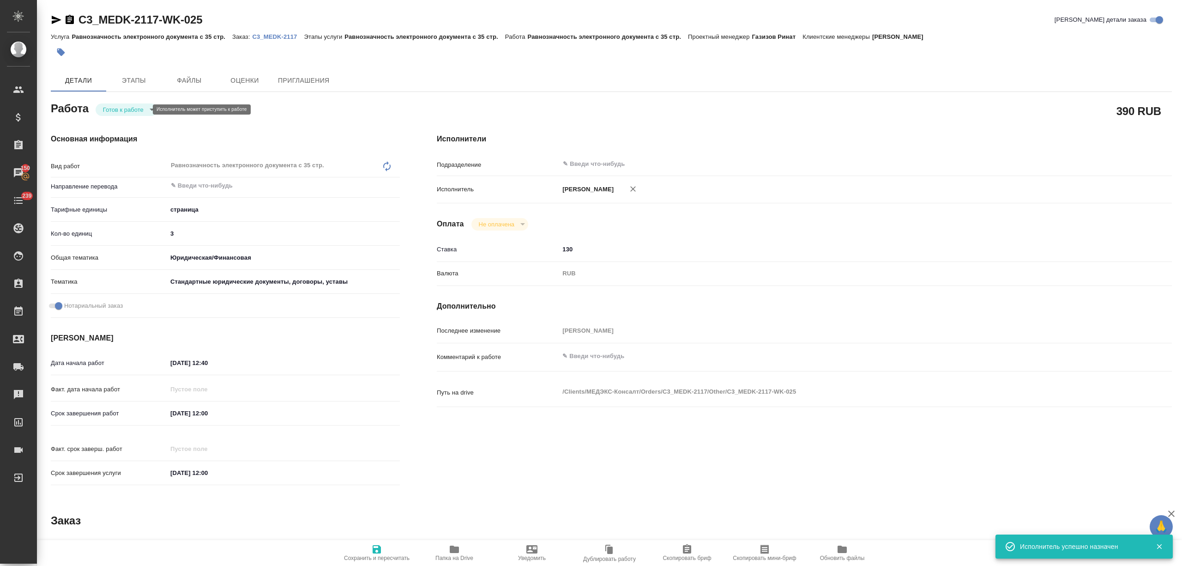
type textarea "x"
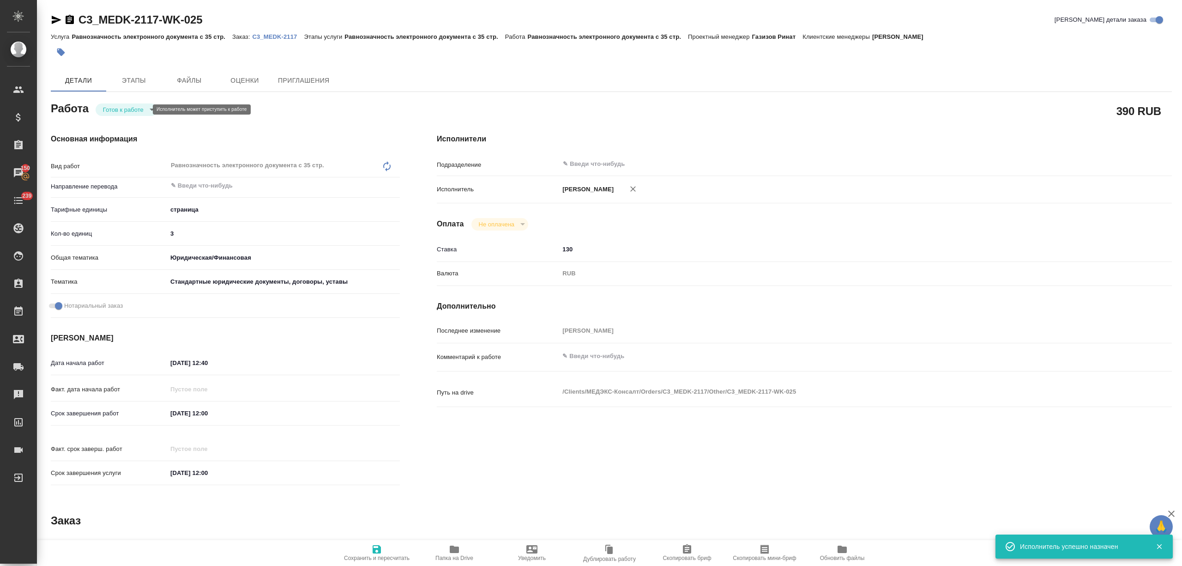
type textarea "x"
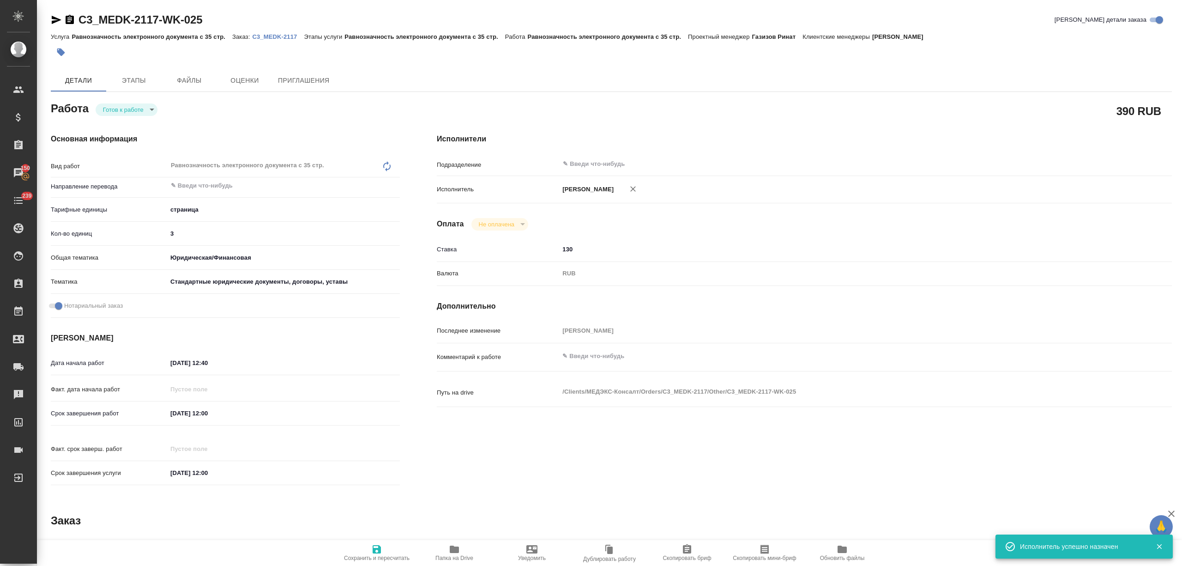
click at [366, 559] on span "Сохранить и пересчитать" at bounding box center [377, 558] width 66 height 6
type textarea "x"
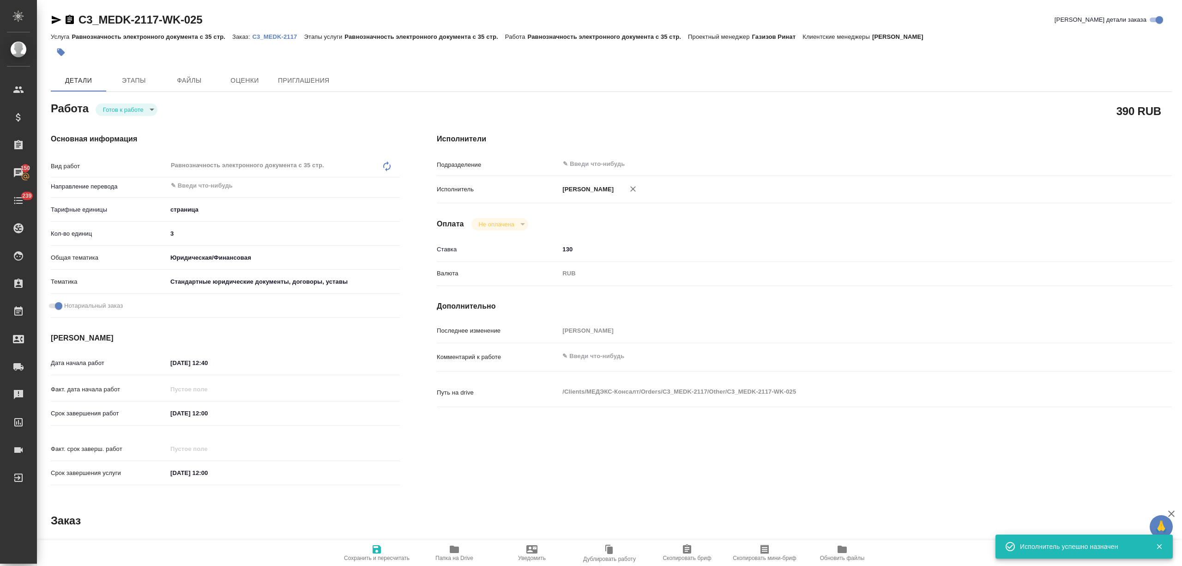
type textarea "x"
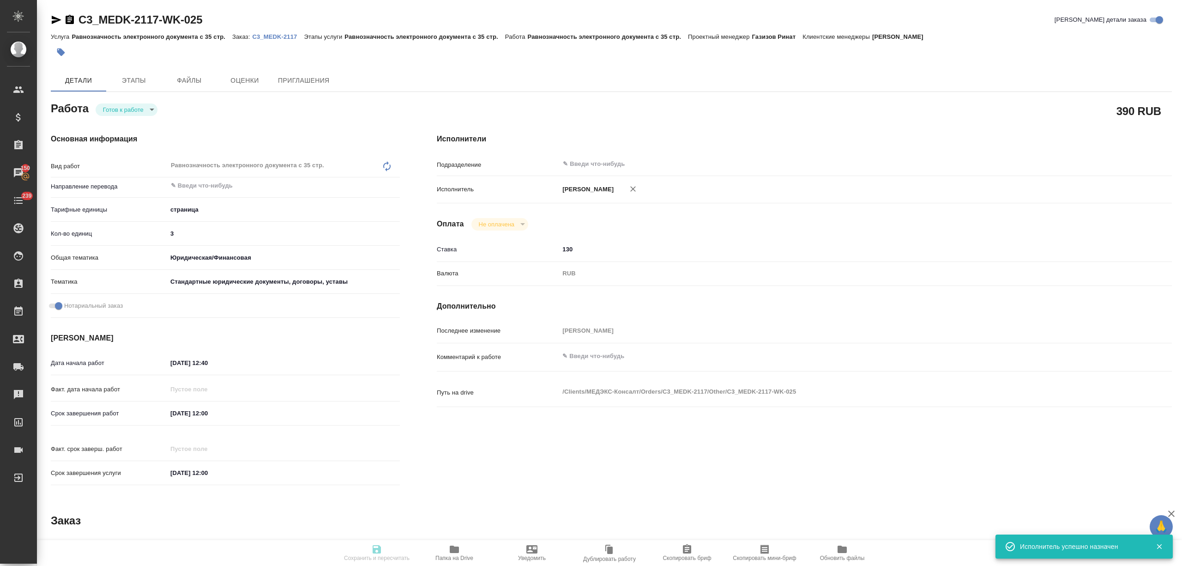
type textarea "x"
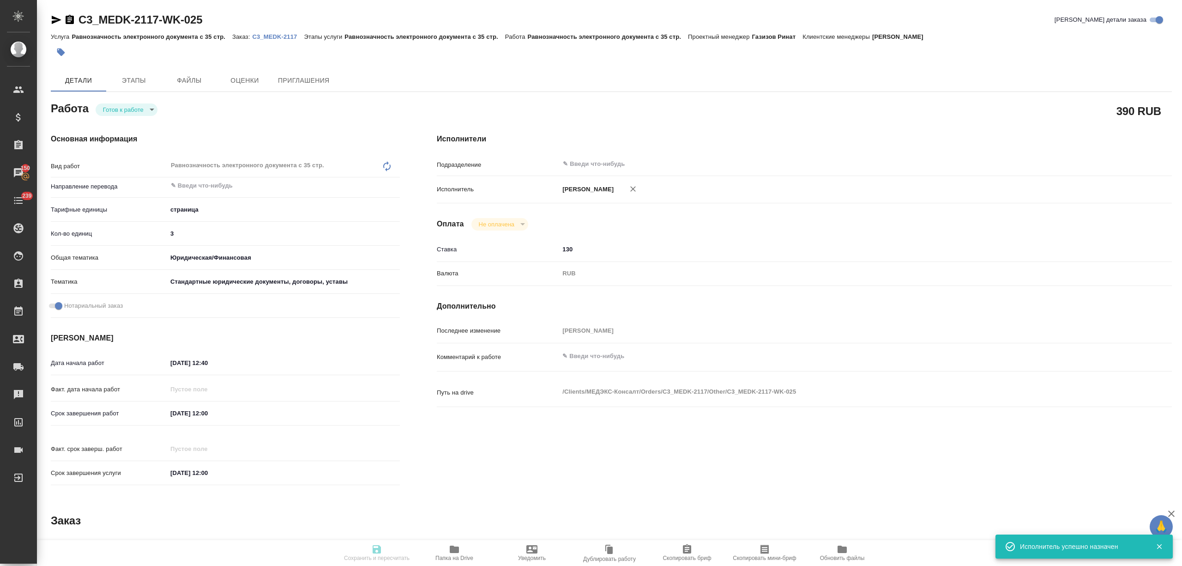
type textarea "x"
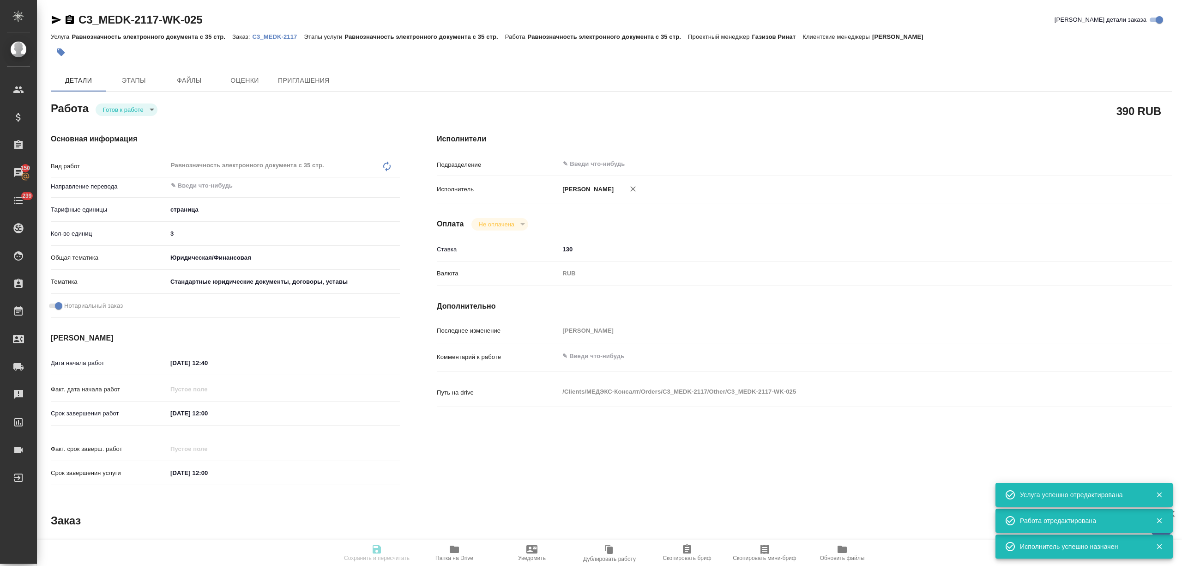
type input "readyForWork"
type textarea "Равнозначность электронного документа с 35 стр."
type textarea "x"
type input "5a8b1489cc6b4906c91bfdb2"
type input "3"
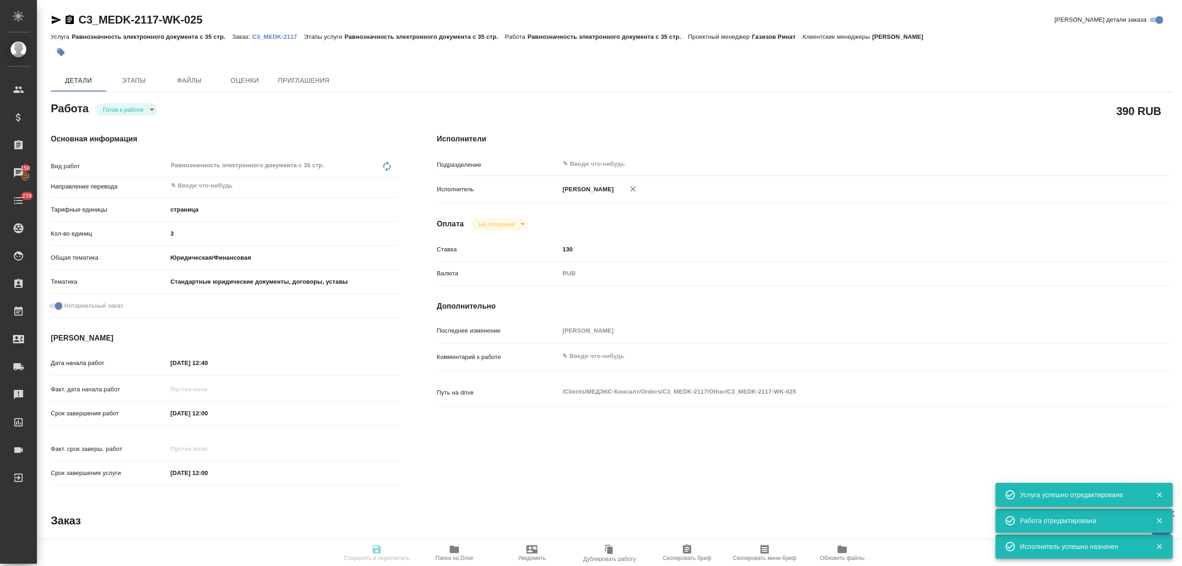
type input "yr-fn"
type input "5f647205b73bc97568ca66bf"
checkbox input "true"
type input "19.09.2025 12:40"
type input "[DATE] 12:00"
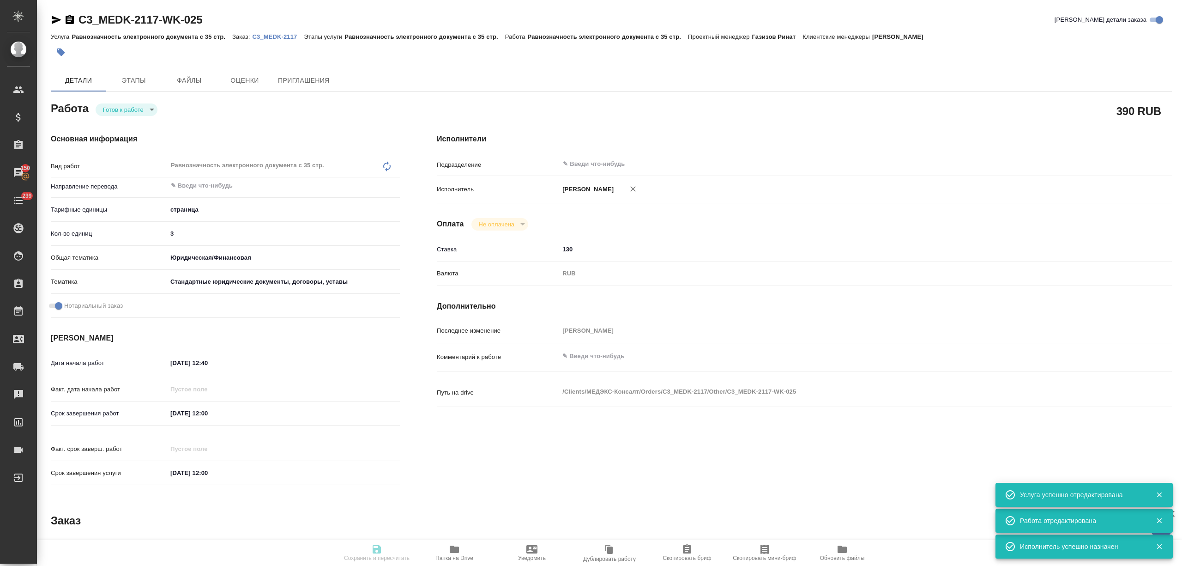
type input "[DATE] 12:00"
type input "notPayed"
type input "130"
type input "RUB"
type input "[PERSON_NAME]"
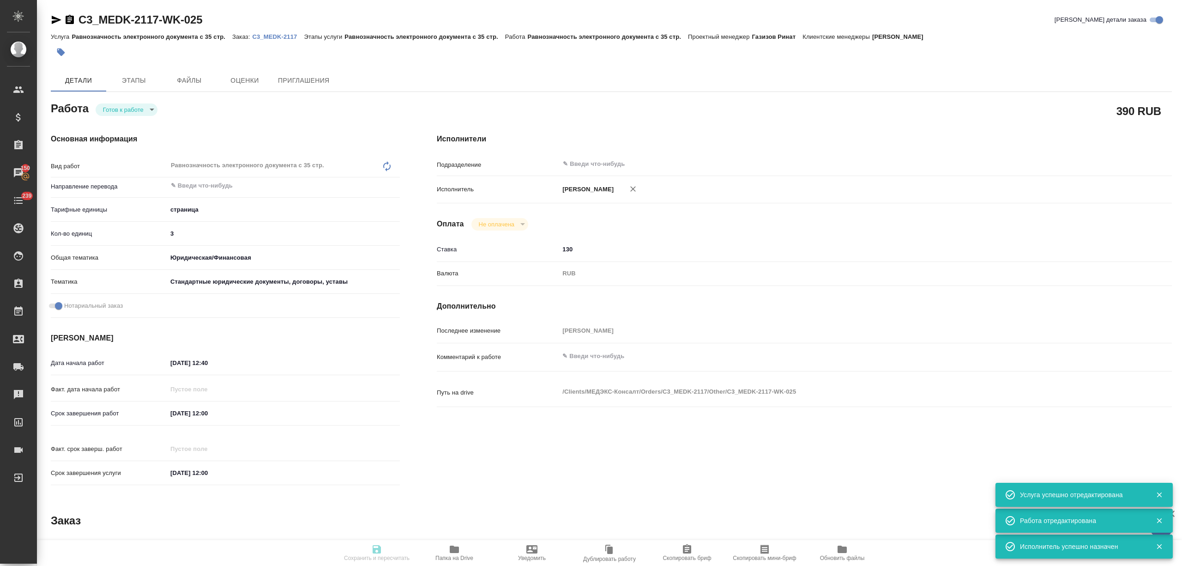
type textarea "x"
type textarea "/Clients/МЕДЭКС-Консалт/Orders/C3_MEDK-2117/Other/C3_MEDK-2117-WK-025"
type textarea "x"
type input "C3_MEDK-2117"
type input "Равнозначность электронного документа с 35 стр."
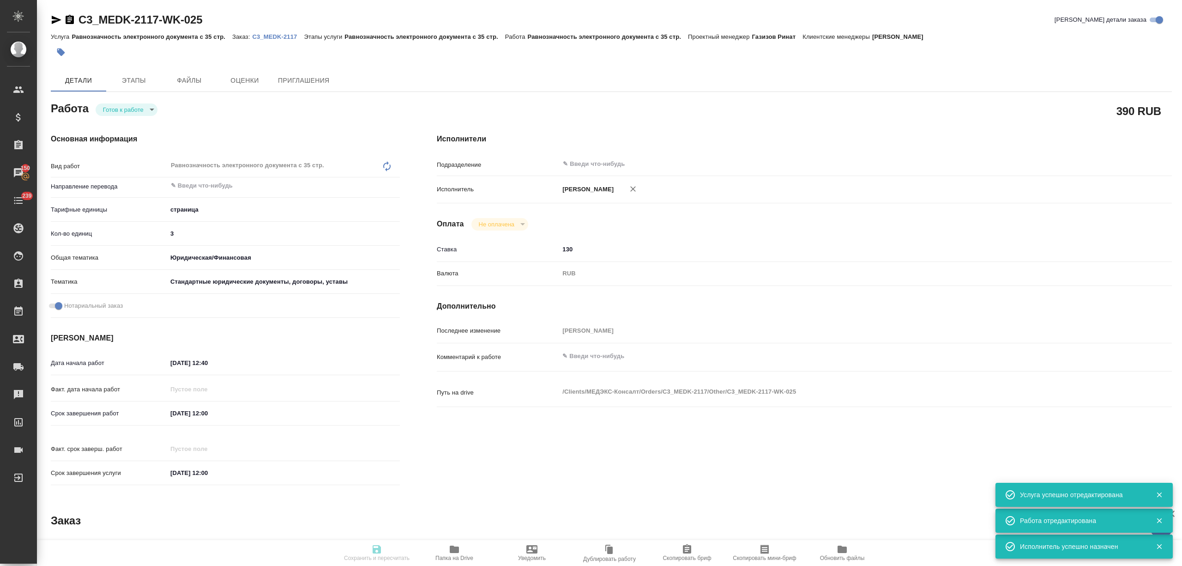
type input "Равнозначность электронного документа с 35 стр."
type input "[PERSON_NAME]"
type input "/Clients/МЕДЭКС-Консалт/Orders/C3_MEDK-2117"
type textarea "x"
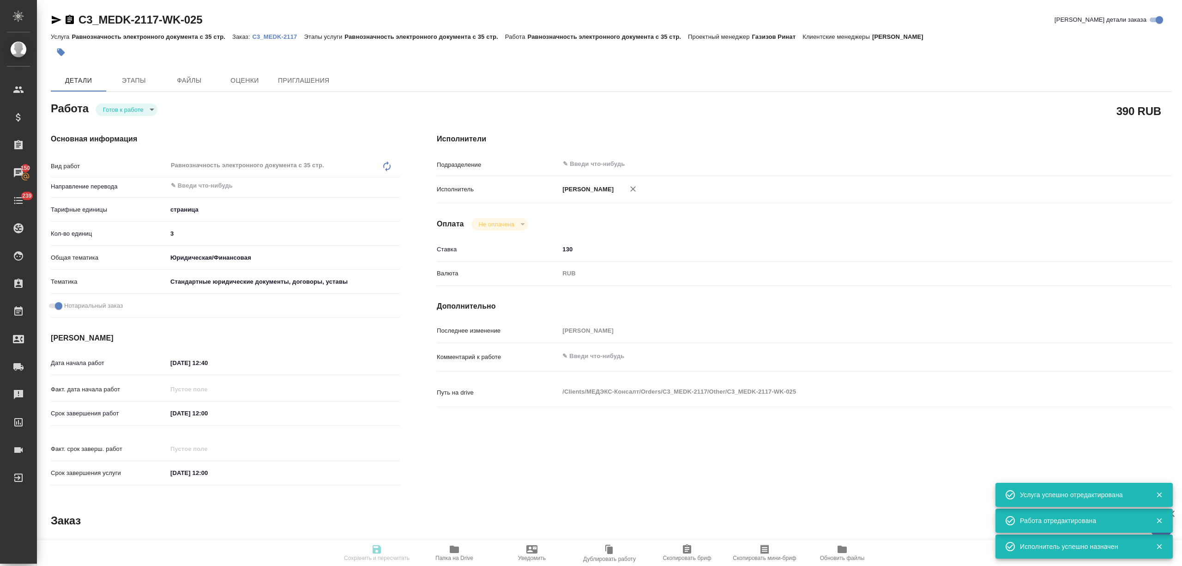
type textarea "x"
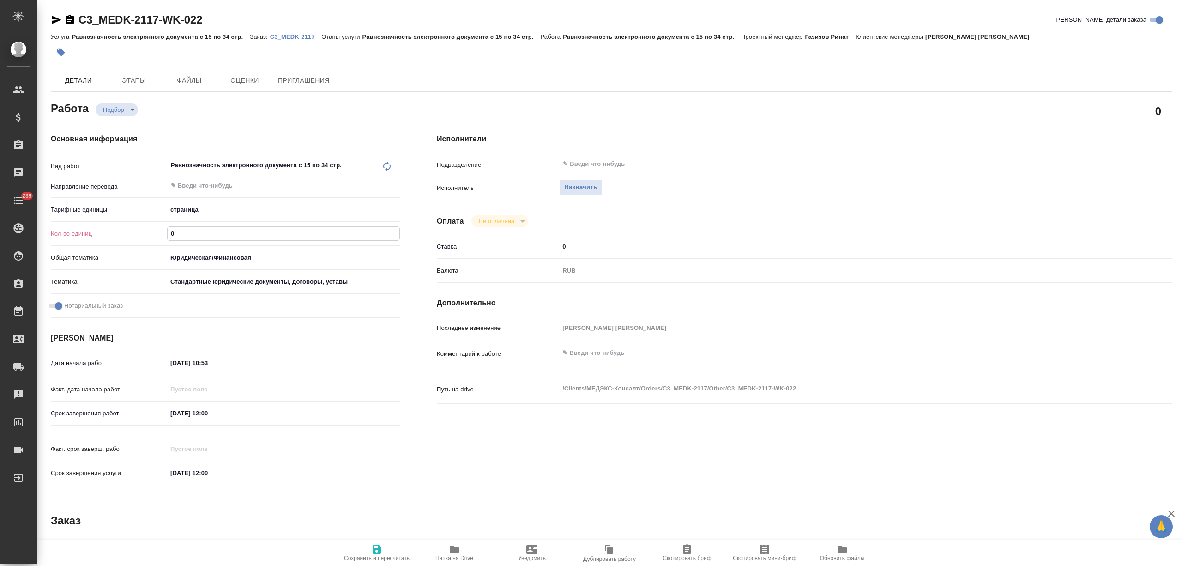
click at [137, 230] on div "Кол-во единиц 0" at bounding box center [225, 233] width 349 height 16
type input "20"
drag, startPoint x: 178, startPoint y: 412, endPoint x: 164, endPoint y: 414, distance: 13.5
click at [164, 414] on div "Срок завершения работ [DATE] 12:00" at bounding box center [225, 413] width 349 height 16
type input "[DATE] 12:00"
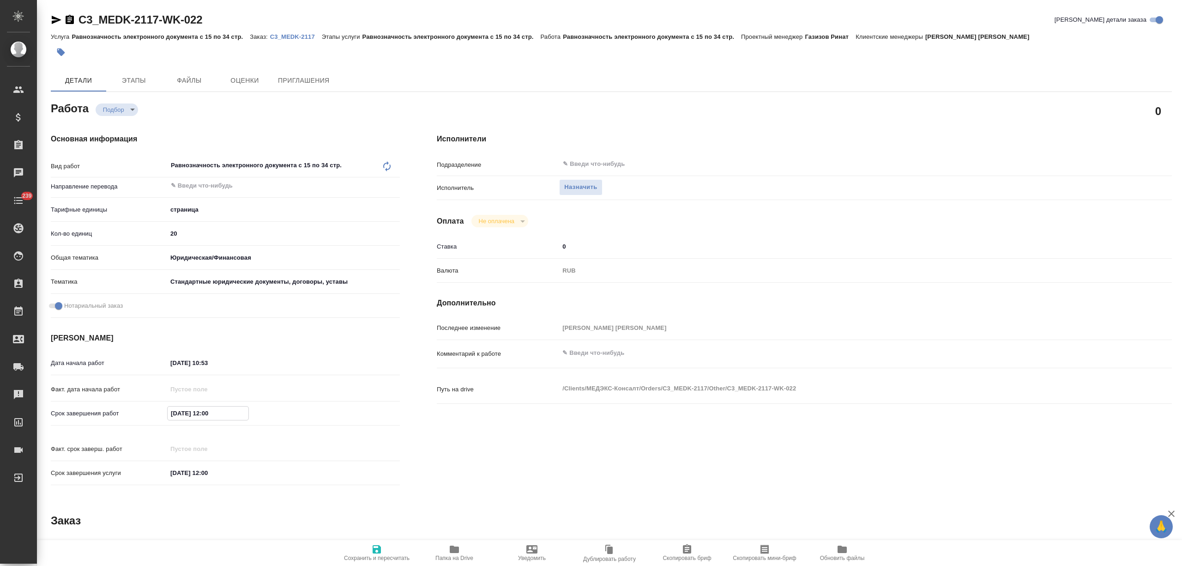
click at [369, 547] on span "Сохранить и пересчитать" at bounding box center [377, 552] width 66 height 18
type input "recruiting"
type input "5a8b1489cc6b4906c91bfdb2"
type input "20"
type input "yr-fn"
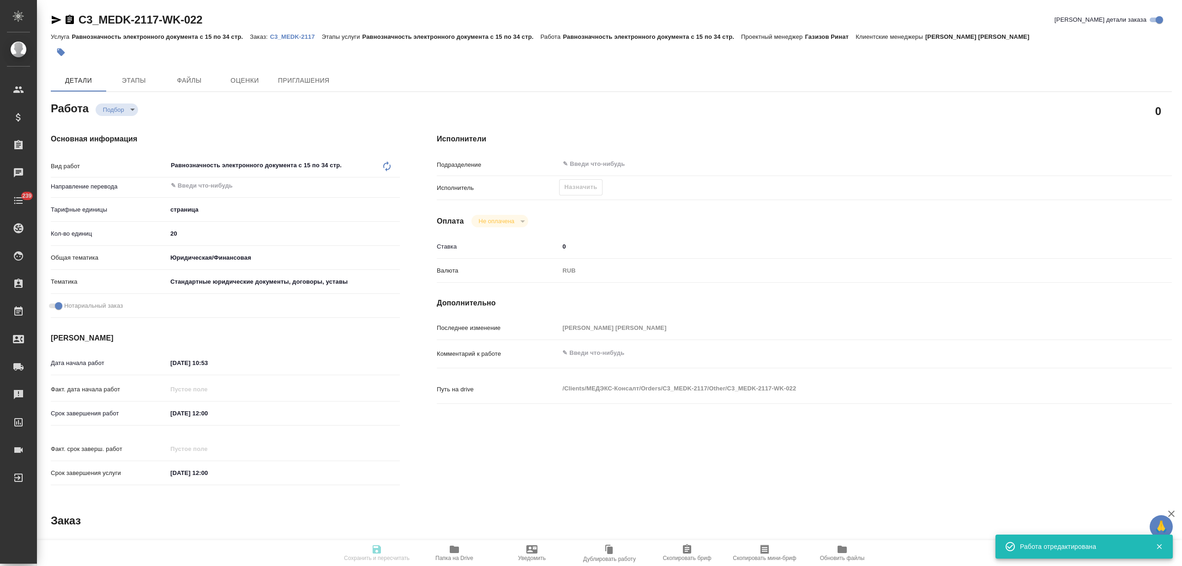
type input "5f647205b73bc97568ca66bf"
checkbox input "true"
type input "[DATE] 10:53"
type input "[DATE] 12:00"
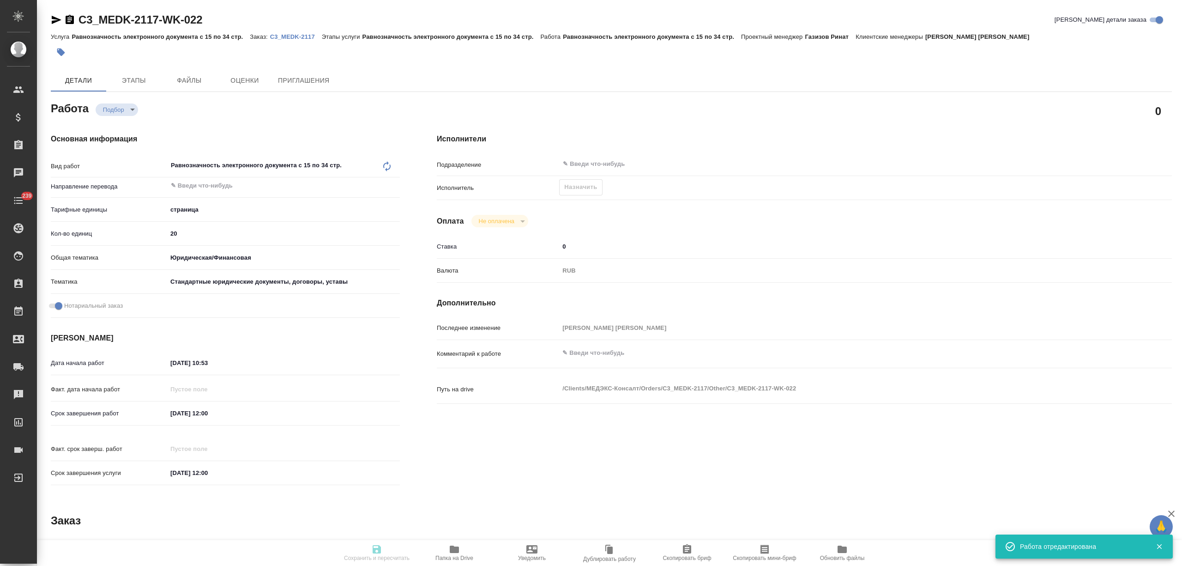
type input "notPayed"
type input "0"
type input "RUB"
type input "[PERSON_NAME] [PERSON_NAME]"
type input "C3_MEDK-2117"
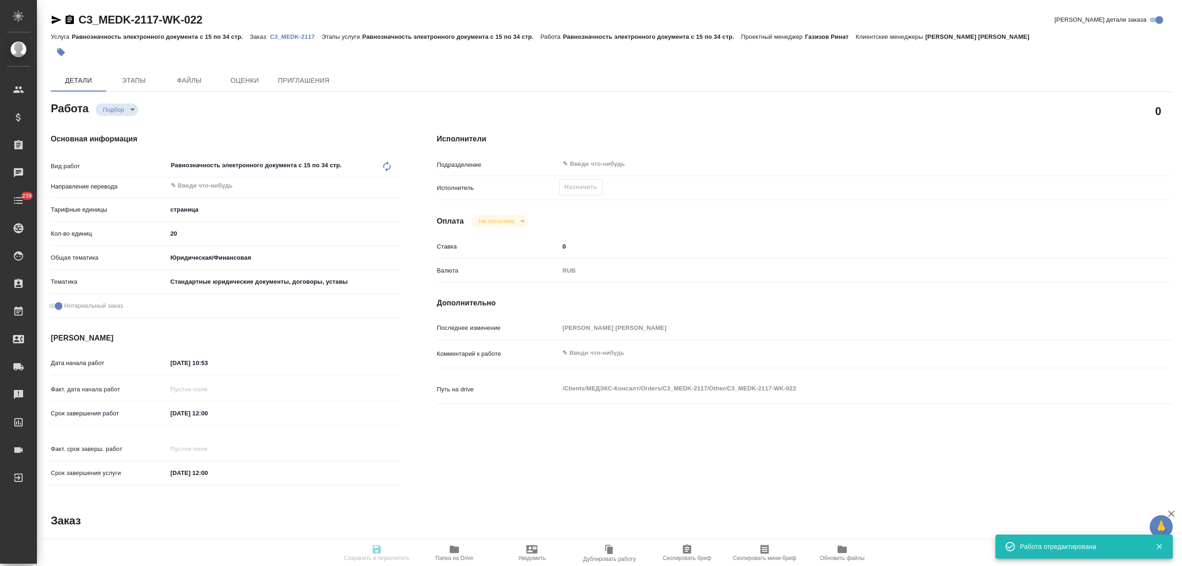
type input "Равнозначность электронного документа с 15 по 34 стр."
type input "[PERSON_NAME] [PERSON_NAME]"
type input "/Clients/МЕДЭКС-Консалт/Orders/C3_MEDK-2117"
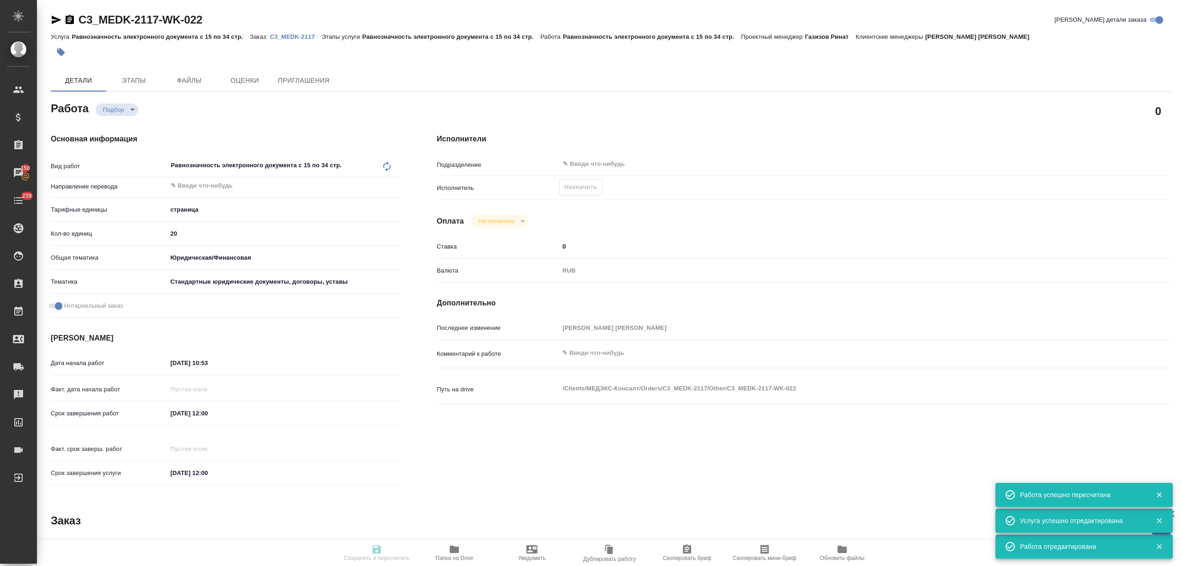
type input "recruiting"
type input "5a8b1489cc6b4906c91bfdb2"
type input "20"
type input "yr-fn"
type input "5f647205b73bc97568ca66bf"
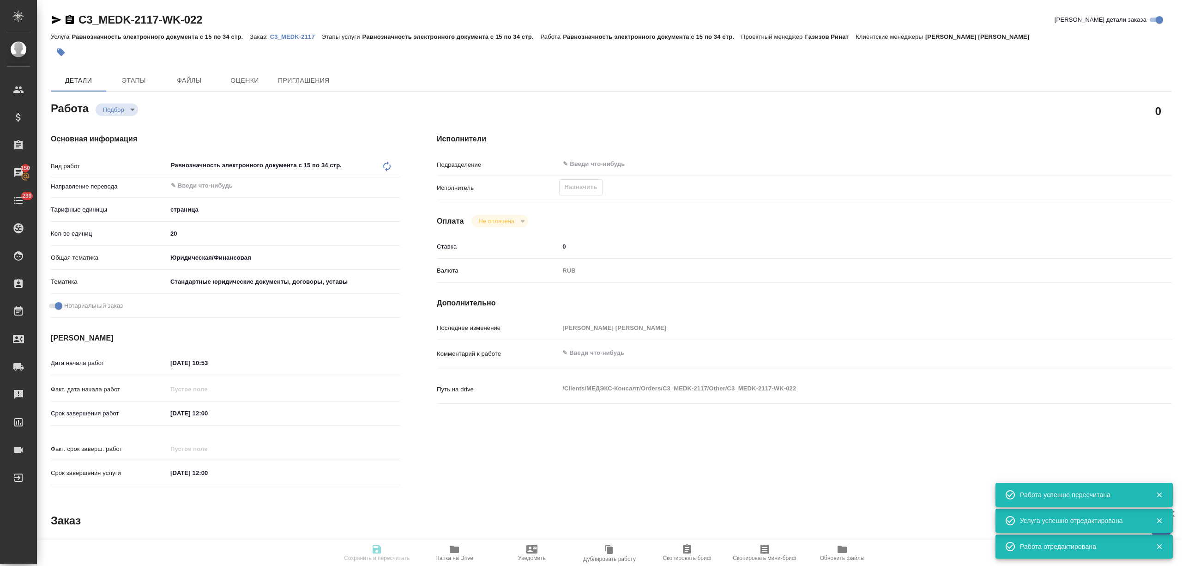
checkbox input "true"
type input "[DATE] 10:53"
type input "[DATE] 12:00"
type input "notPayed"
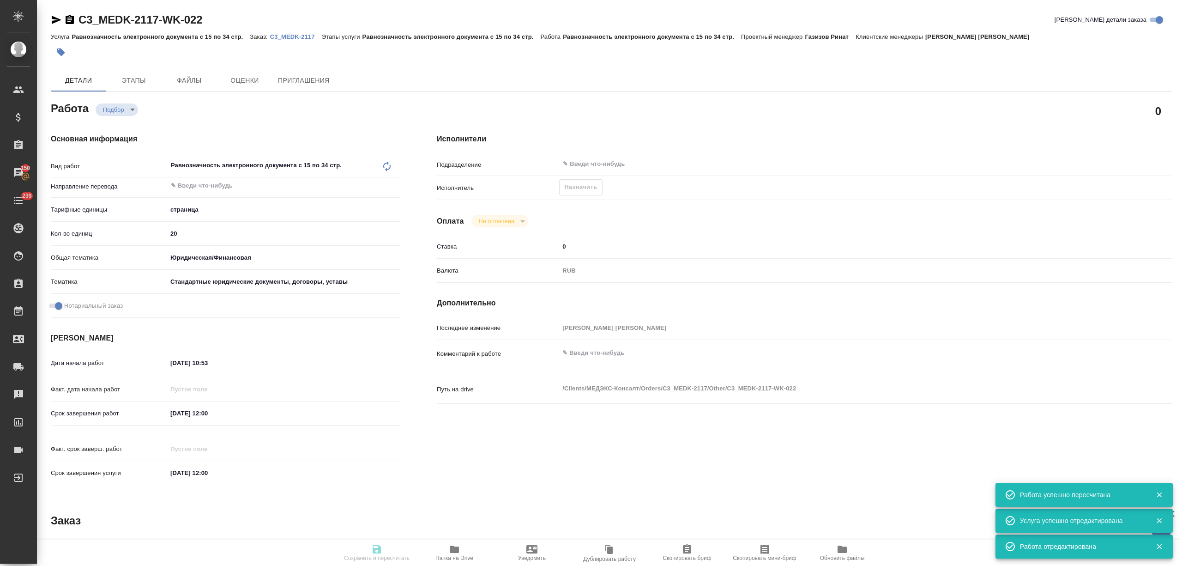
type input "0"
type input "RUB"
type input "[PERSON_NAME]"
type input "C3_MEDK-2117"
type input "Равнозначность электронного документа с 15 по 34 стр."
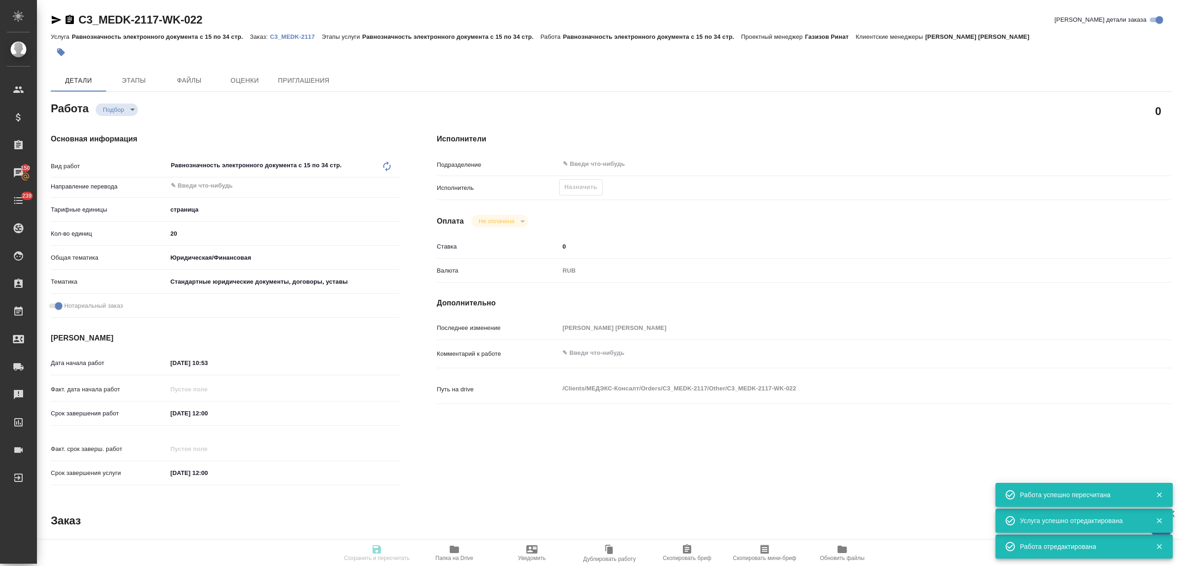
type input "Равнозначность электронного документа с 15 по 34 стр."
type input "[PERSON_NAME]"
type input "/Clients/МЕДЭКС-Консалт/Orders/C3_MEDK-2117"
click at [580, 188] on span "Назначить" at bounding box center [580, 187] width 33 height 11
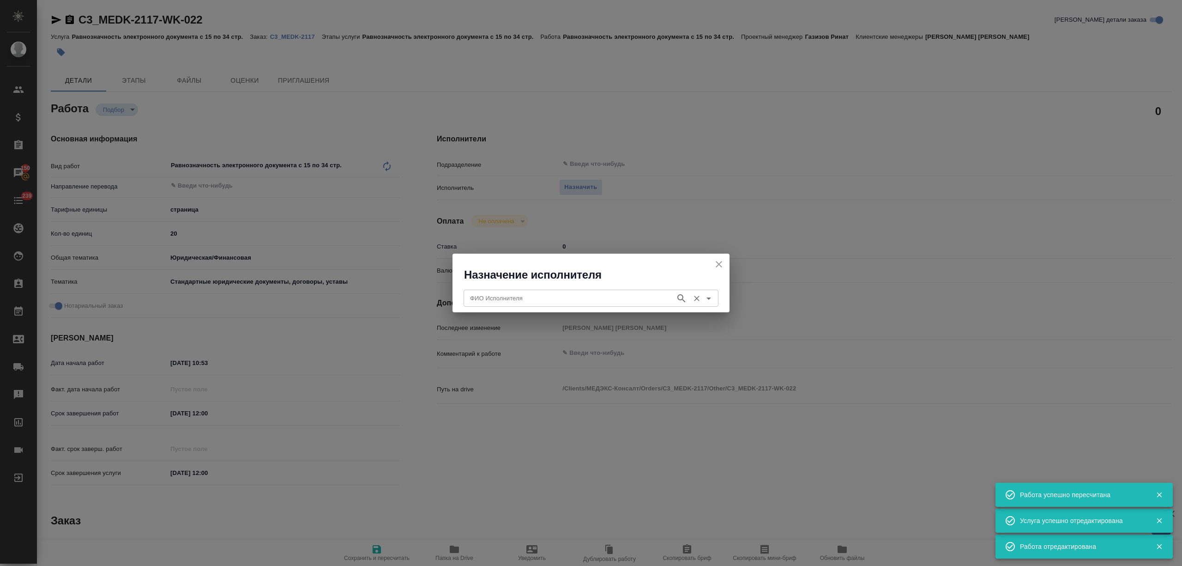
click at [574, 287] on div "ФИО Исполнителя ФИО Исполнителя" at bounding box center [591, 297] width 255 height 22
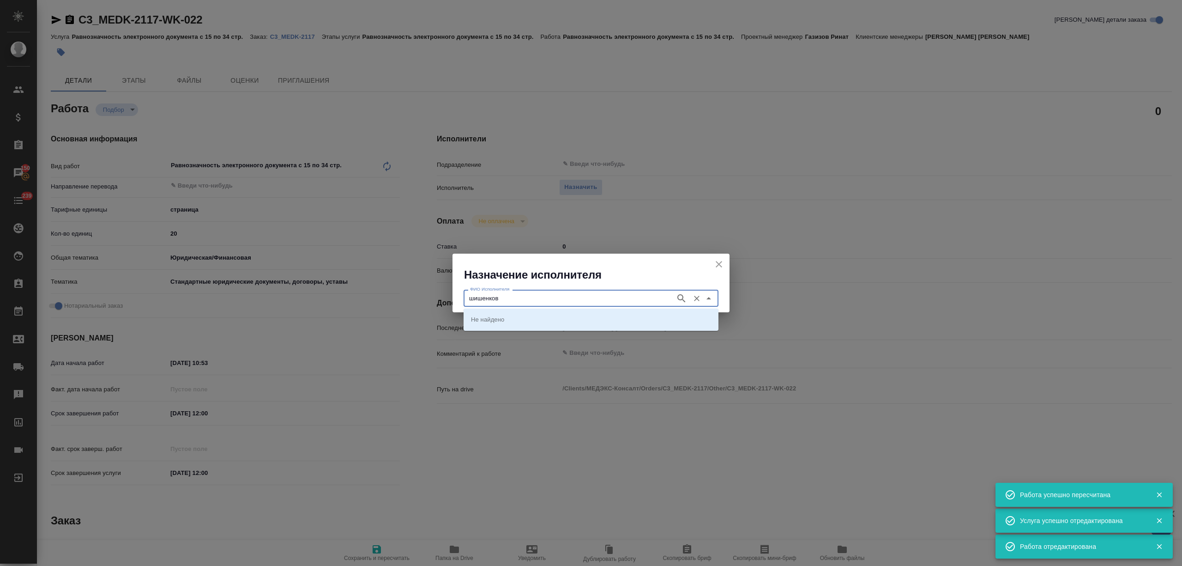
type input "шишенков"
click at [572, 312] on li "[PERSON_NAME]" at bounding box center [591, 319] width 255 height 17
type input "[PERSON_NAME]"
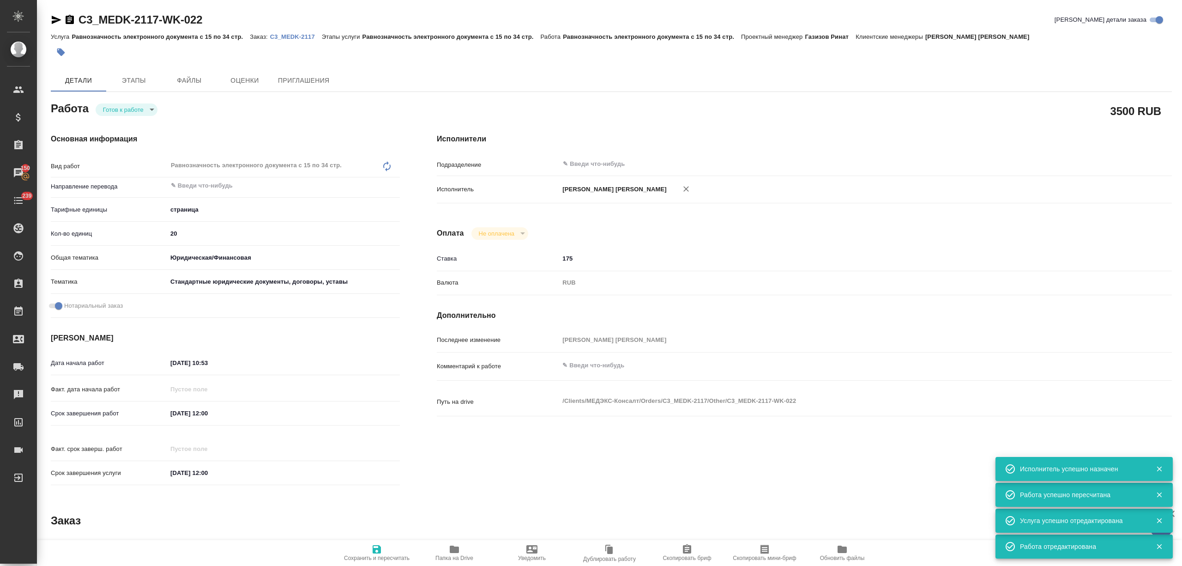
type textarea "x"
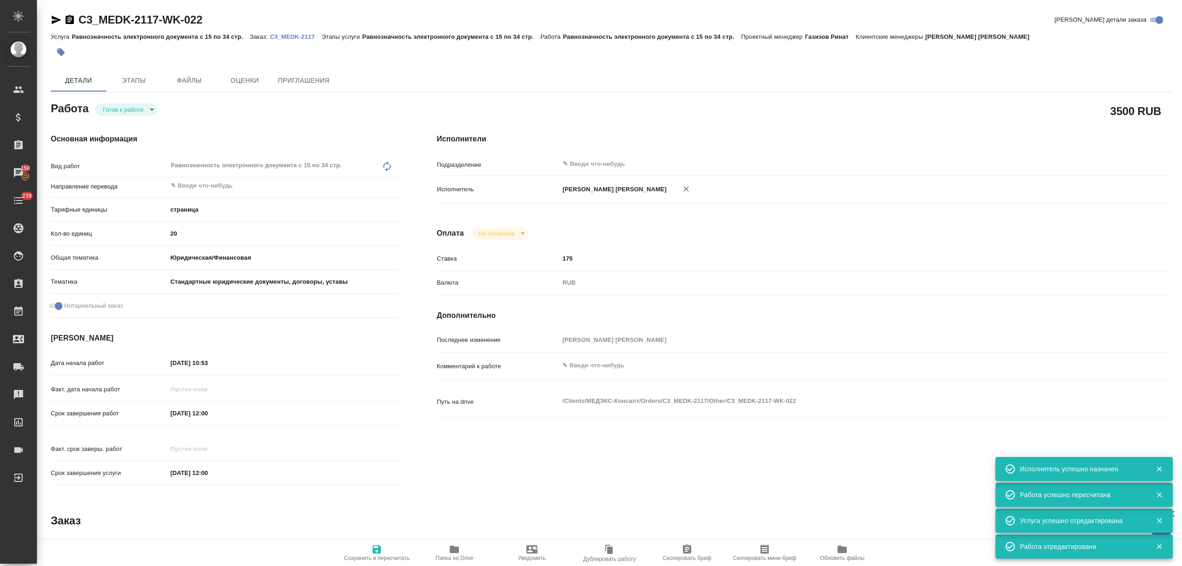
type textarea "x"
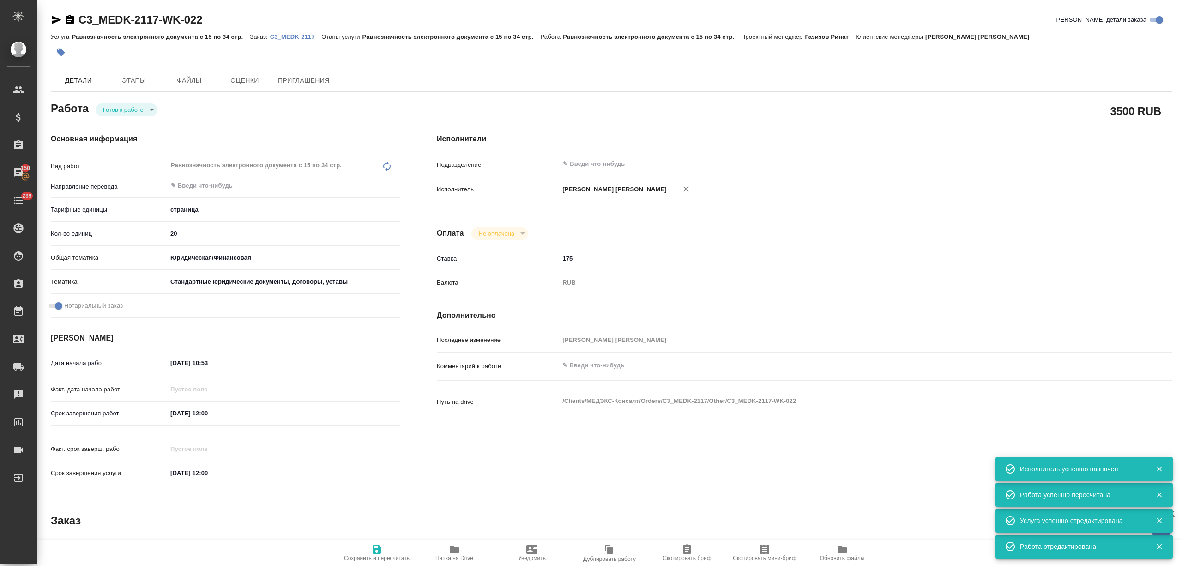
type textarea "x"
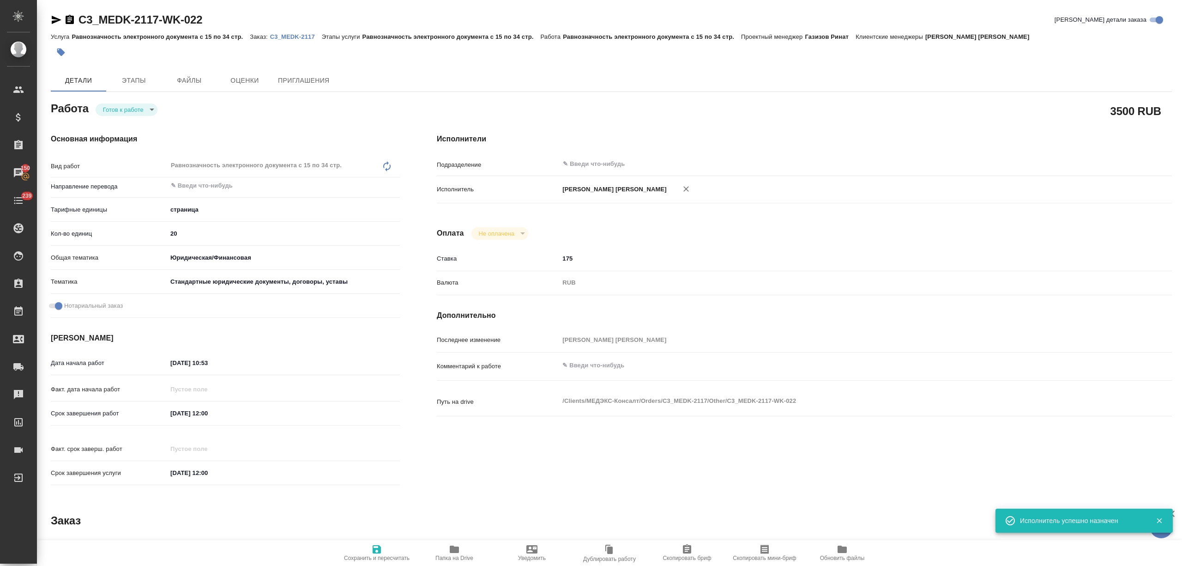
type textarea "x"
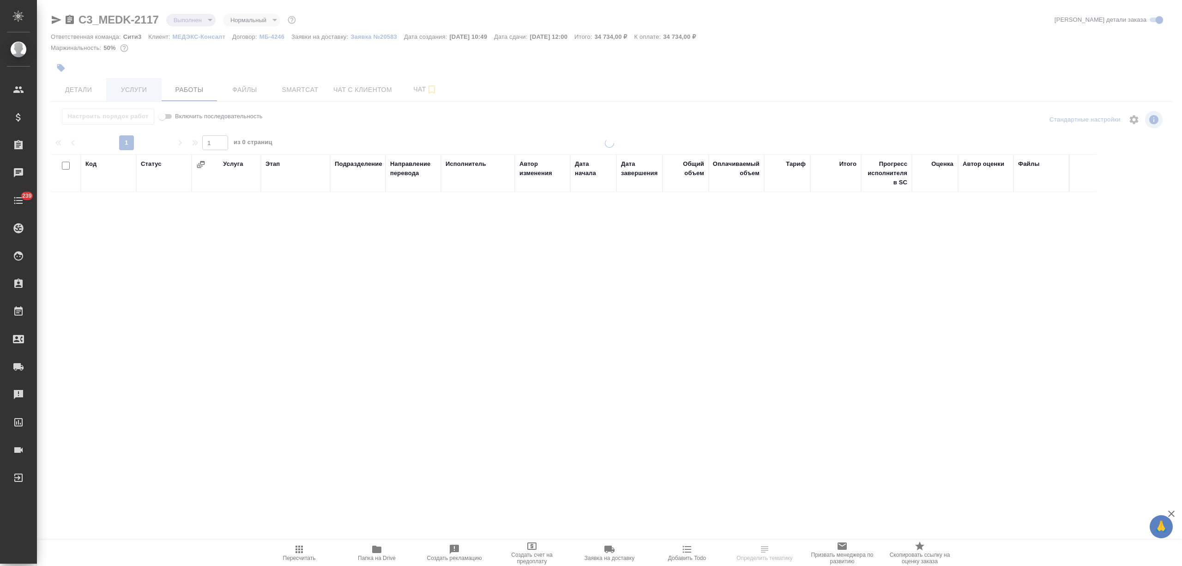
click at [133, 85] on span "Услуги" at bounding box center [134, 90] width 44 height 12
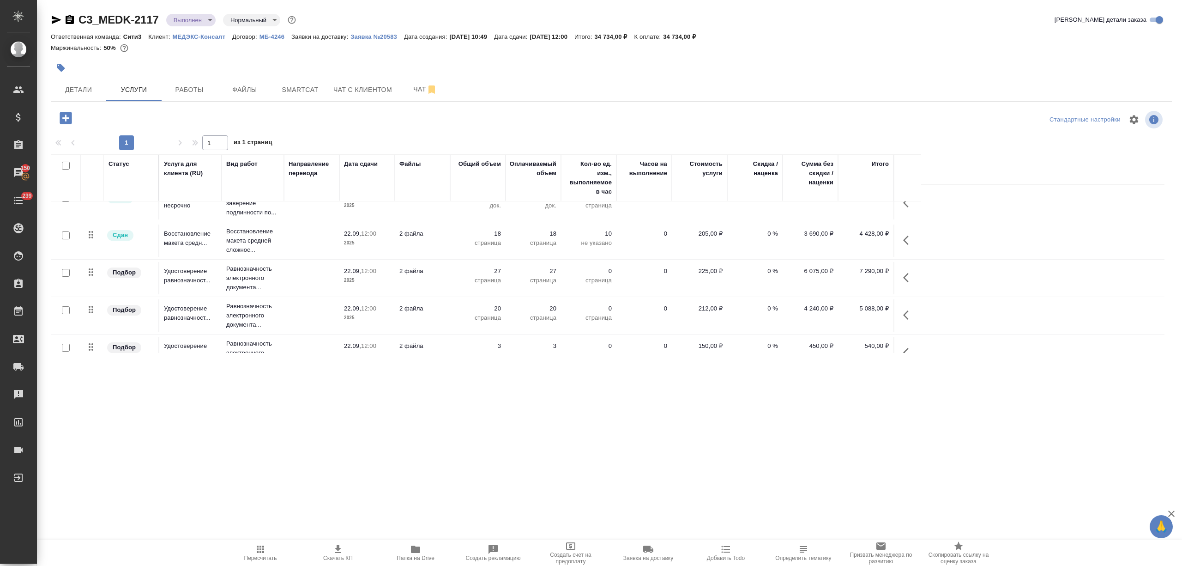
scroll to position [150, 0]
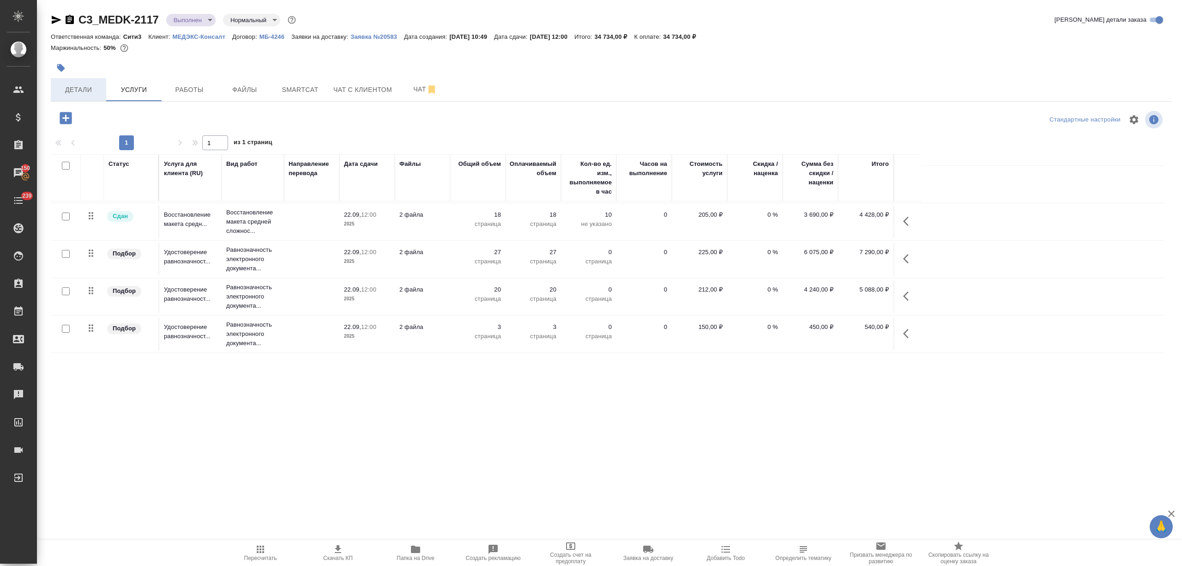
click at [87, 82] on button "Детали" at bounding box center [78, 89] width 55 height 23
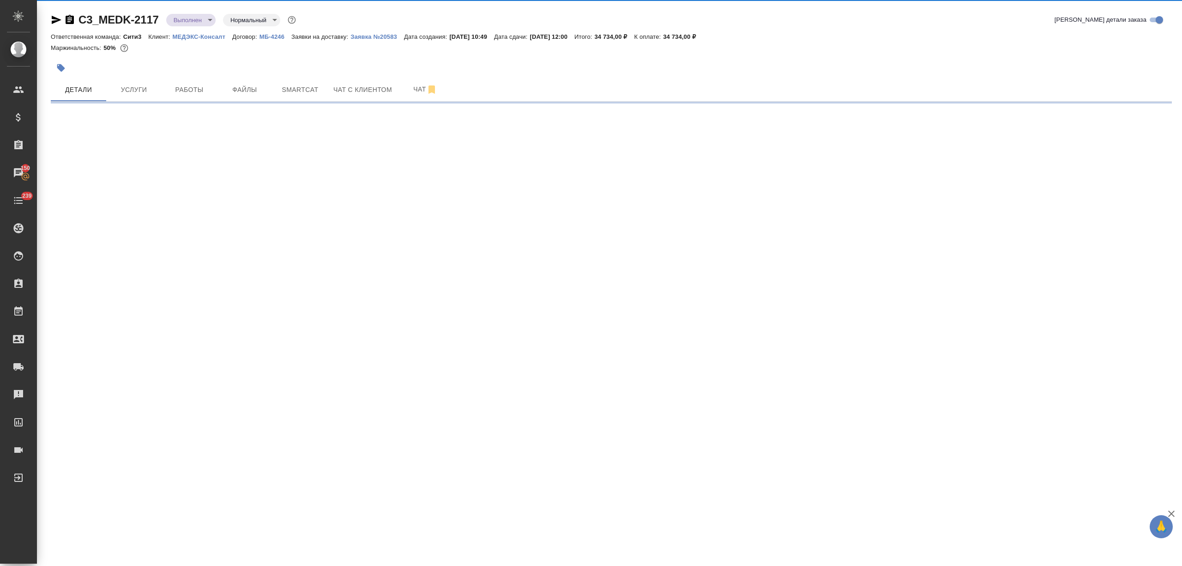
select select "RU"
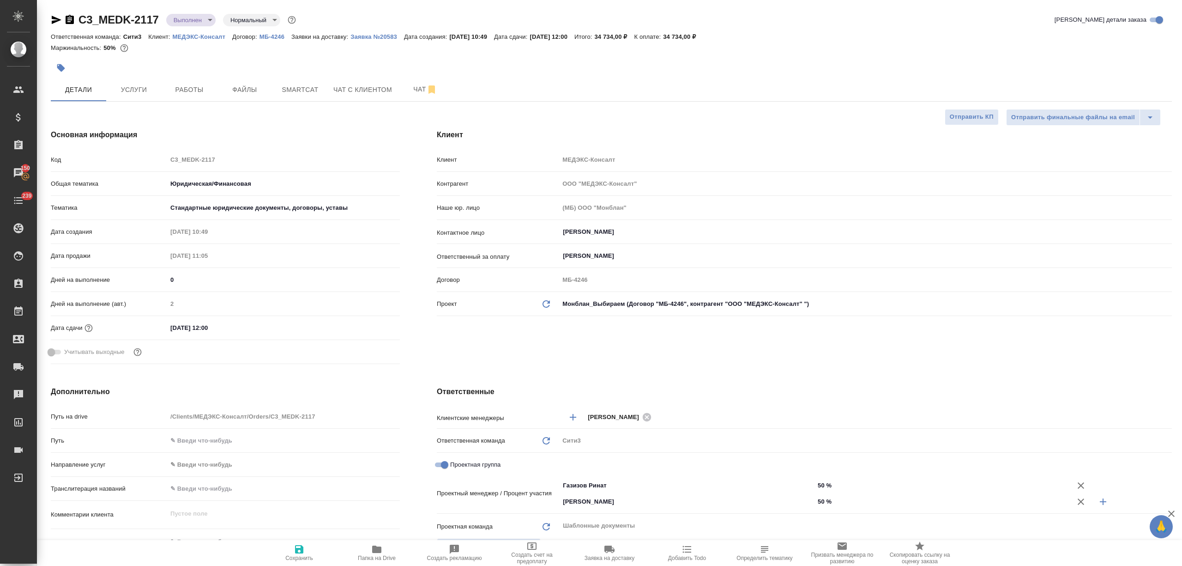
type textarea "x"
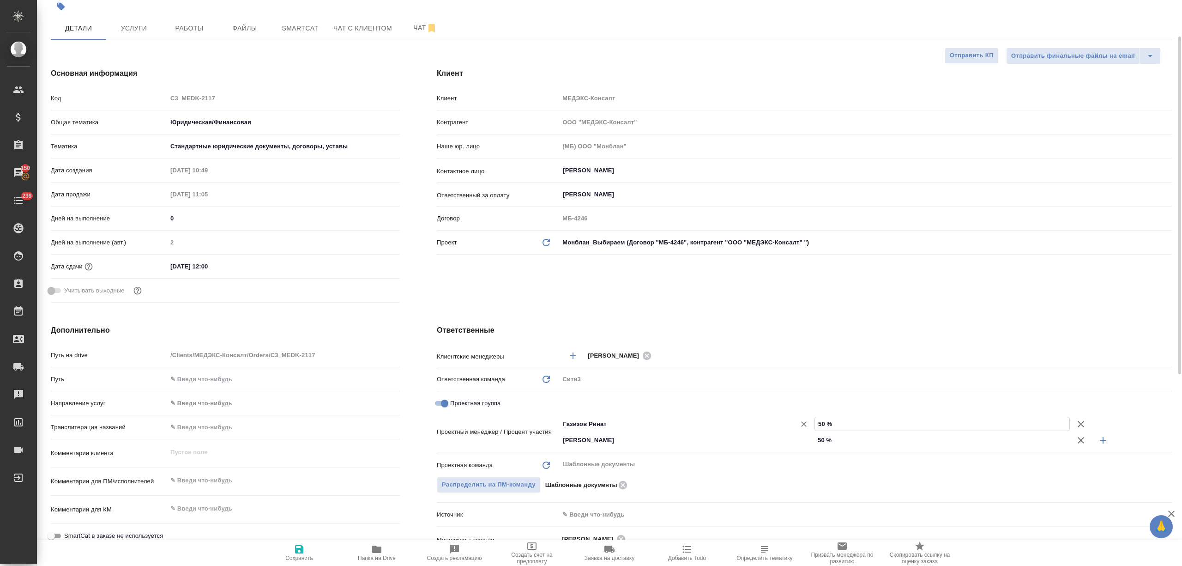
drag, startPoint x: 848, startPoint y: 428, endPoint x: 798, endPoint y: 428, distance: 50.3
click at [798, 428] on div "[PERSON_NAME] ​ 50 %" at bounding box center [865, 424] width 613 height 16
type input "3 %"
type textarea "x"
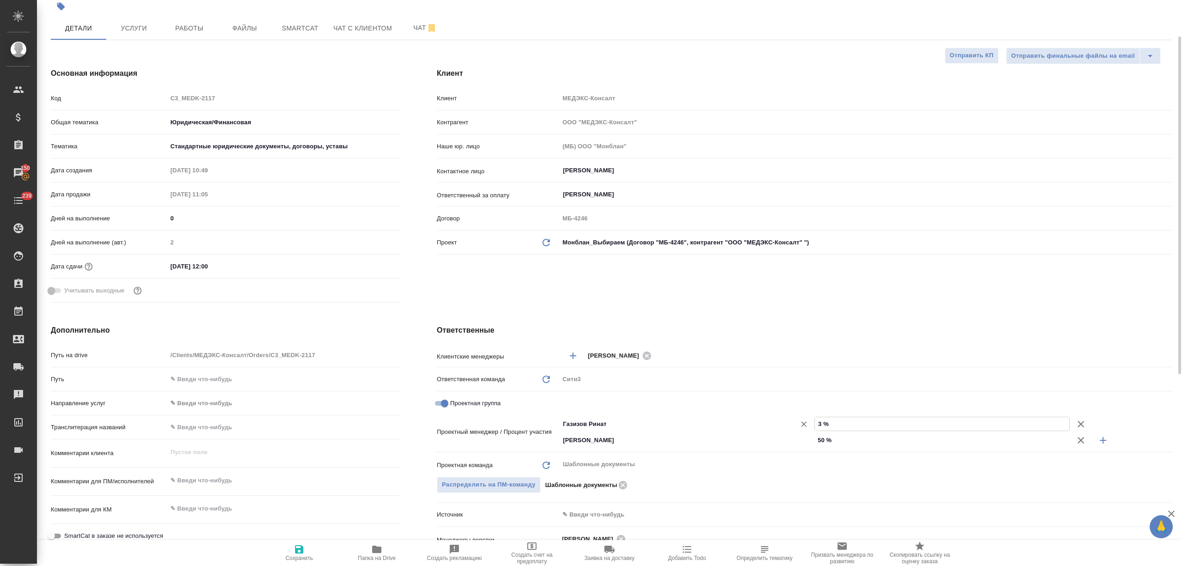
type textarea "x"
type input "30 %"
type textarea "x"
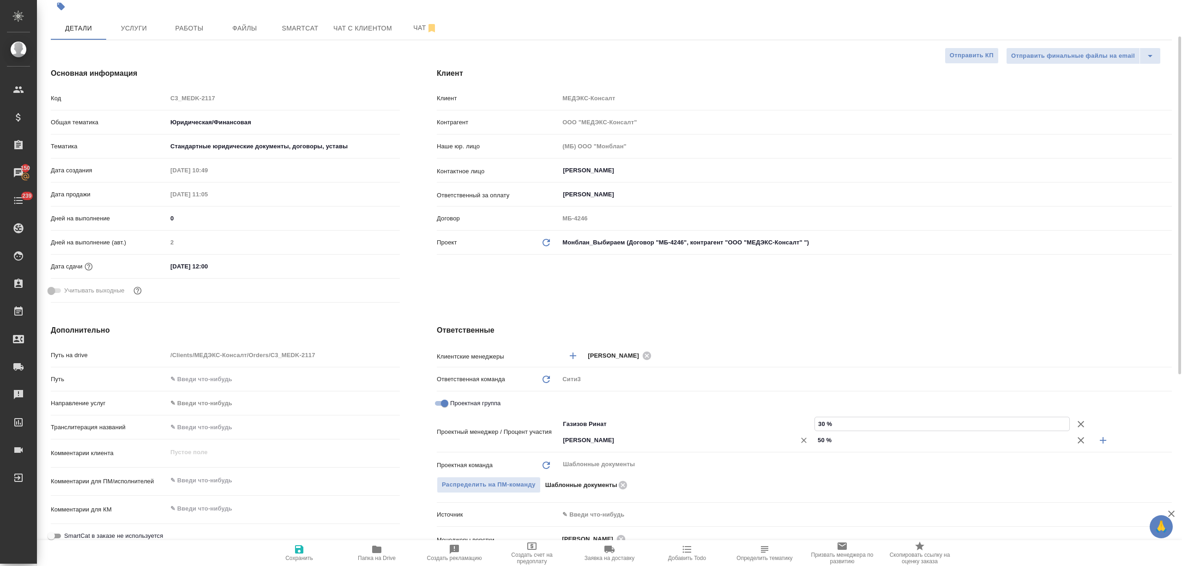
type input "30 %"
click at [793, 442] on div "[PERSON_NAME] ​ 50 %" at bounding box center [865, 440] width 613 height 16
type input "3 %"
type textarea "x"
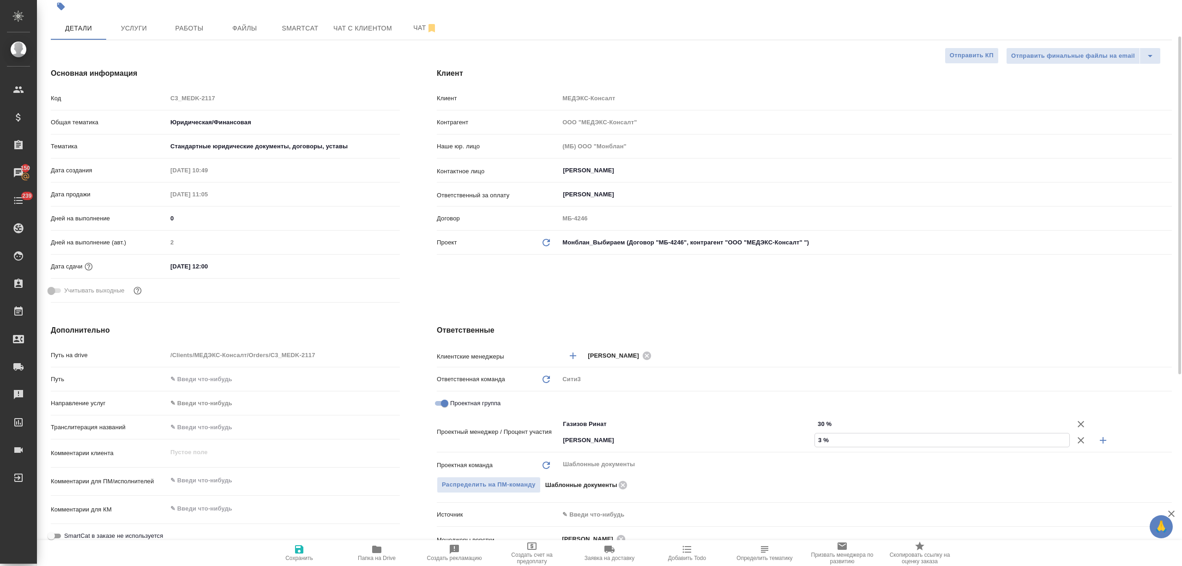
type textarea "x"
type input "30 %"
type textarea "x"
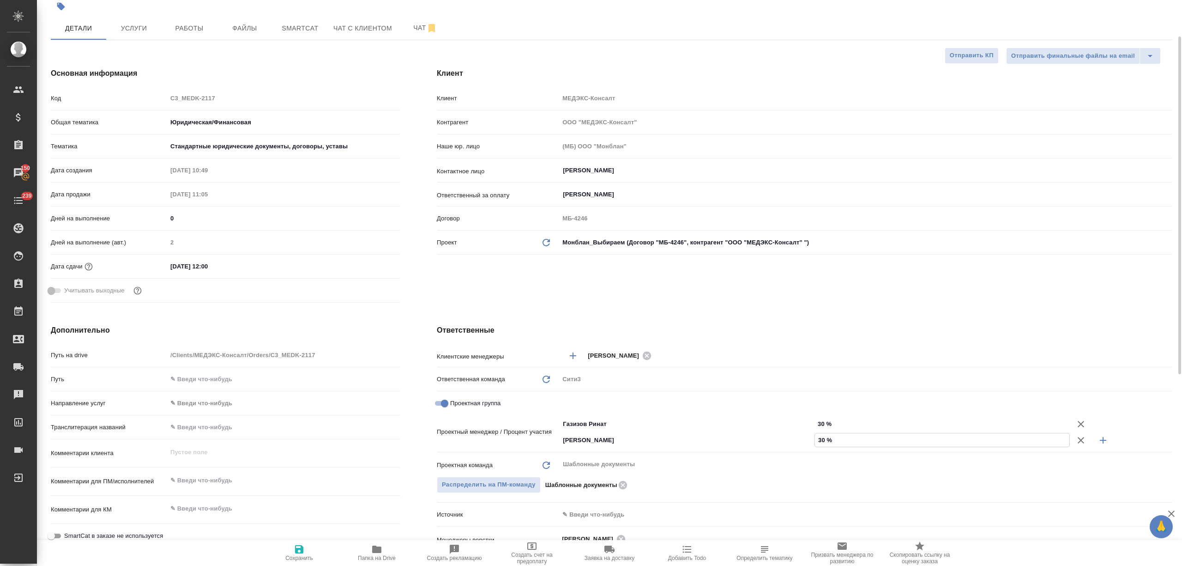
type input "30 %"
click at [1098, 438] on icon "button" at bounding box center [1103, 440] width 11 height 11
type textarea "x"
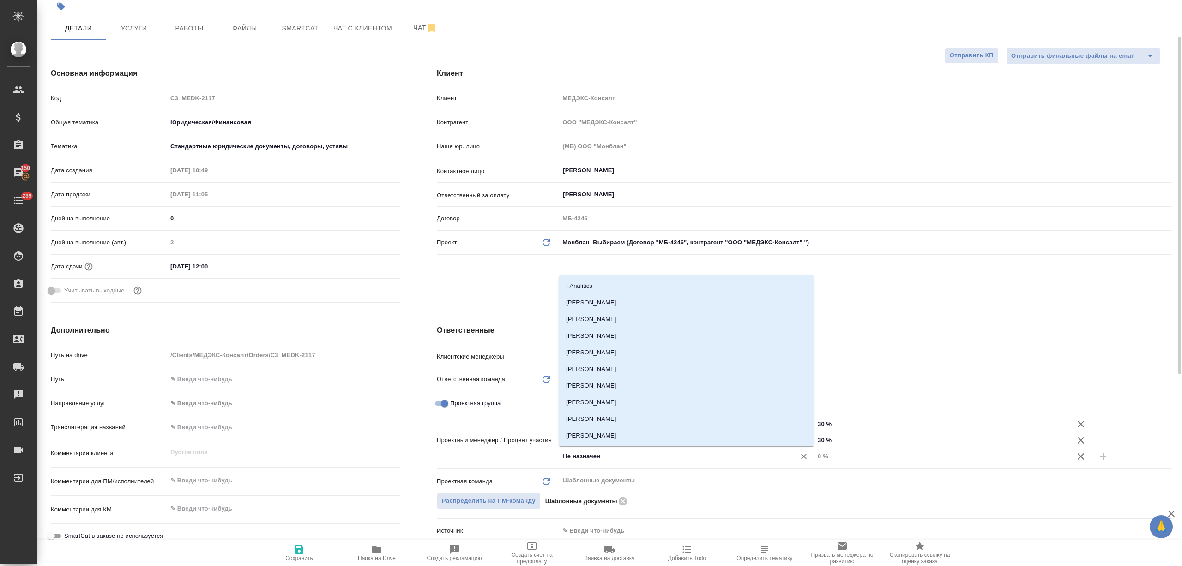
click at [673, 460] on input "Не назначен" at bounding box center [671, 456] width 219 height 11
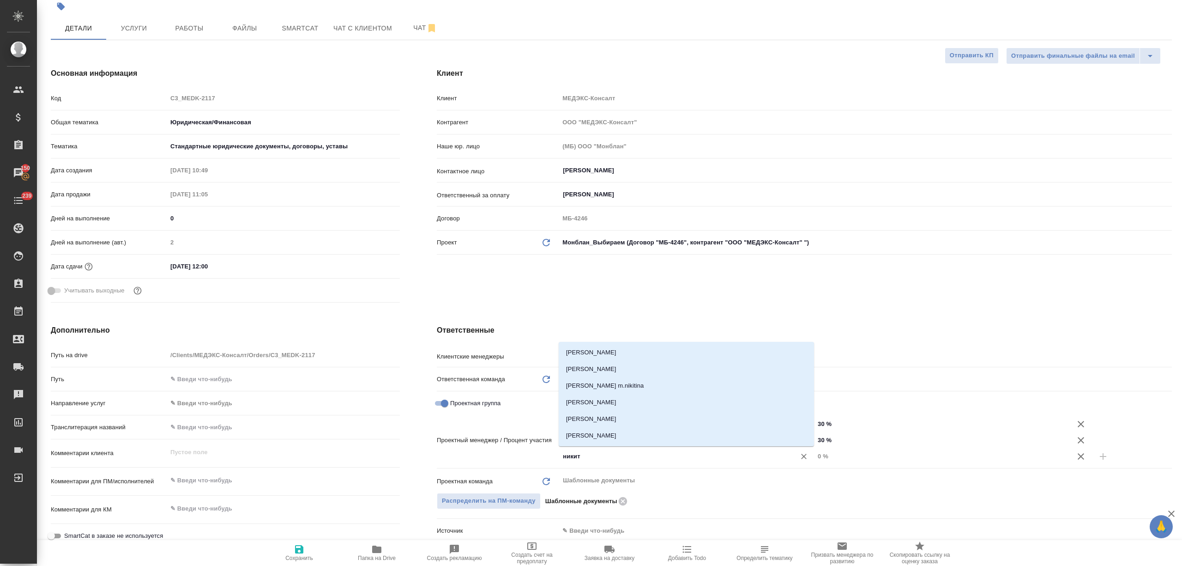
type input "никити"
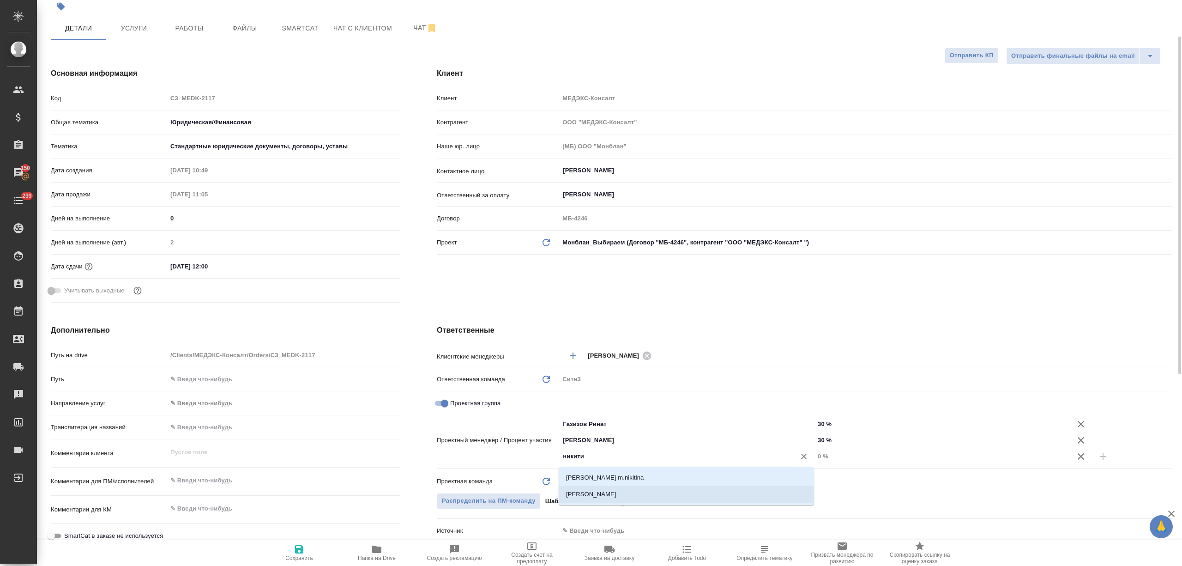
click at [625, 494] on li "[PERSON_NAME]" at bounding box center [686, 494] width 255 height 17
type textarea "x"
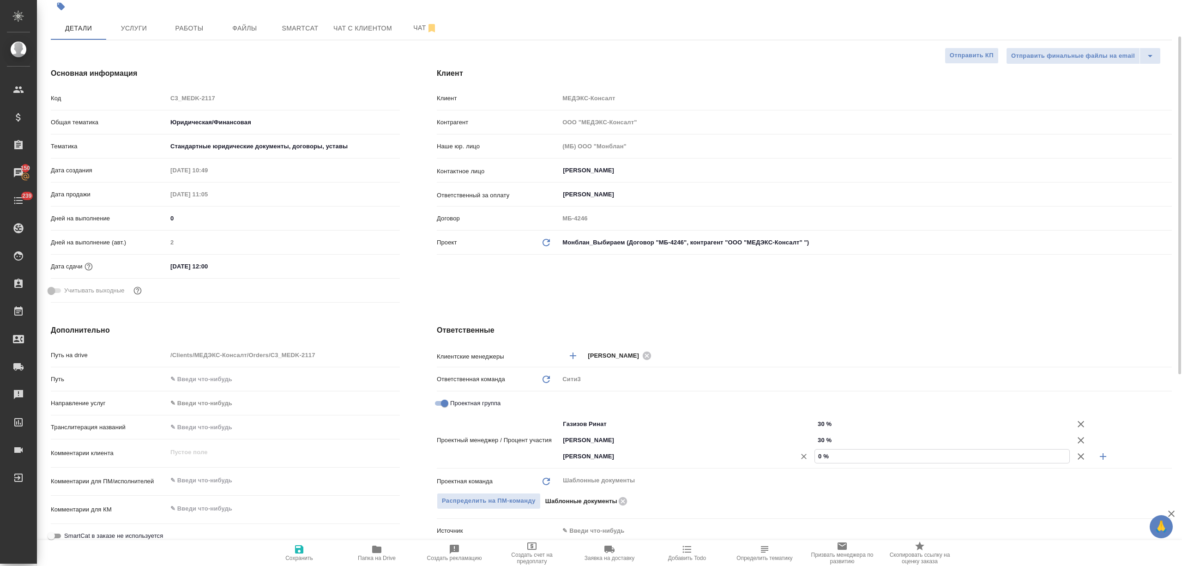
drag, startPoint x: 800, startPoint y: 457, endPoint x: 779, endPoint y: 459, distance: 21.7
click at [779, 459] on div "[PERSON_NAME] ​ 0 %" at bounding box center [865, 456] width 613 height 16
type textarea "x"
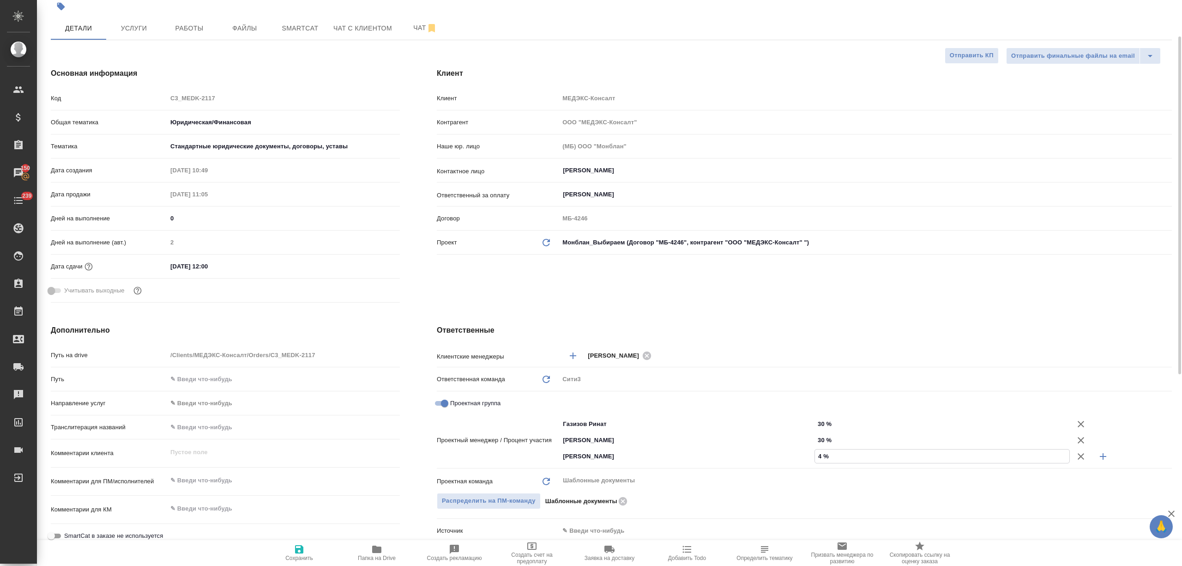
type input "40 %"
type textarea "x"
type input "40 %"
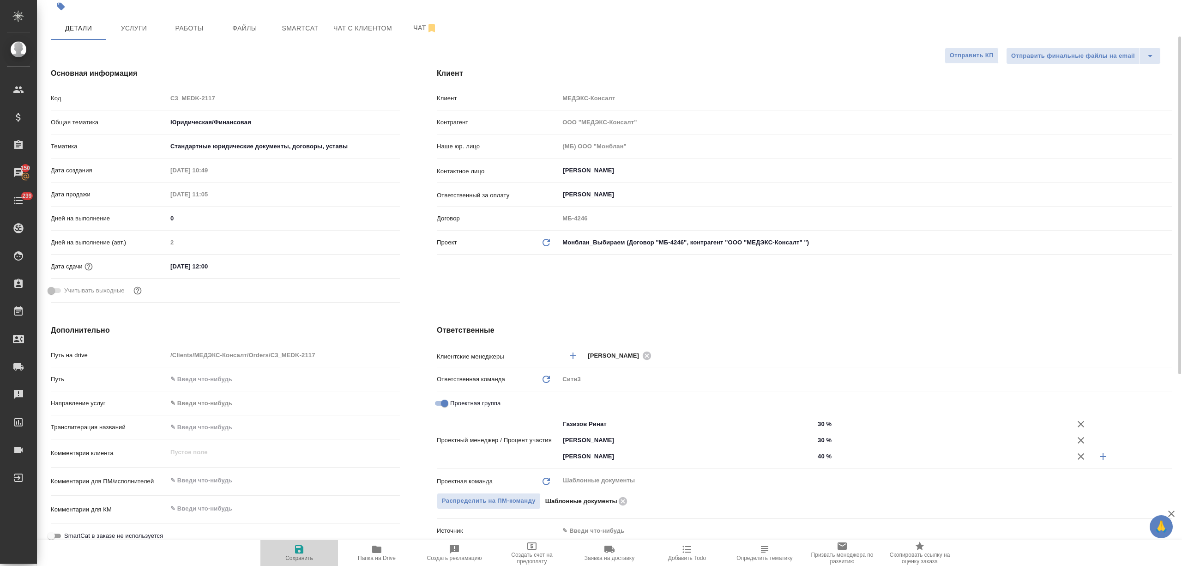
click at [297, 549] on icon "button" at bounding box center [299, 549] width 8 height 8
type textarea "x"
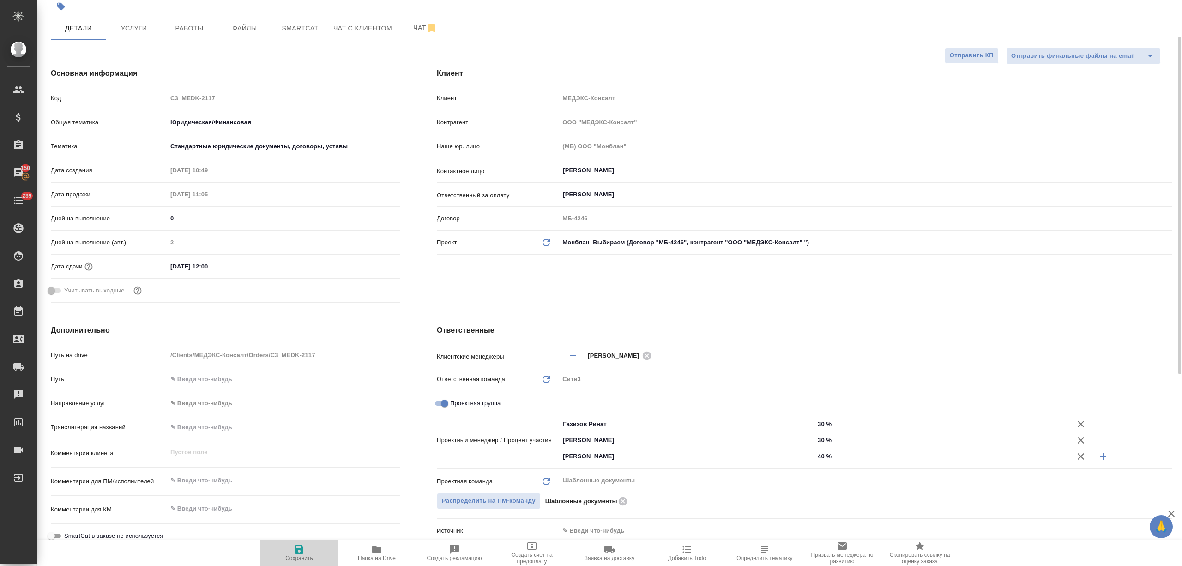
type textarea "x"
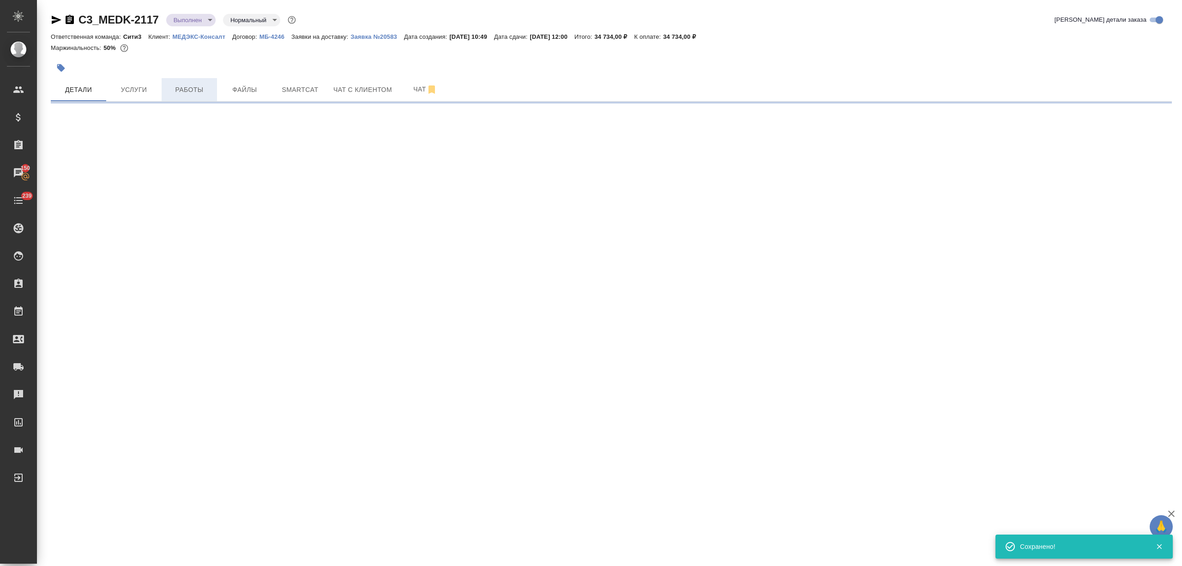
scroll to position [0, 0]
select select "RU"
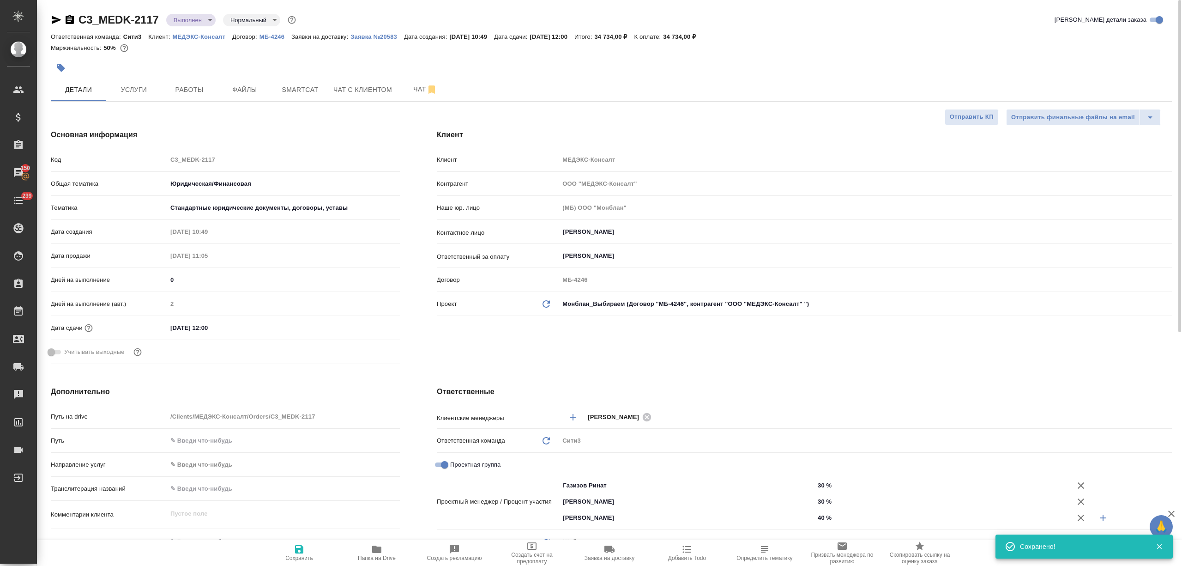
type textarea "x"
